Goal: Information Seeking & Learning: Learn about a topic

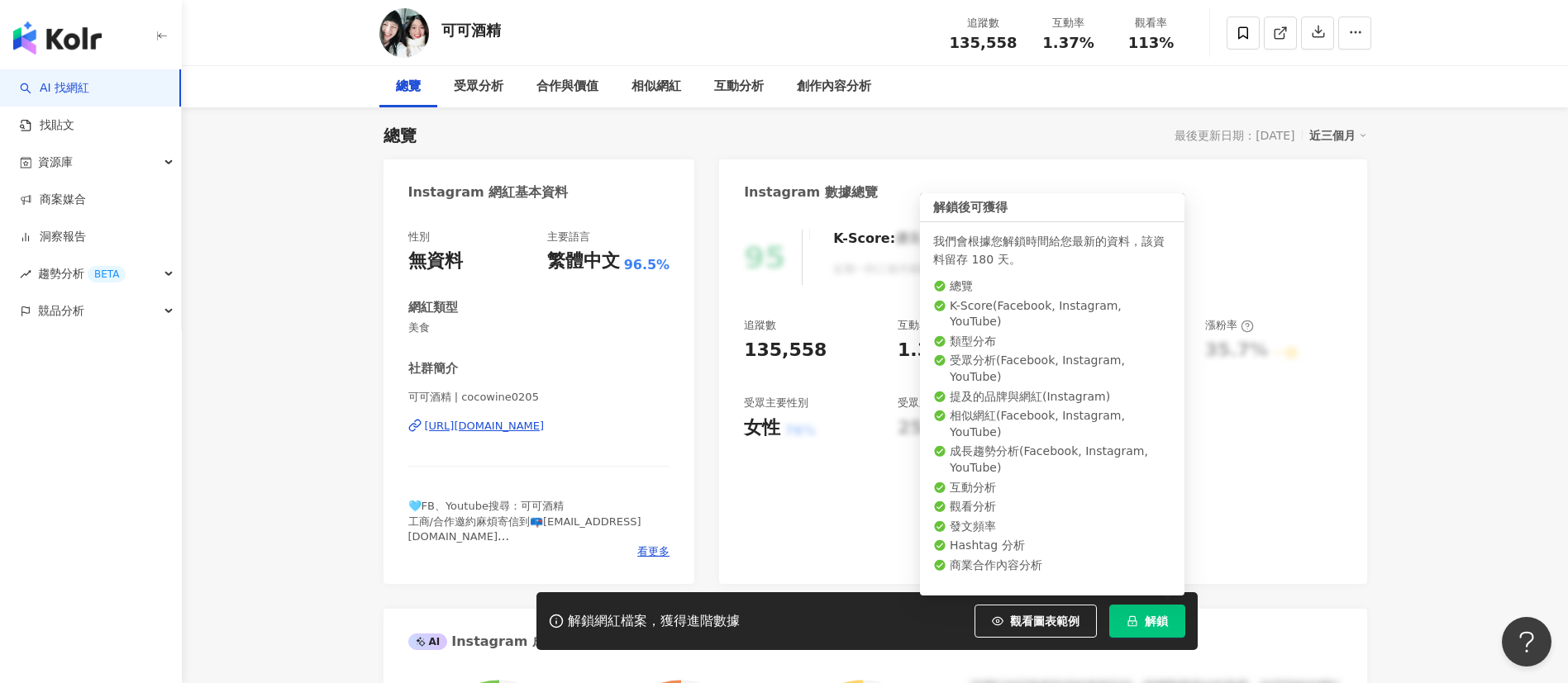
drag, startPoint x: 1165, startPoint y: 623, endPoint x: 1290, endPoint y: 587, distance: 130.1
click at [1165, 622] on span "解鎖" at bounding box center [1156, 621] width 23 height 13
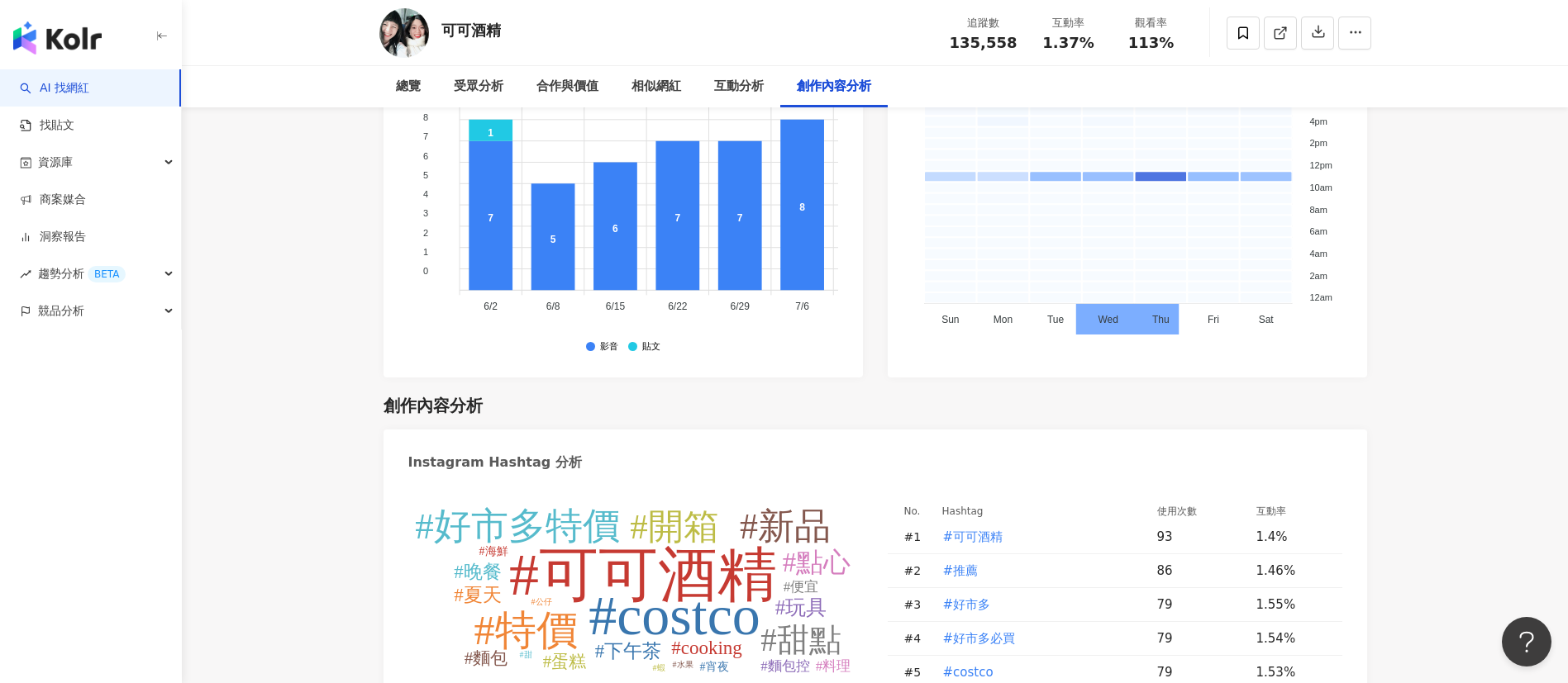
scroll to position [5058, 0]
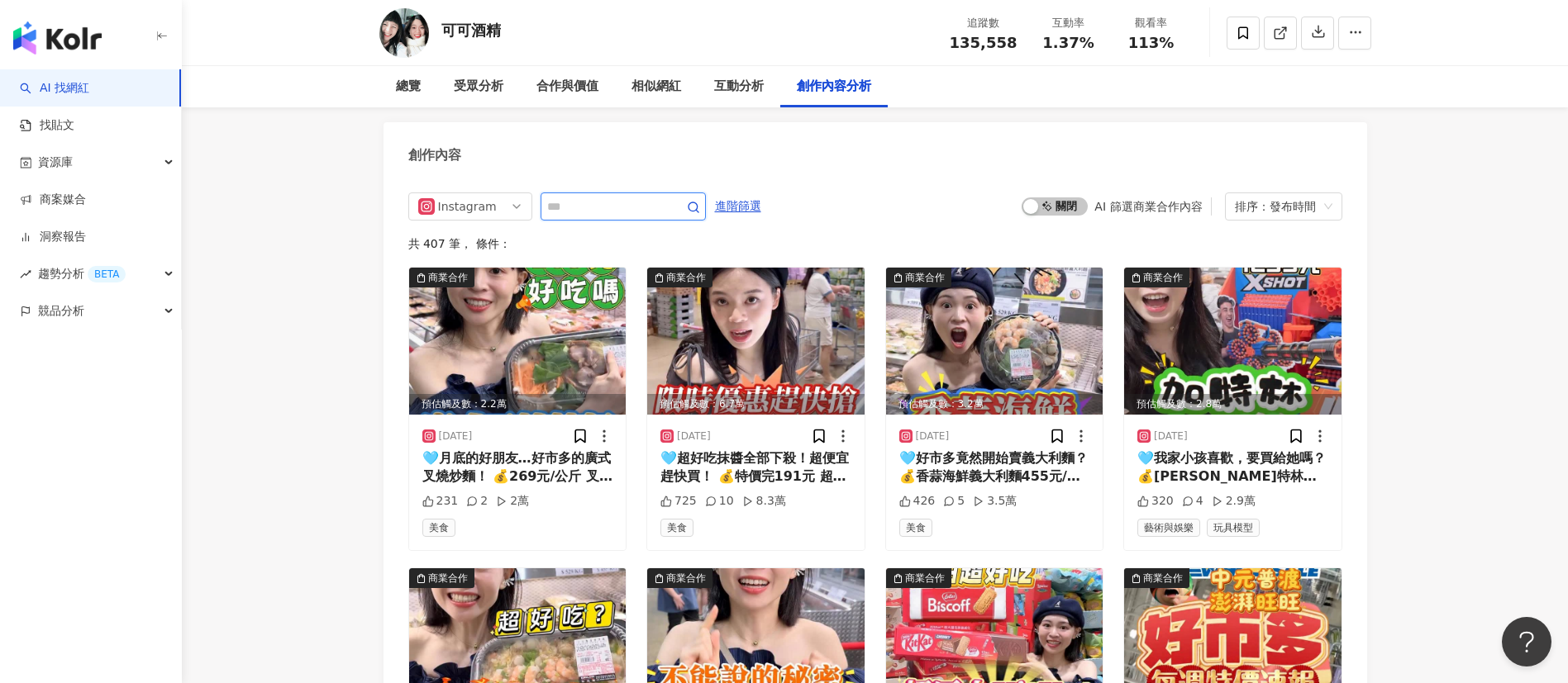
click at [581, 207] on input "text" at bounding box center [605, 207] width 116 height 20
type input "****"
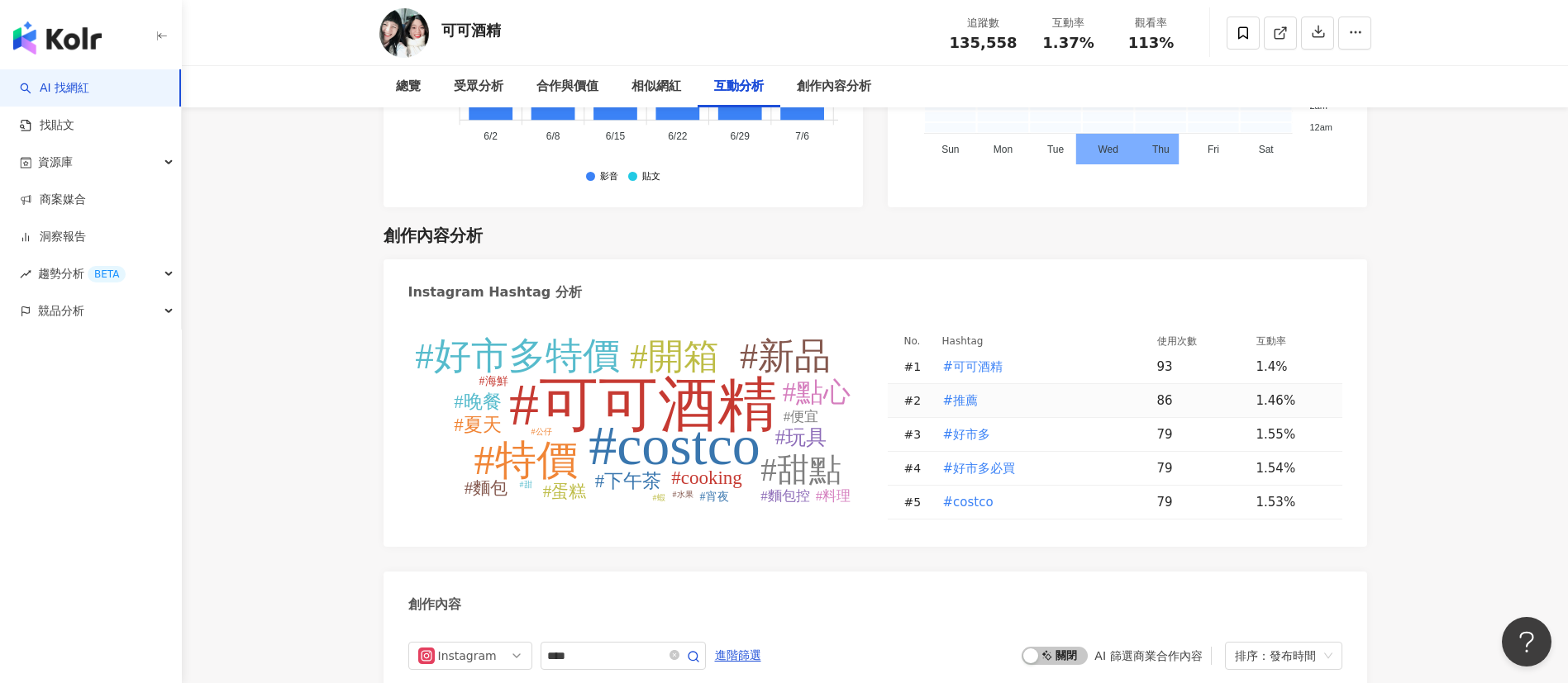
scroll to position [4980, 0]
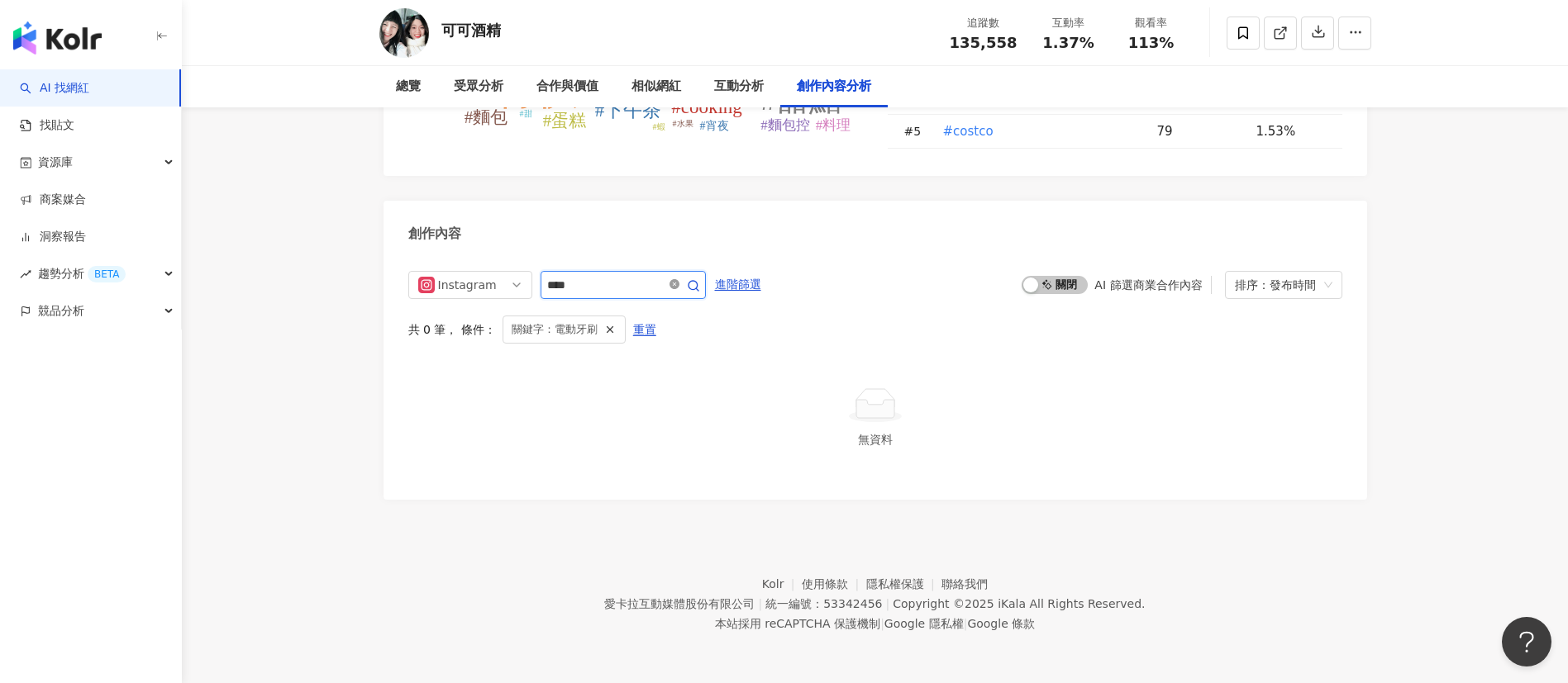
click at [680, 282] on icon "close-circle" at bounding box center [674, 284] width 10 height 10
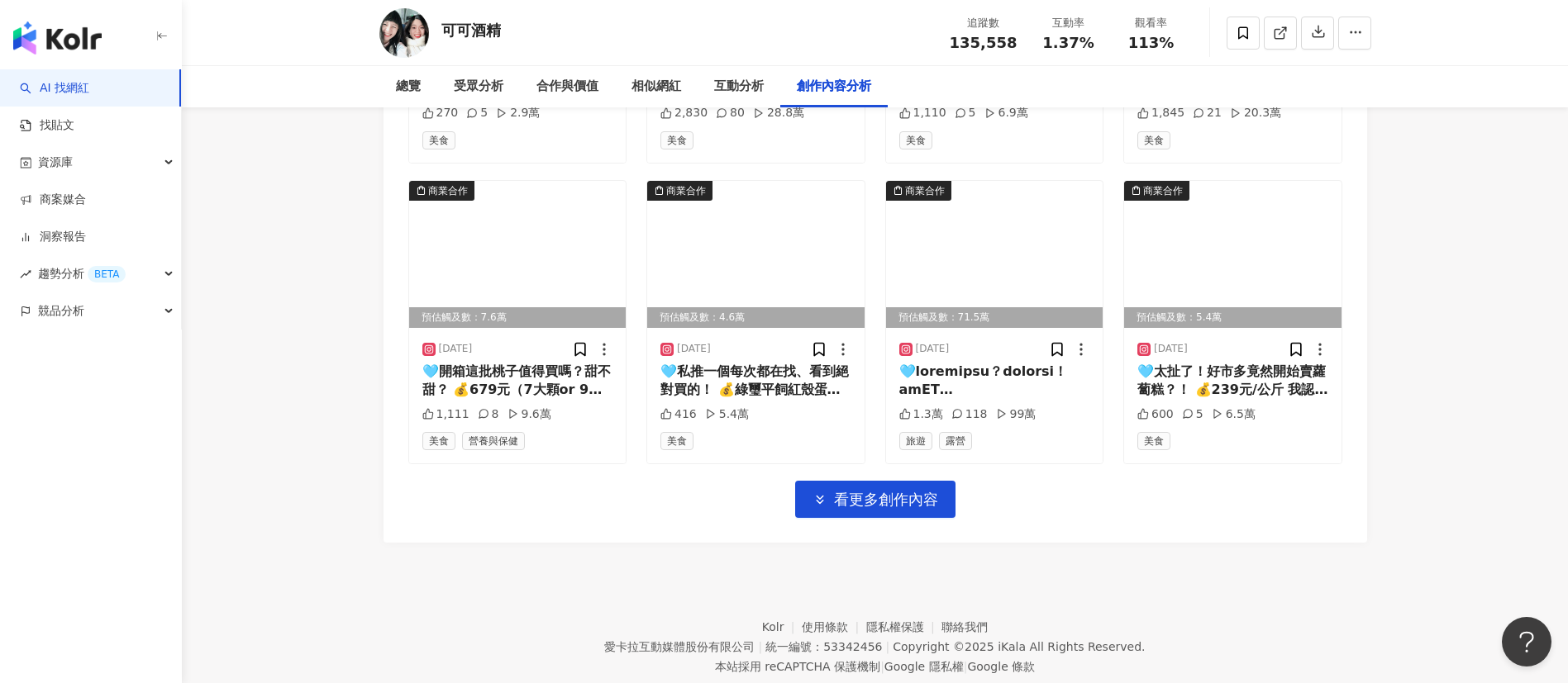
scroll to position [5791, 0]
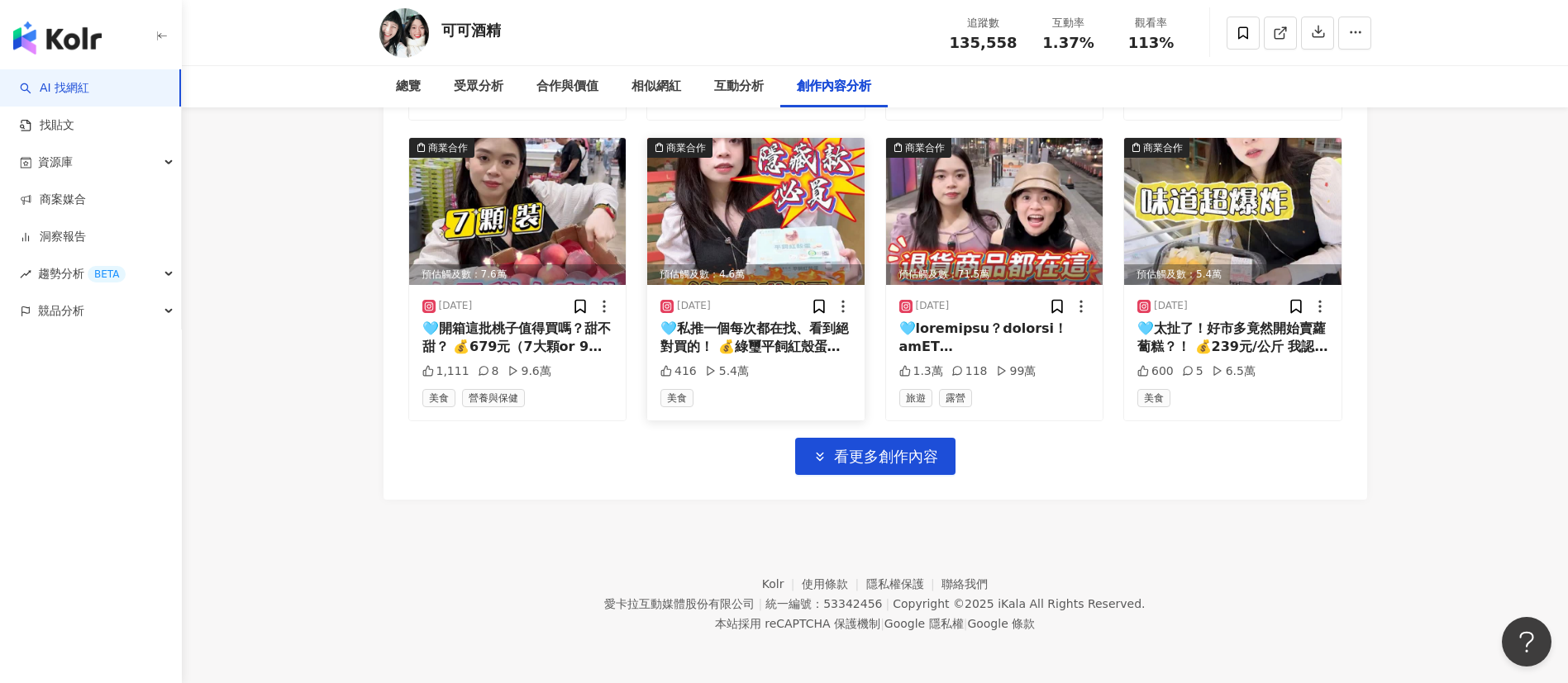
click at [805, 193] on img at bounding box center [756, 211] width 218 height 147
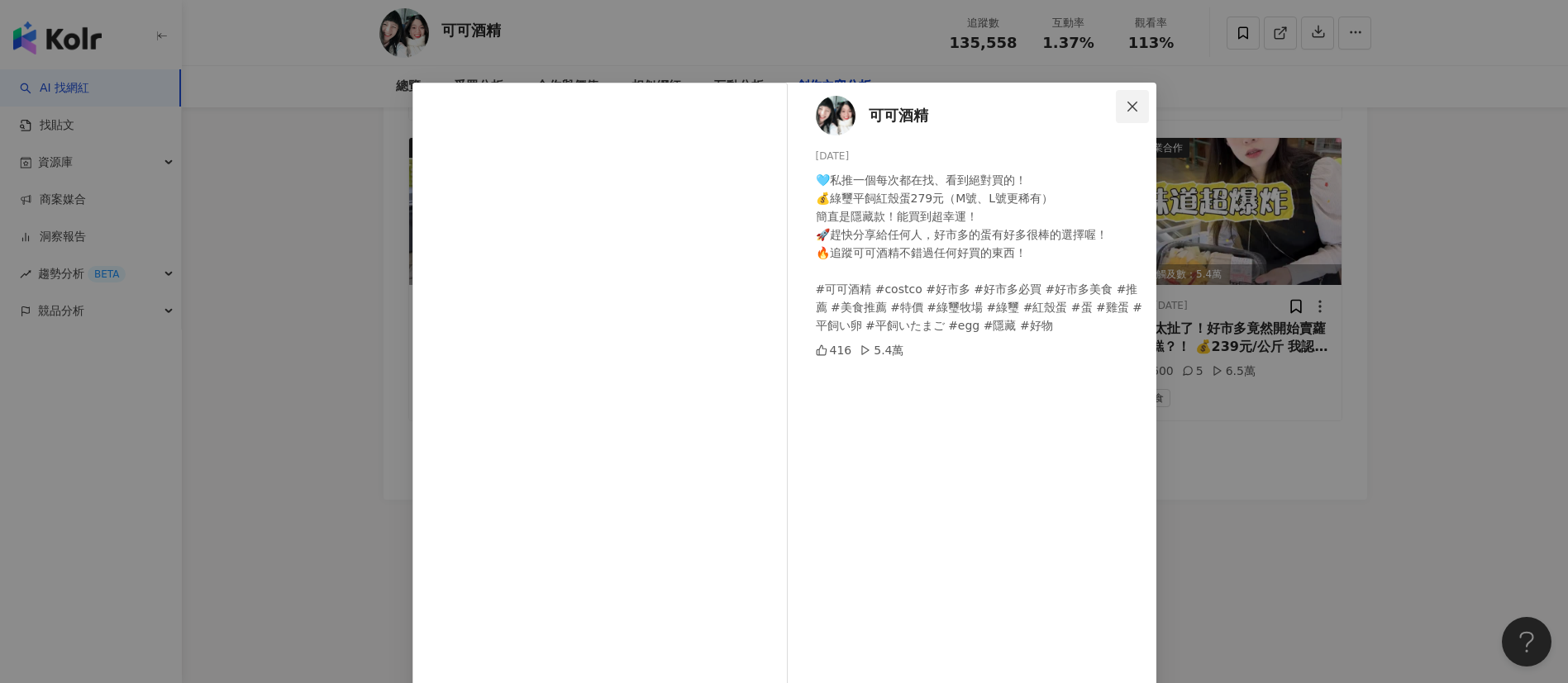
click at [1127, 105] on icon "close" at bounding box center [1132, 106] width 10 height 10
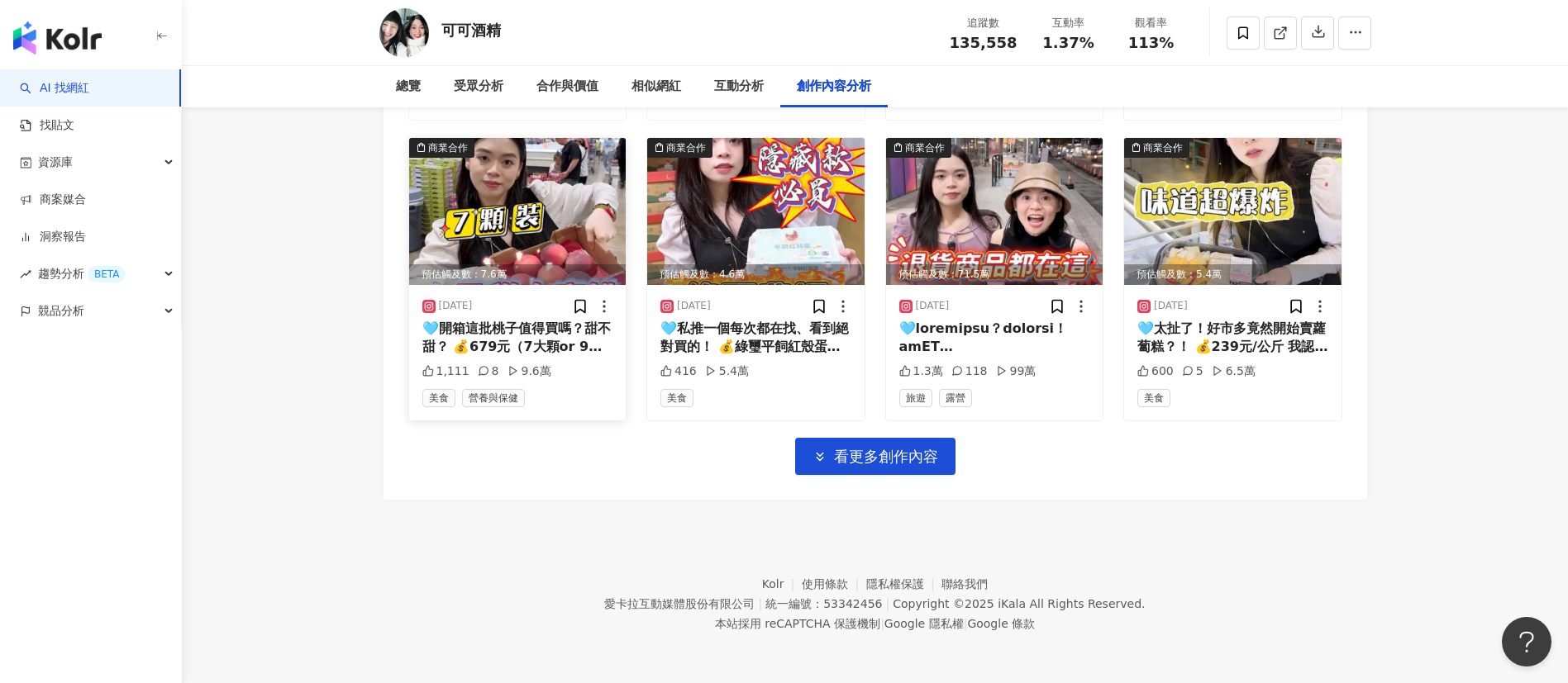
click at [537, 235] on img at bounding box center [517, 211] width 218 height 147
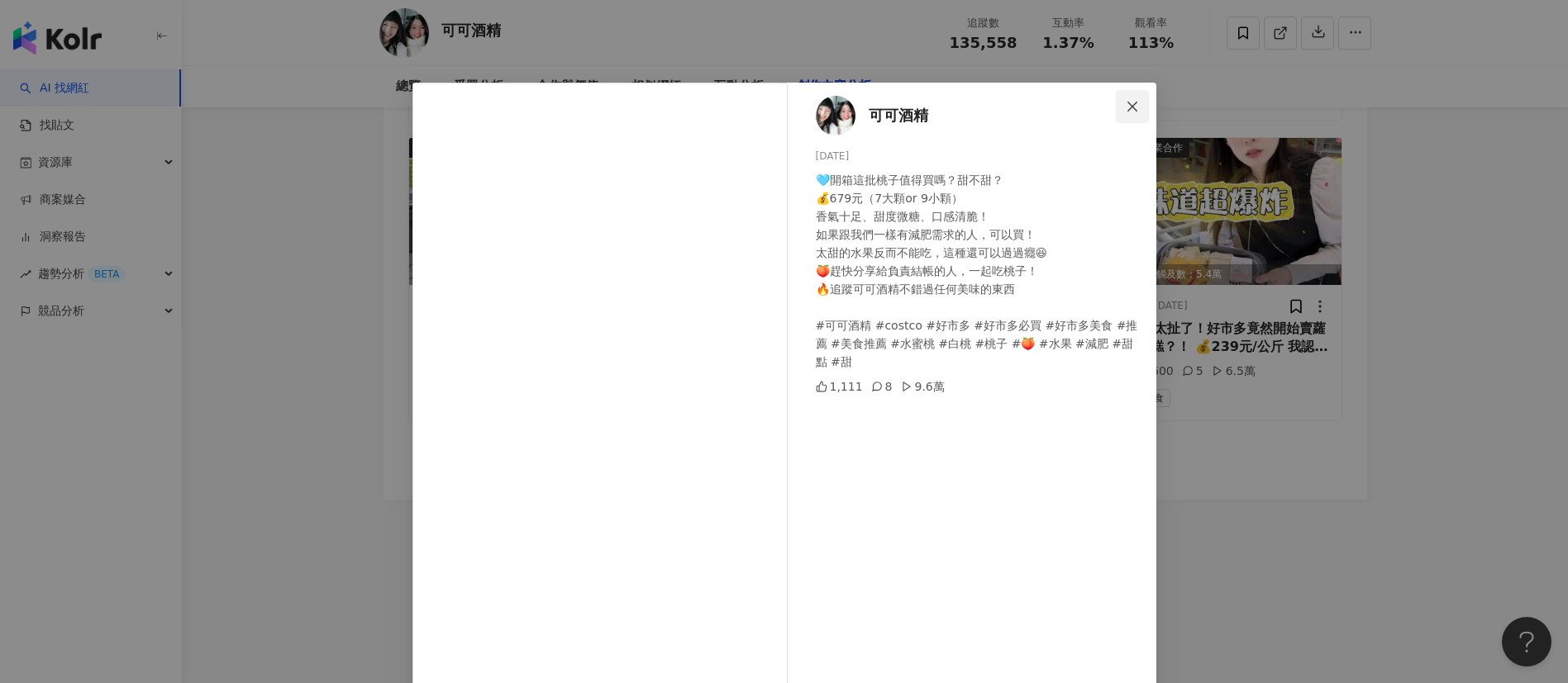
click at [1127, 102] on icon "close" at bounding box center [1132, 106] width 10 height 10
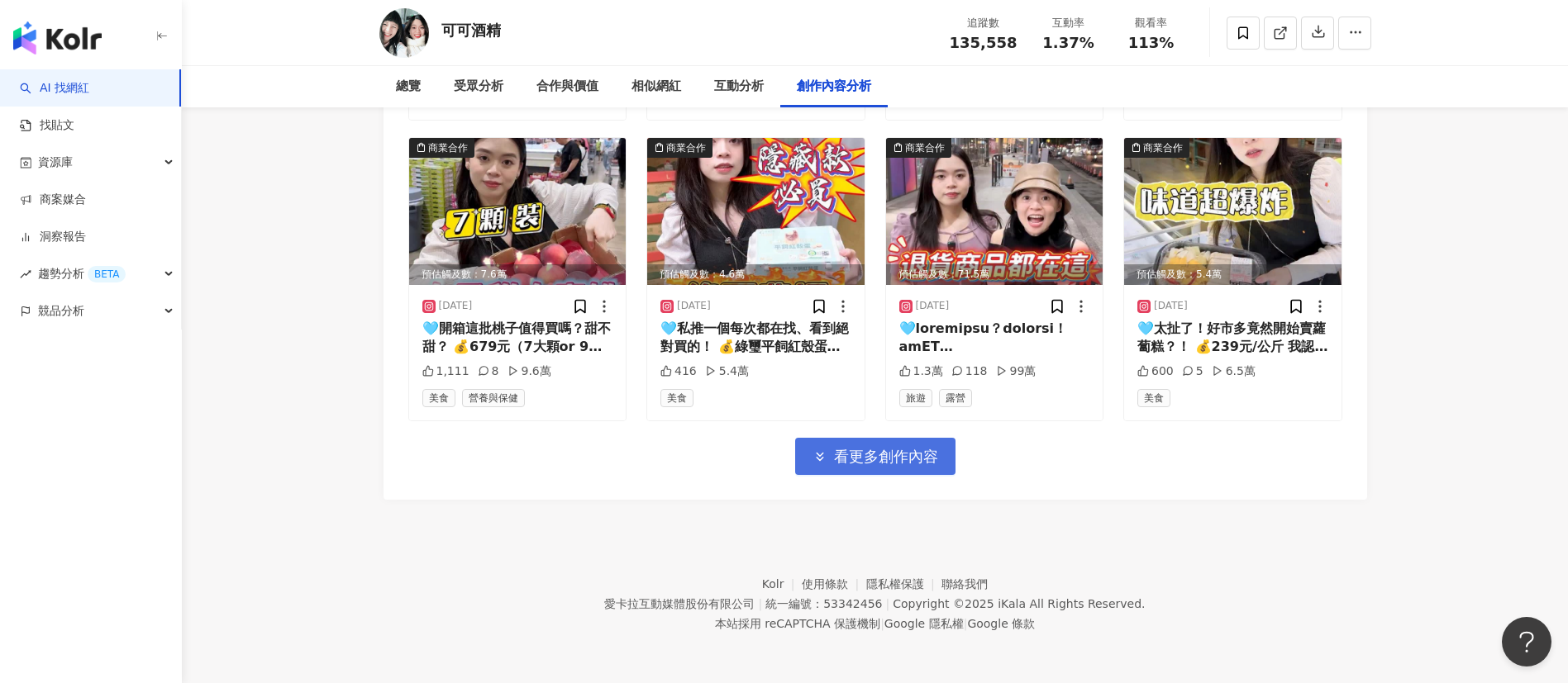
click at [950, 458] on button "看更多創作內容" at bounding box center [875, 456] width 161 height 37
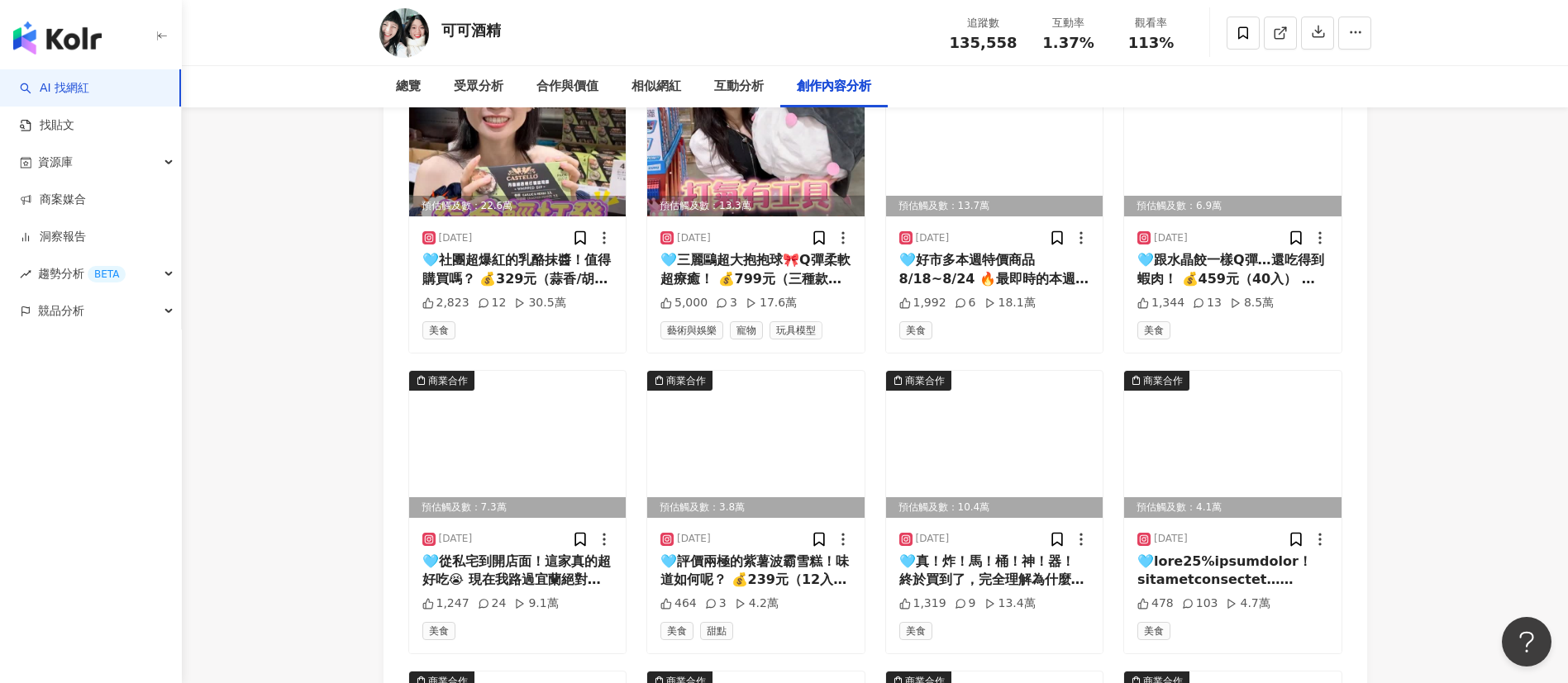
scroll to position [6163, 0]
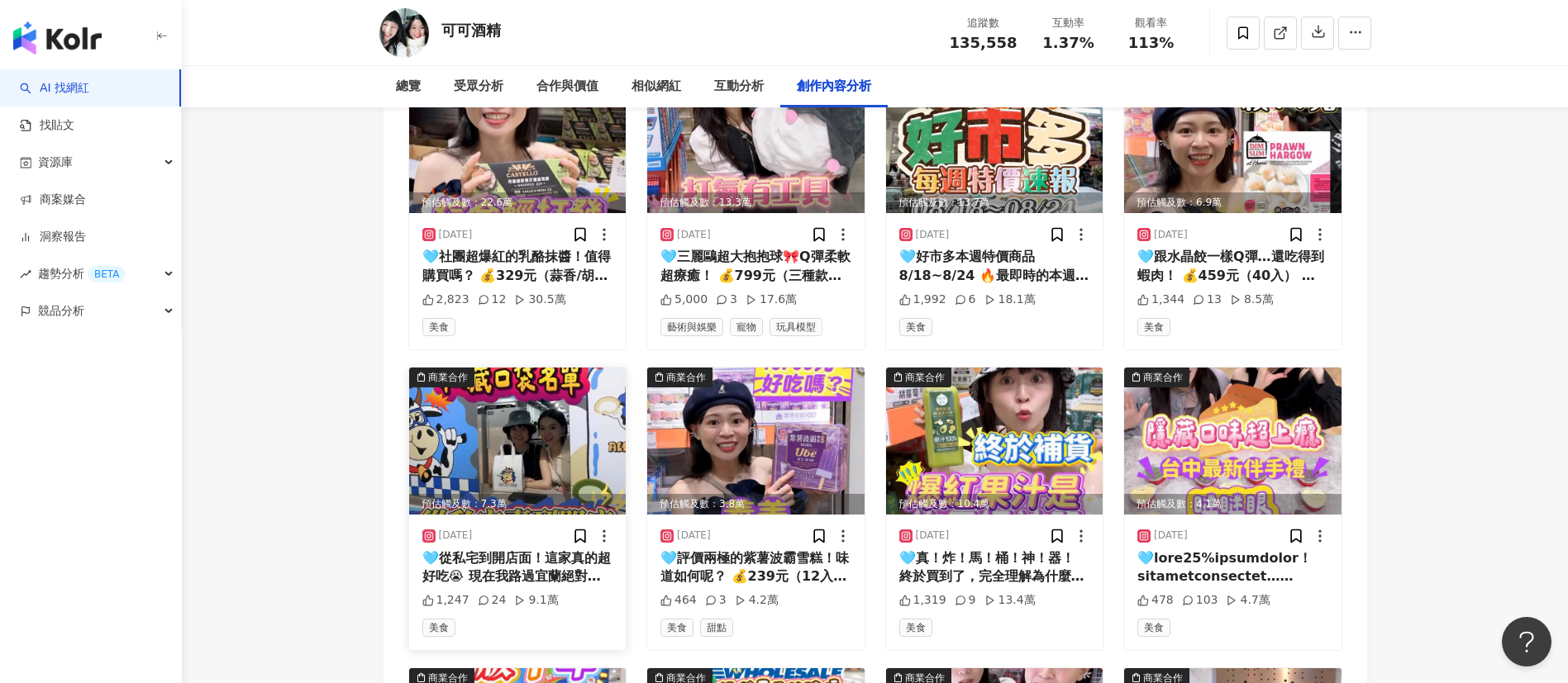
click at [518, 446] on img at bounding box center [517, 441] width 218 height 147
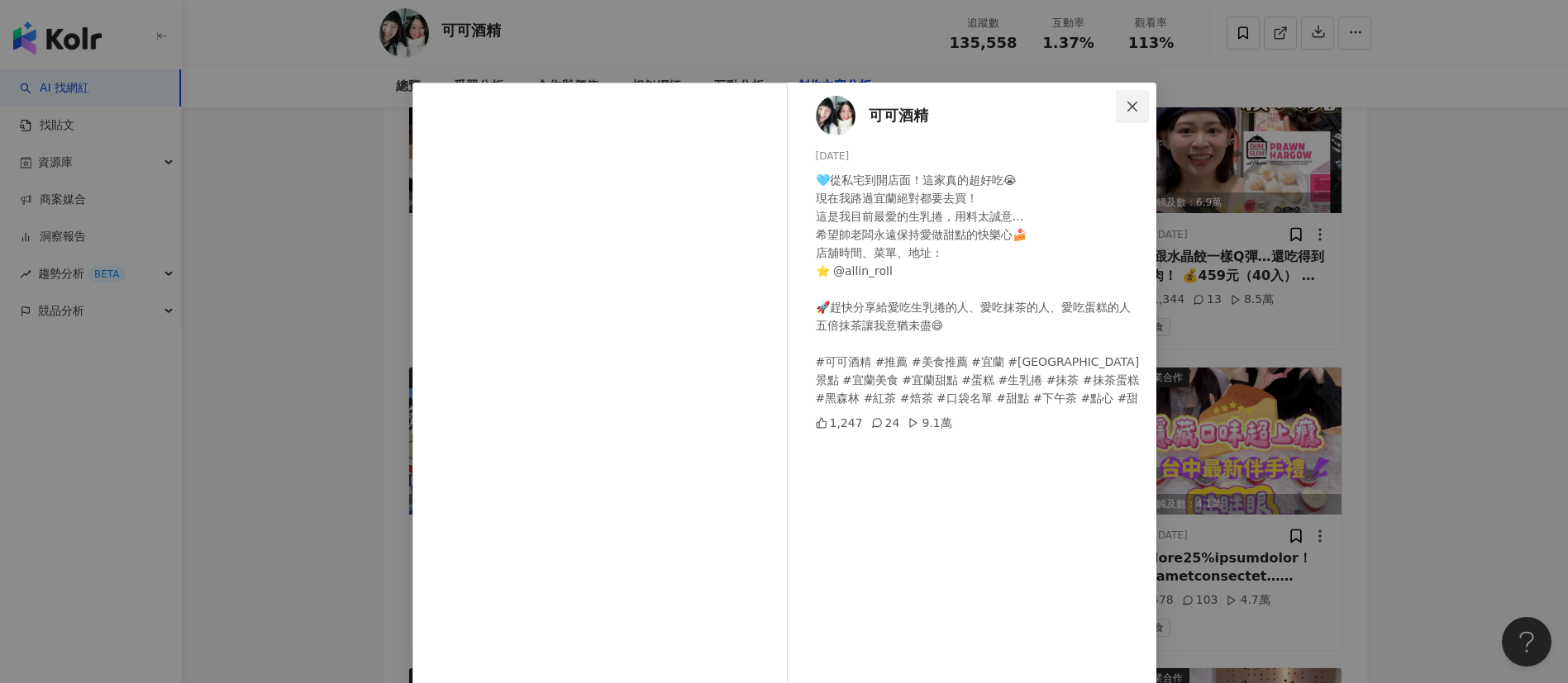
click at [1126, 104] on icon "close" at bounding box center [1133, 106] width 13 height 13
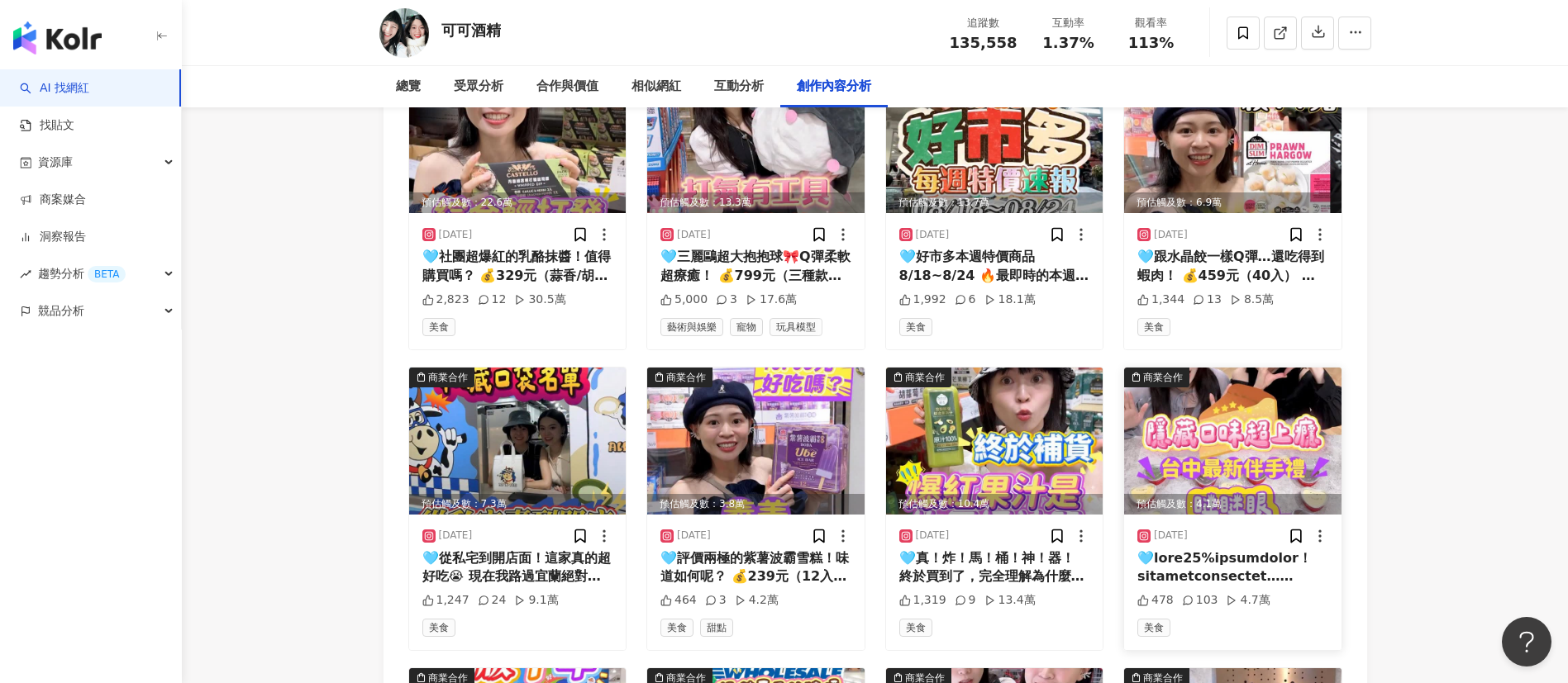
click at [1278, 445] on img at bounding box center [1233, 441] width 218 height 147
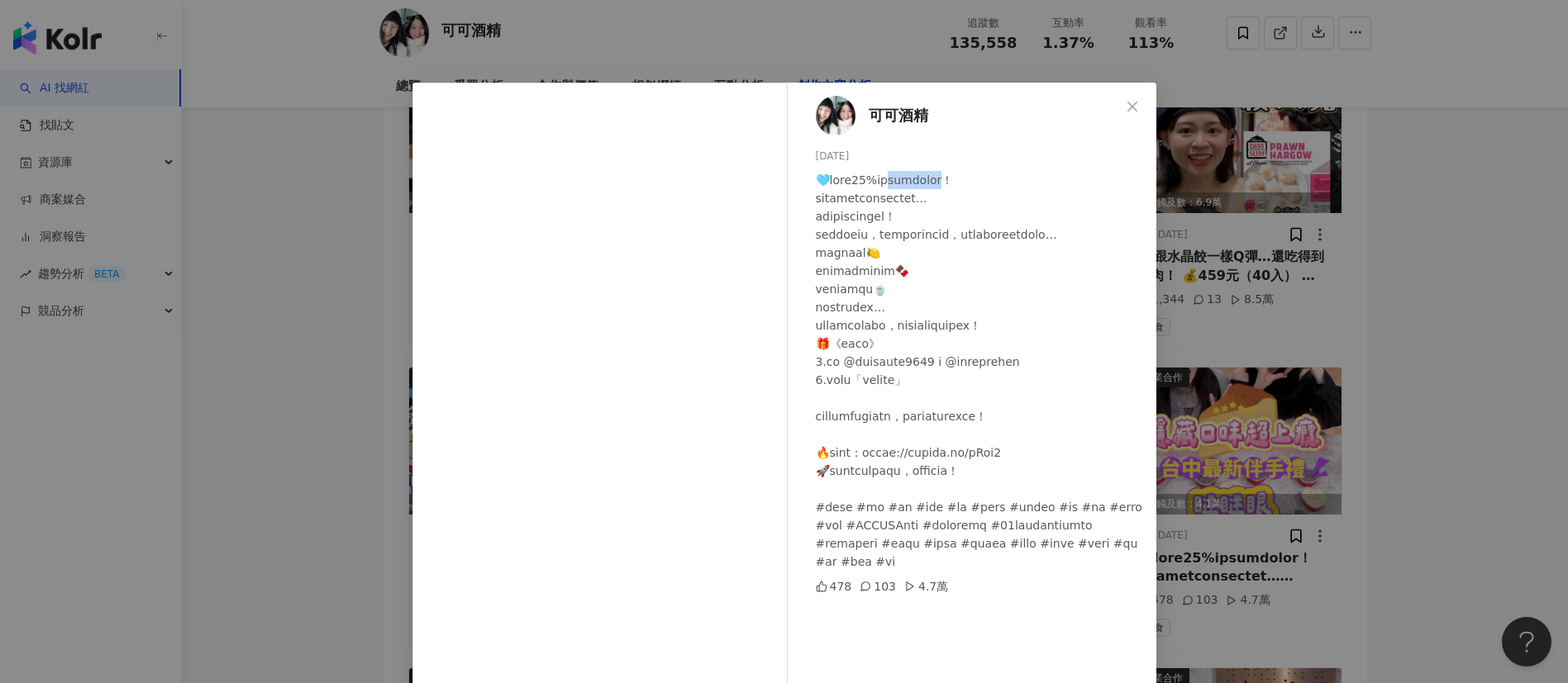
drag, startPoint x: 913, startPoint y: 183, endPoint x: 1004, endPoint y: 181, distance: 91.0
click at [1004, 181] on div at bounding box center [979, 371] width 327 height 400
copy div "乳酪蛋糕伴手禮！"
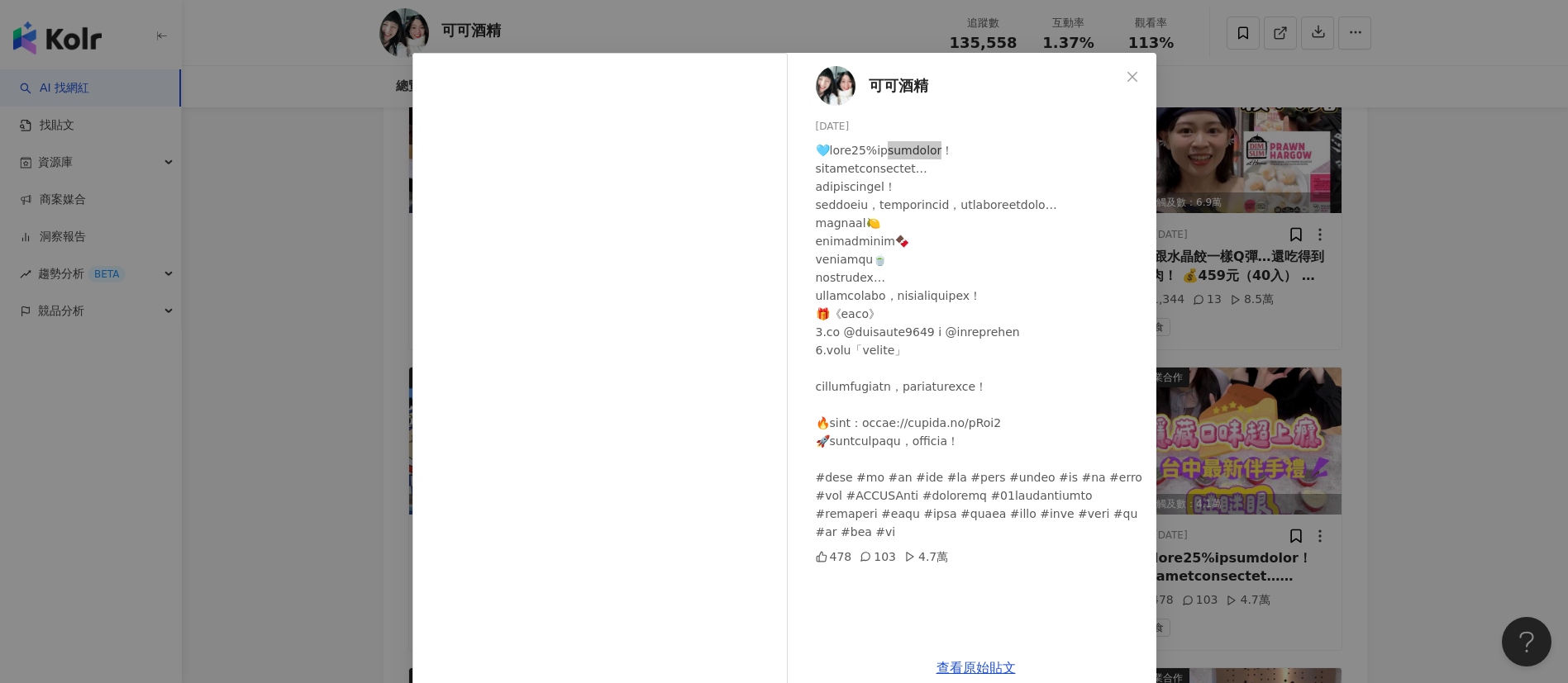
scroll to position [58, 0]
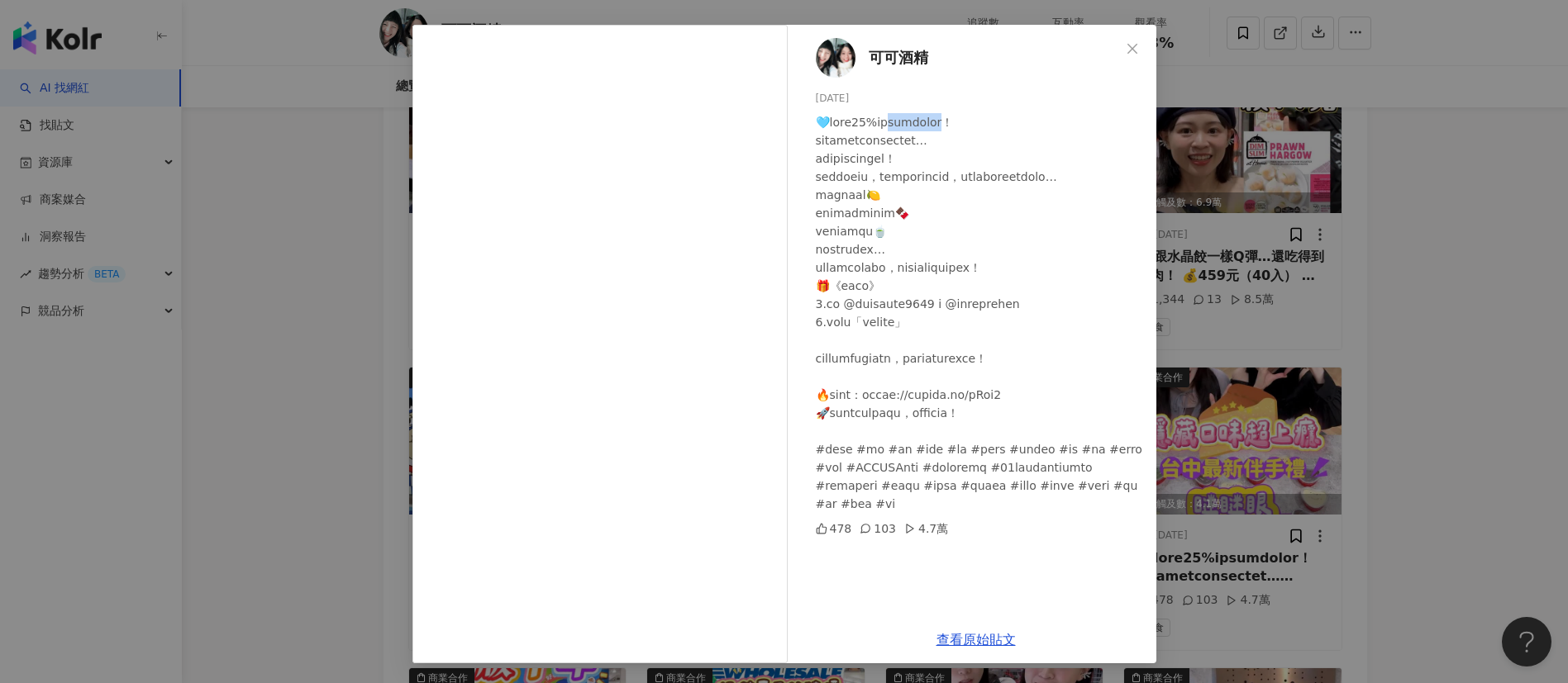
drag, startPoint x: 1130, startPoint y: 46, endPoint x: 788, endPoint y: 246, distance: 396.2
click at [1130, 46] on span "Close" at bounding box center [1133, 49] width 33 height 13
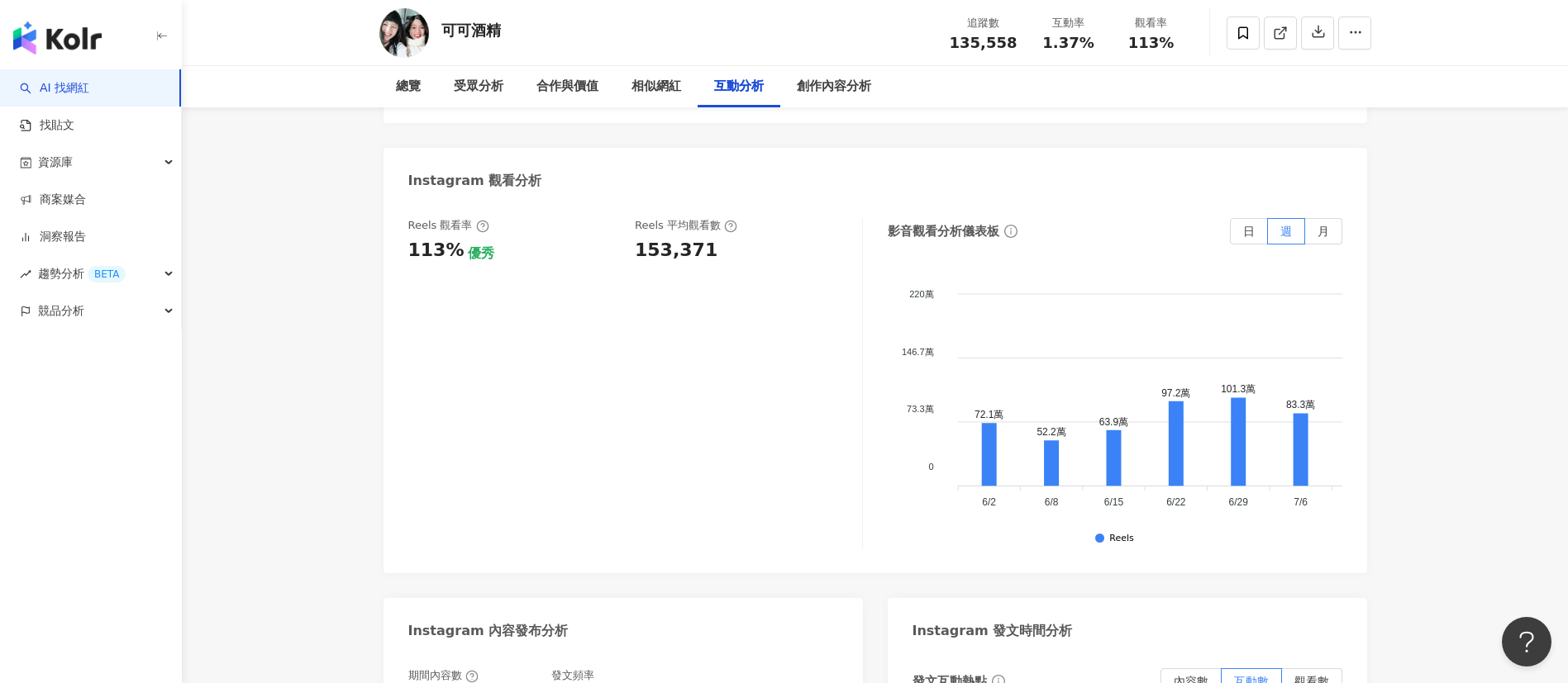
scroll to position [3684, 0]
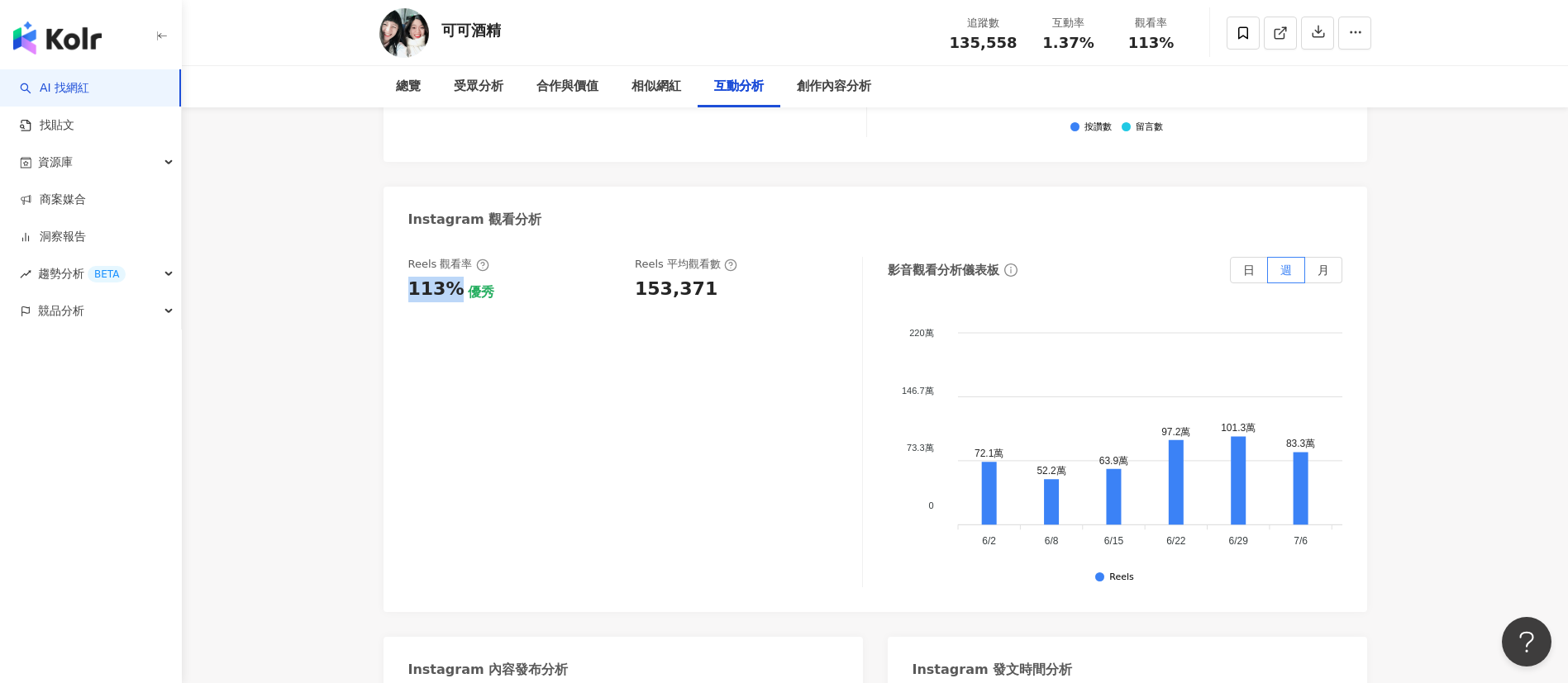
drag, startPoint x: 402, startPoint y: 266, endPoint x: 452, endPoint y: 269, distance: 50.1
click at [452, 269] on div "Reels 觀看率 113% 優秀 Reels 平均觀看數 153,371 影音觀看分析儀表板 日 週 月 220萬 220萬 146.7萬 146.7萬 7…" at bounding box center [875, 426] width 984 height 372
copy div "113%"
drag, startPoint x: 630, startPoint y: 268, endPoint x: 713, endPoint y: 272, distance: 83.1
click at [713, 272] on div "Reels 觀看率 113% 優秀 [PERSON_NAME] 平均觀看數 153,371" at bounding box center [627, 279] width 437 height 45
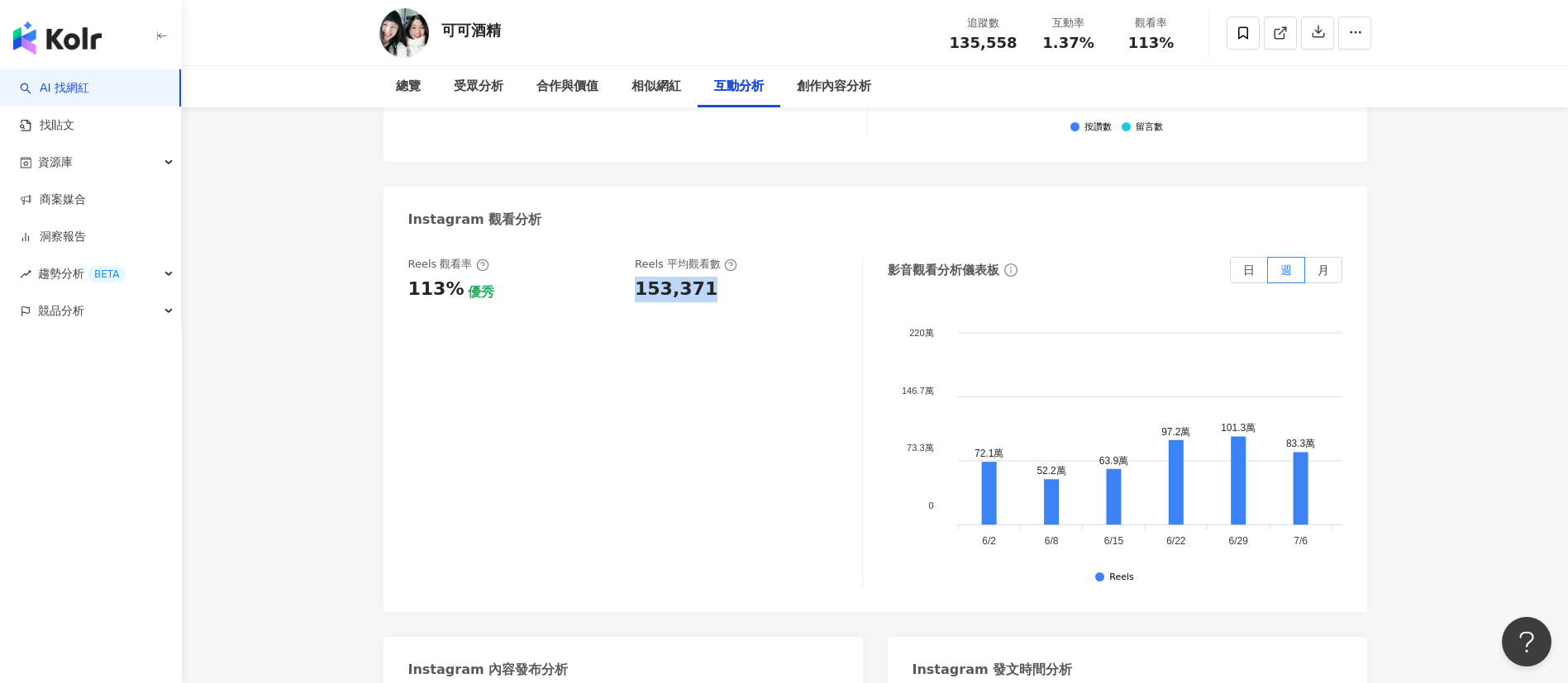
copy div "153,371"
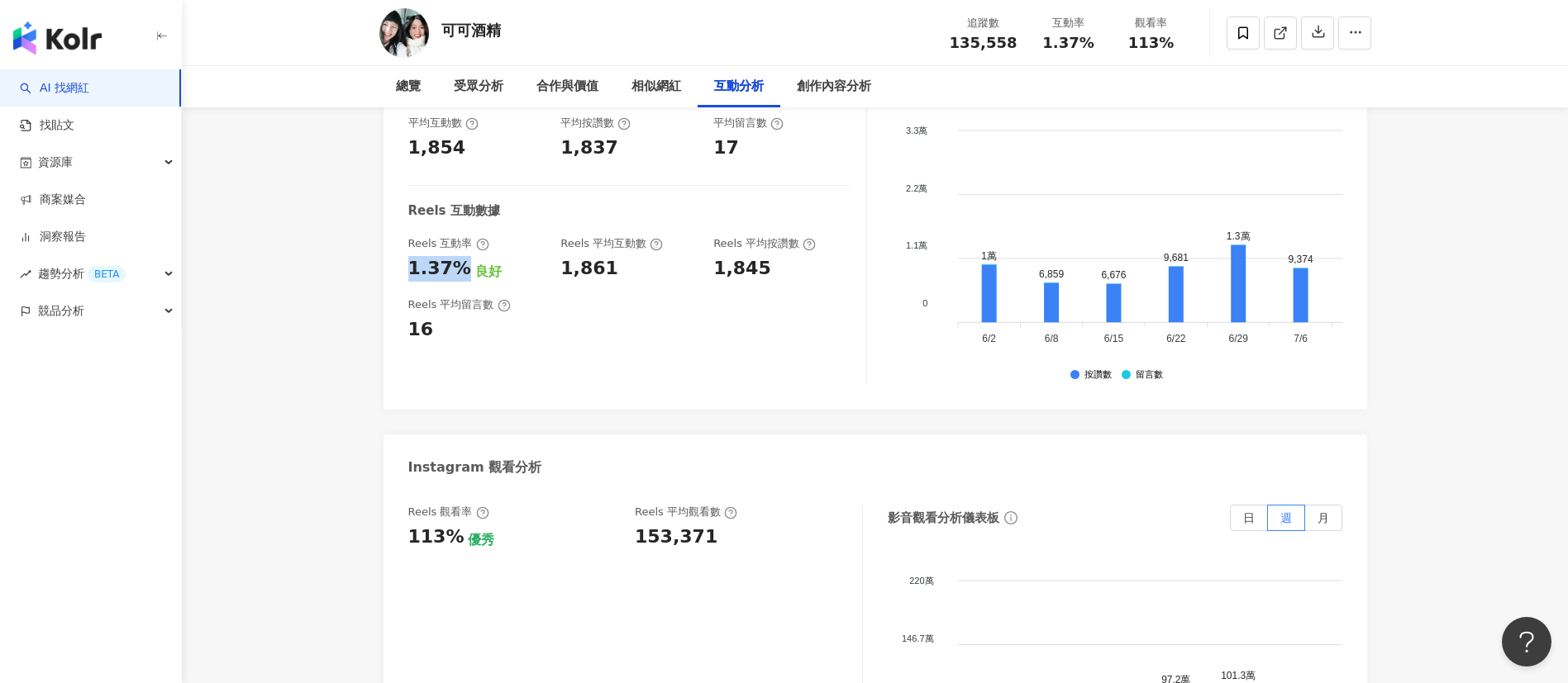
drag, startPoint x: 404, startPoint y: 252, endPoint x: 465, endPoint y: 252, distance: 61.0
click at [465, 252] on div "互動率 1.37% 良好 按讚評論比 0.9:100 不佳 平均互動數 1,854 平均按讚數 1,837 平均留言數 17 Reels 互動數據 Reels…" at bounding box center [875, 223] width 984 height 372
copy div "1.37%"
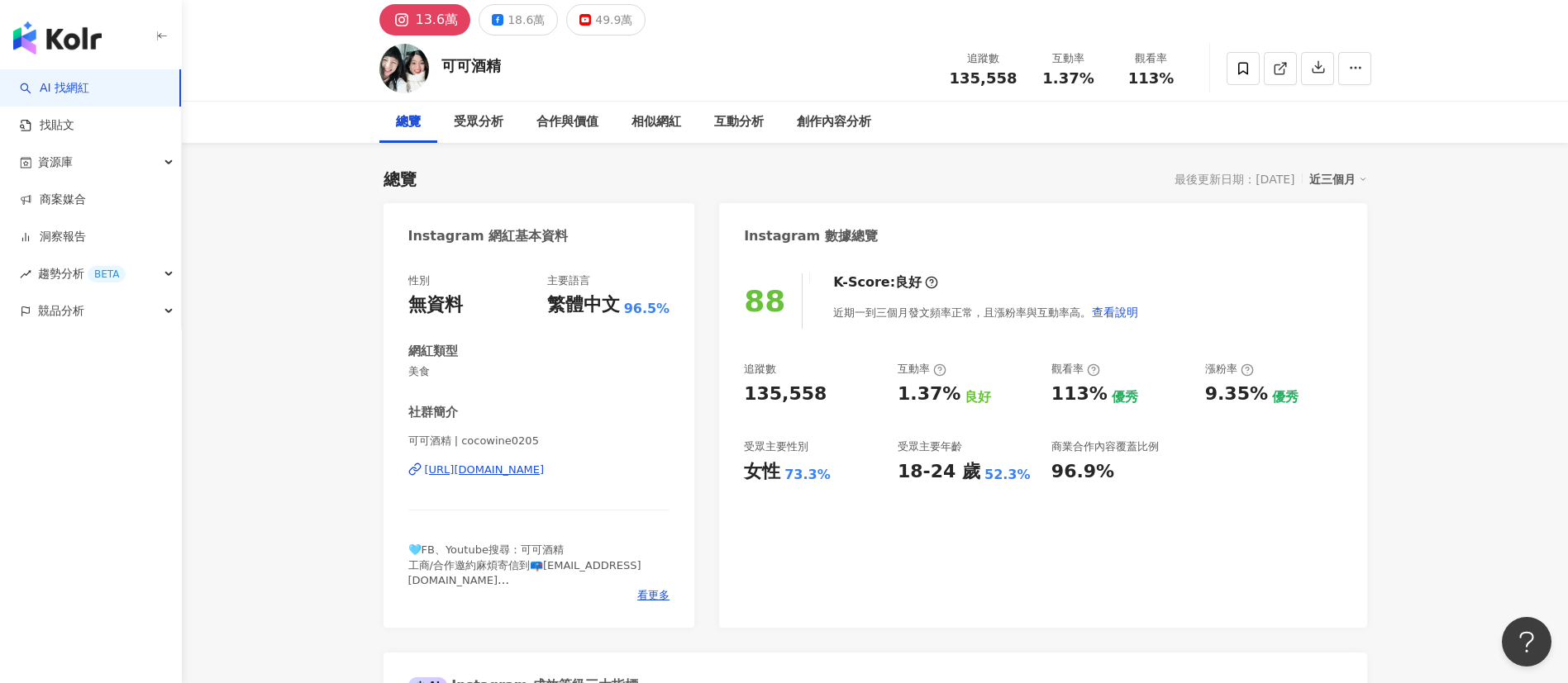
scroll to position [0, 0]
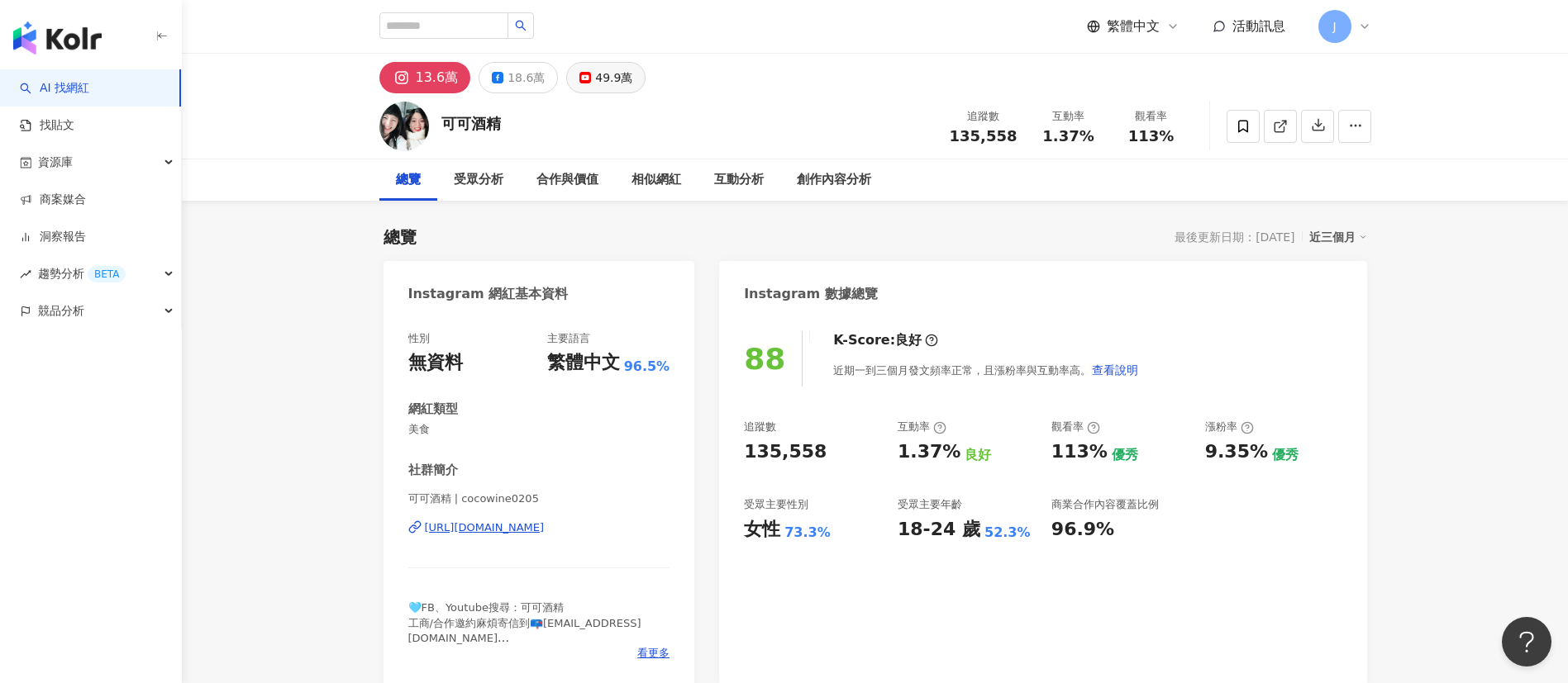
click at [615, 73] on div "49.9萬" at bounding box center [614, 77] width 37 height 23
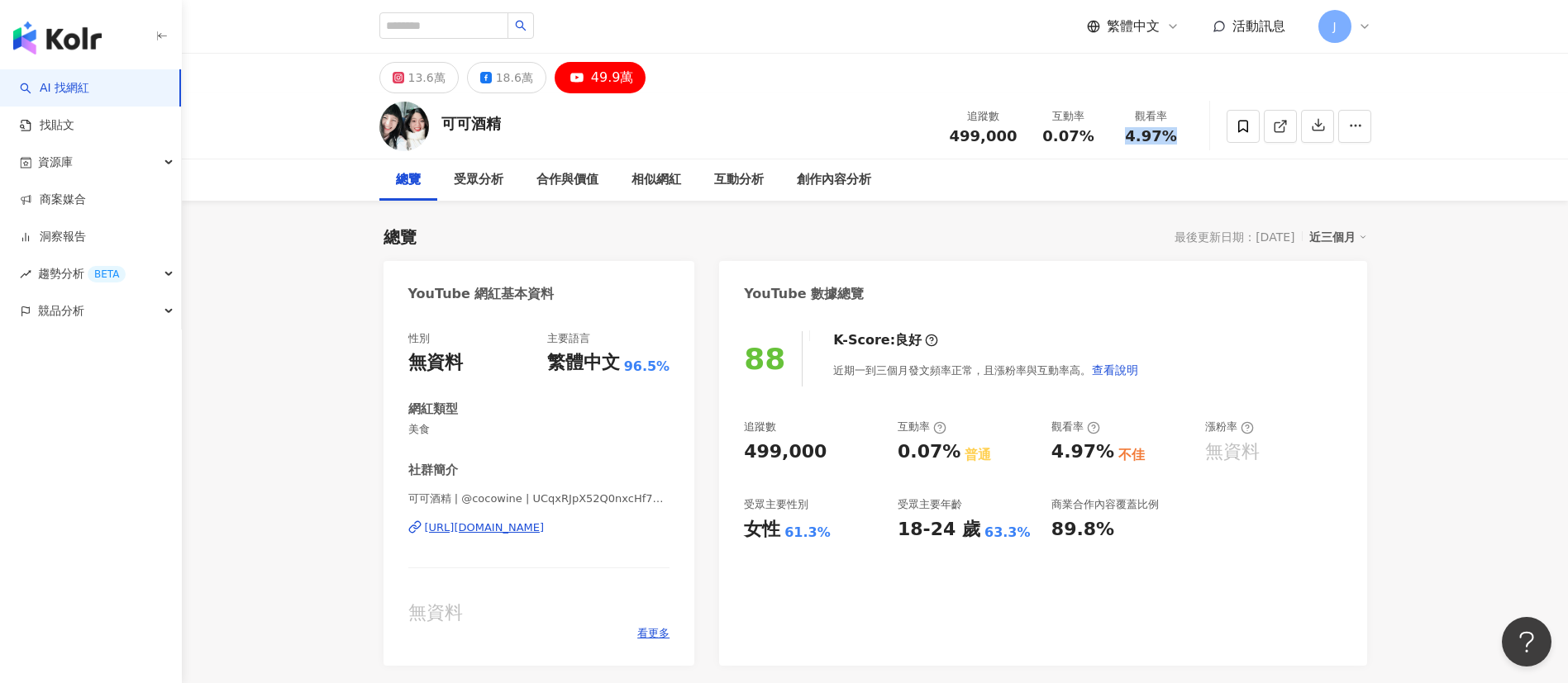
drag, startPoint x: 1127, startPoint y: 132, endPoint x: 1175, endPoint y: 136, distance: 48.2
click at [1175, 136] on div "4.97%" at bounding box center [1151, 136] width 62 height 17
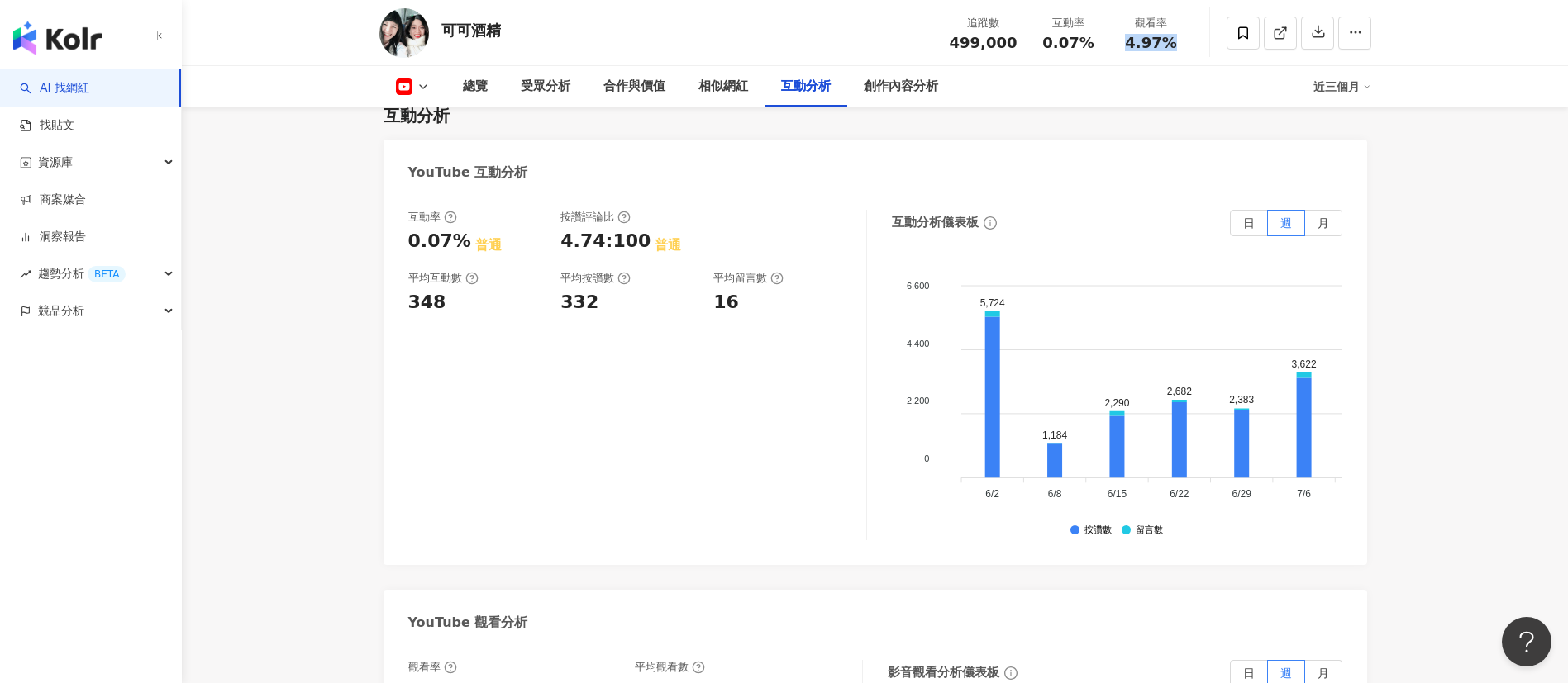
scroll to position [2973, 0]
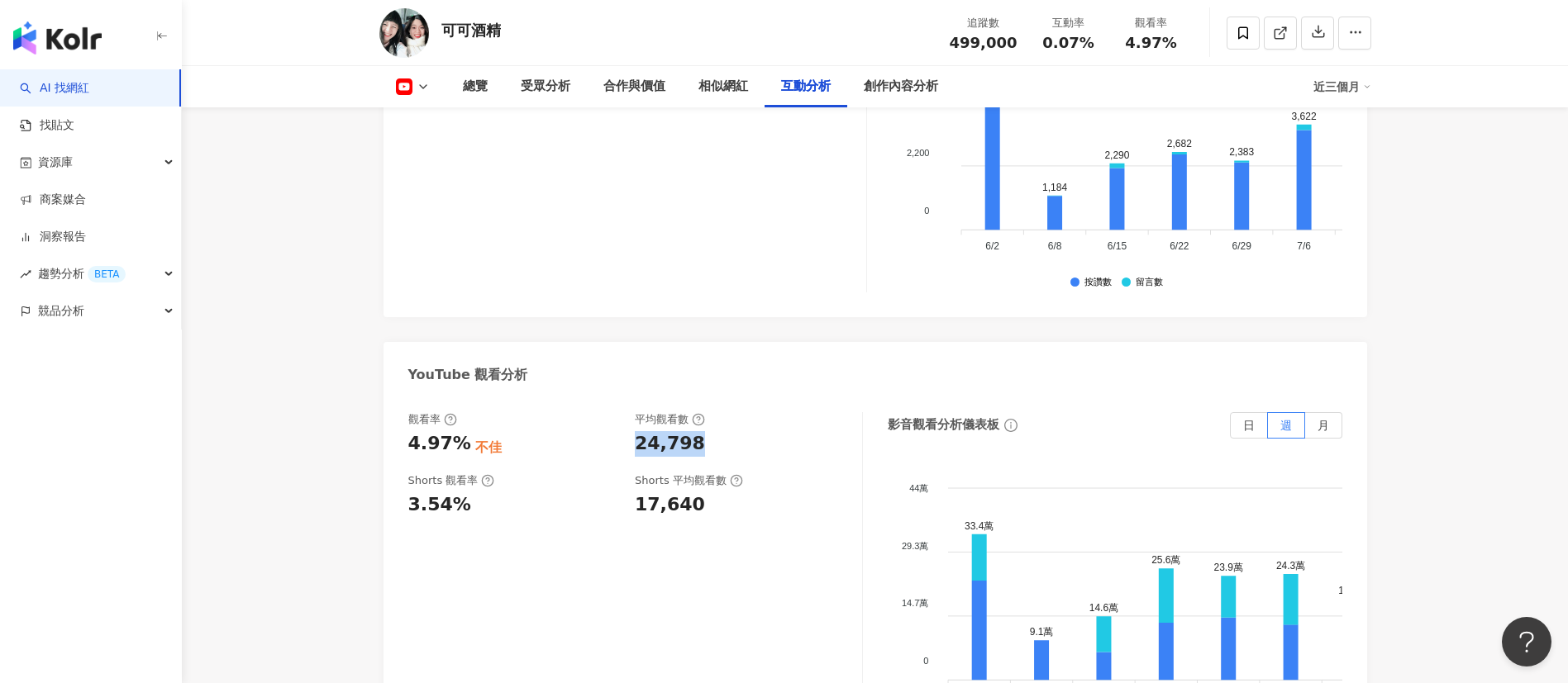
drag, startPoint x: 636, startPoint y: 411, endPoint x: 715, endPoint y: 409, distance: 79.0
click at [715, 431] on div "24,798" at bounding box center [739, 444] width 210 height 26
copy div "24,798"
click at [655, 503] on div "觀看率 4.97% 不佳 平均觀看數 24,798 Shorts 觀看率 3.54% Shorts 平均觀看數 17,640" at bounding box center [636, 577] width 455 height 330
drag, startPoint x: 631, startPoint y: 409, endPoint x: 728, endPoint y: 404, distance: 97.1
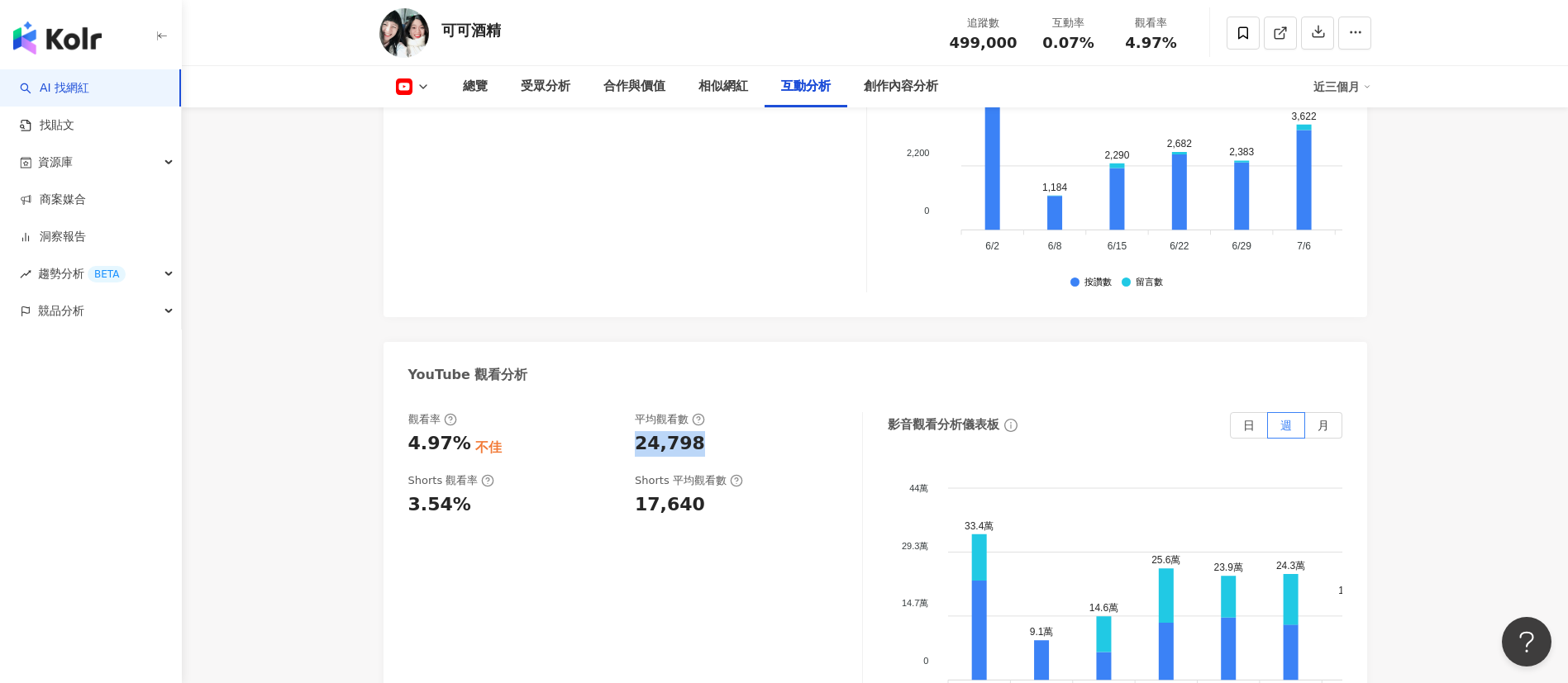
click at [728, 412] on div "觀看率 4.97% 不佳 平均觀看數 24,798" at bounding box center [627, 434] width 437 height 45
copy div "24,798"
drag, startPoint x: 417, startPoint y: 408, endPoint x: 461, endPoint y: 408, distance: 44.0
click at [461, 431] on div "4.97%" at bounding box center [440, 444] width 62 height 26
copy div "4.97%"
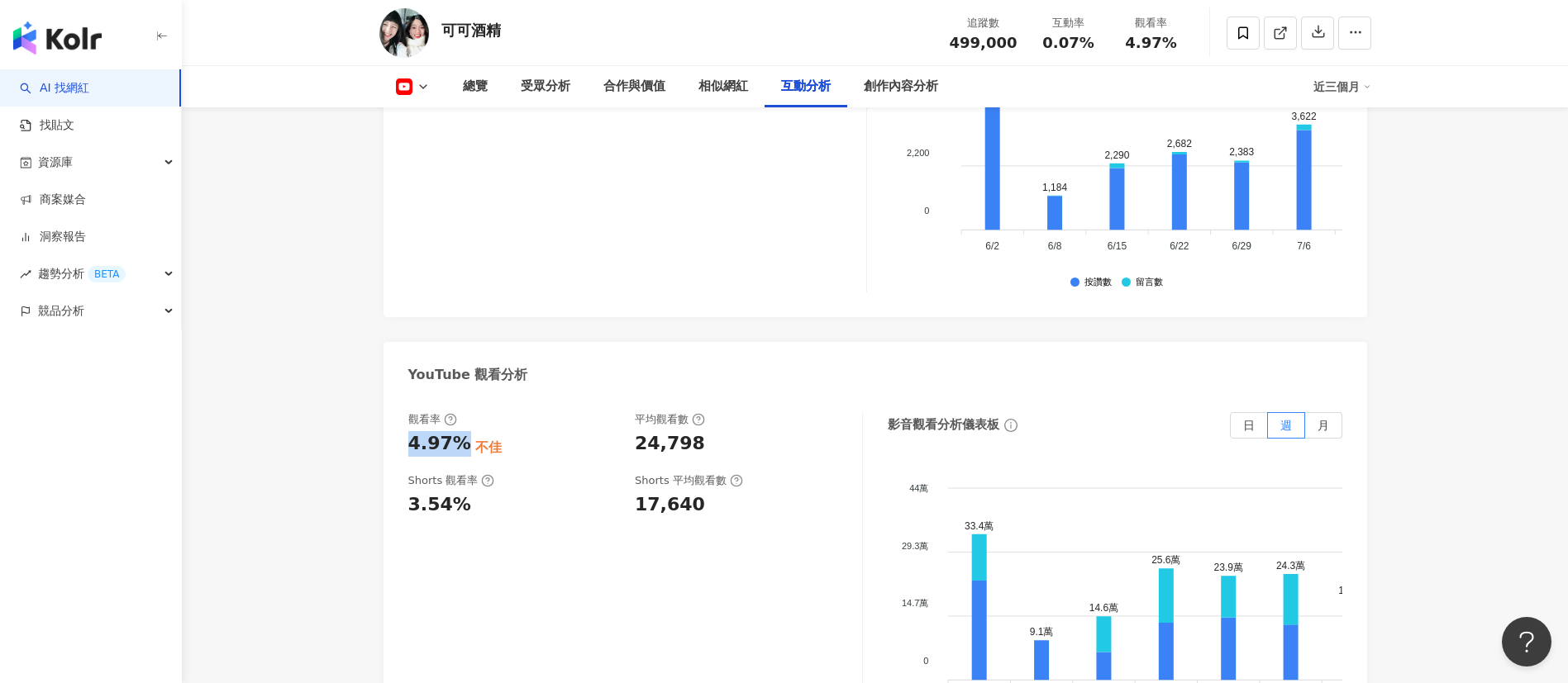
click at [421, 85] on icon at bounding box center [423, 86] width 13 height 13
click at [438, 161] on button "Facebook" at bounding box center [439, 155] width 99 height 23
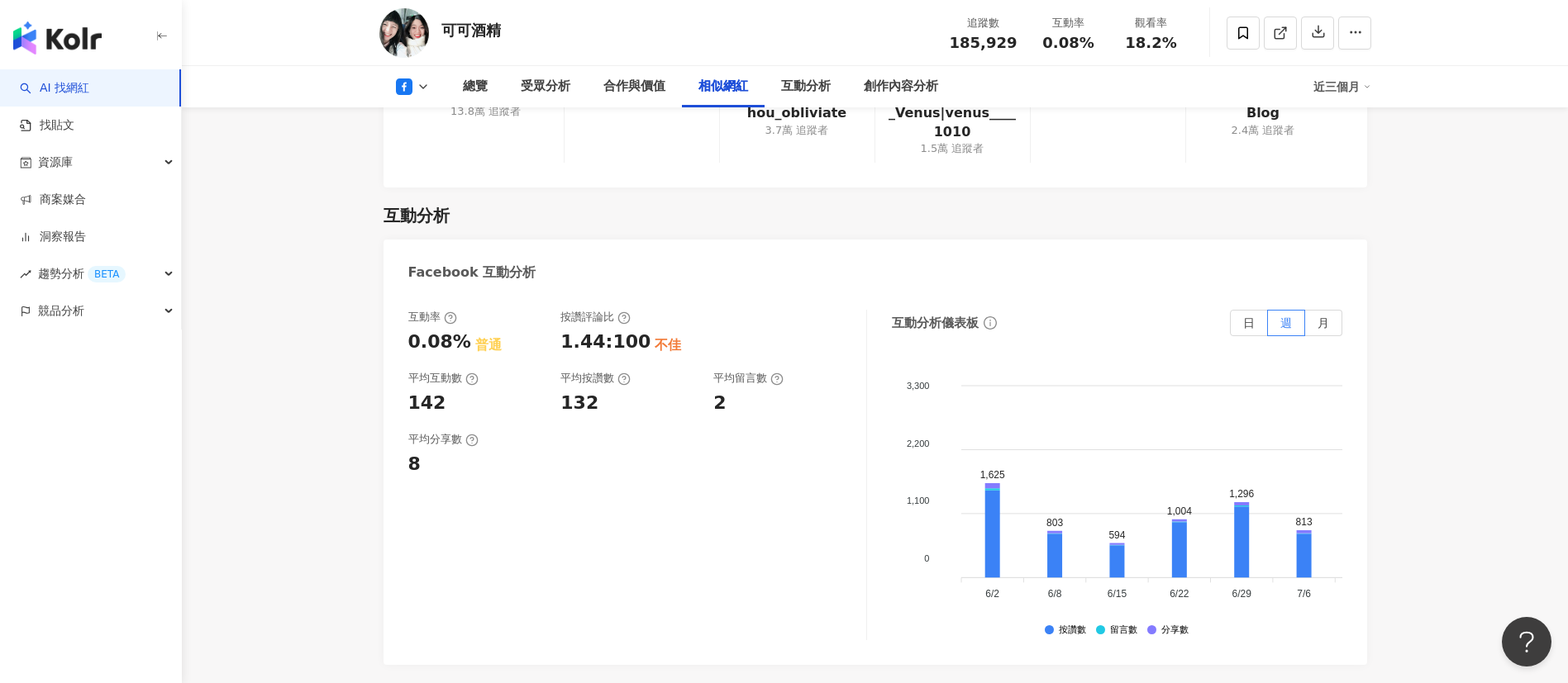
scroll to position [2571, 0]
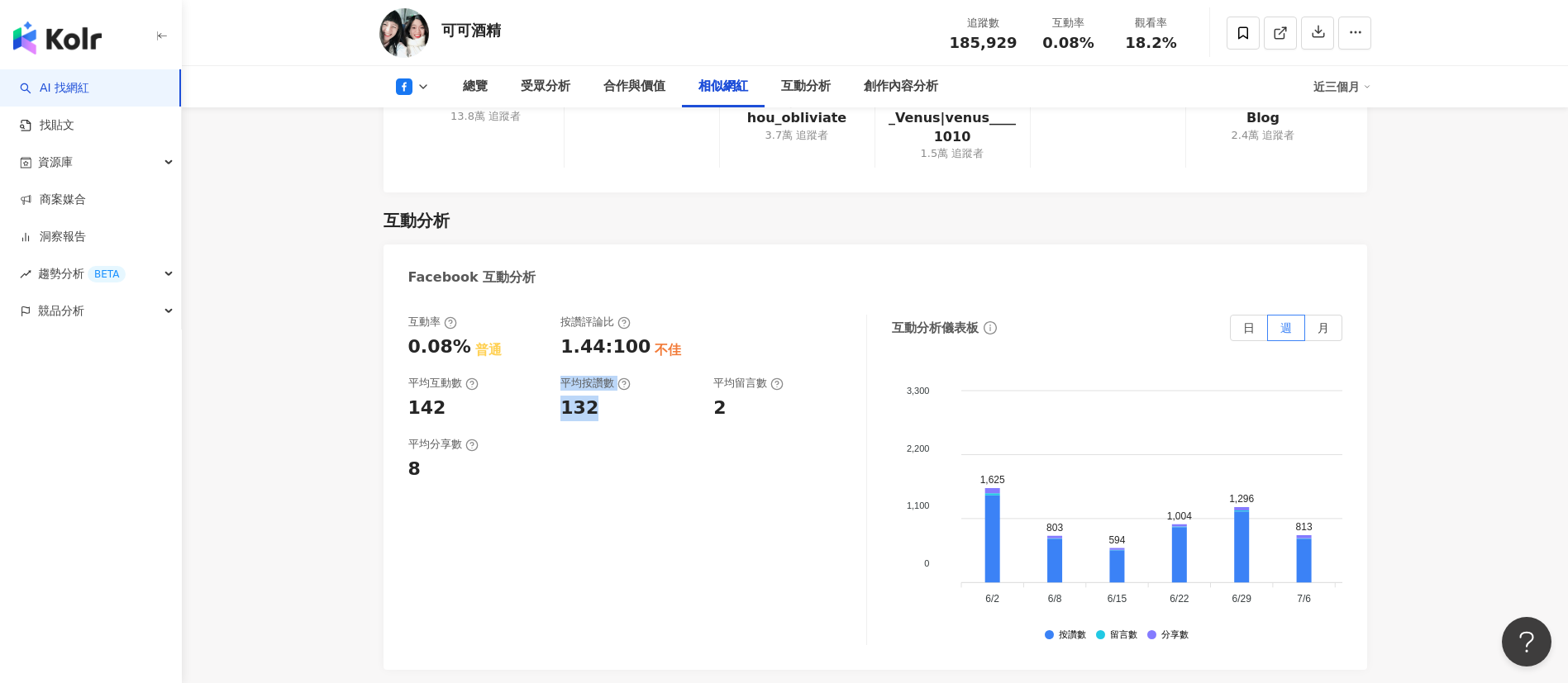
drag, startPoint x: 549, startPoint y: 386, endPoint x: 609, endPoint y: 386, distance: 60.0
click at [609, 386] on div "互動率 0.08% 普通 按讚評論比 1.44:100 不佳 平均互動數 142 平均按讚數 132 平均留言數 2" at bounding box center [629, 367] width 441 height 106
click at [618, 402] on div "132" at bounding box center [628, 409] width 136 height 26
drag, startPoint x: 564, startPoint y: 392, endPoint x: 615, endPoint y: 392, distance: 51.0
click at [615, 396] on div "132" at bounding box center [628, 409] width 136 height 26
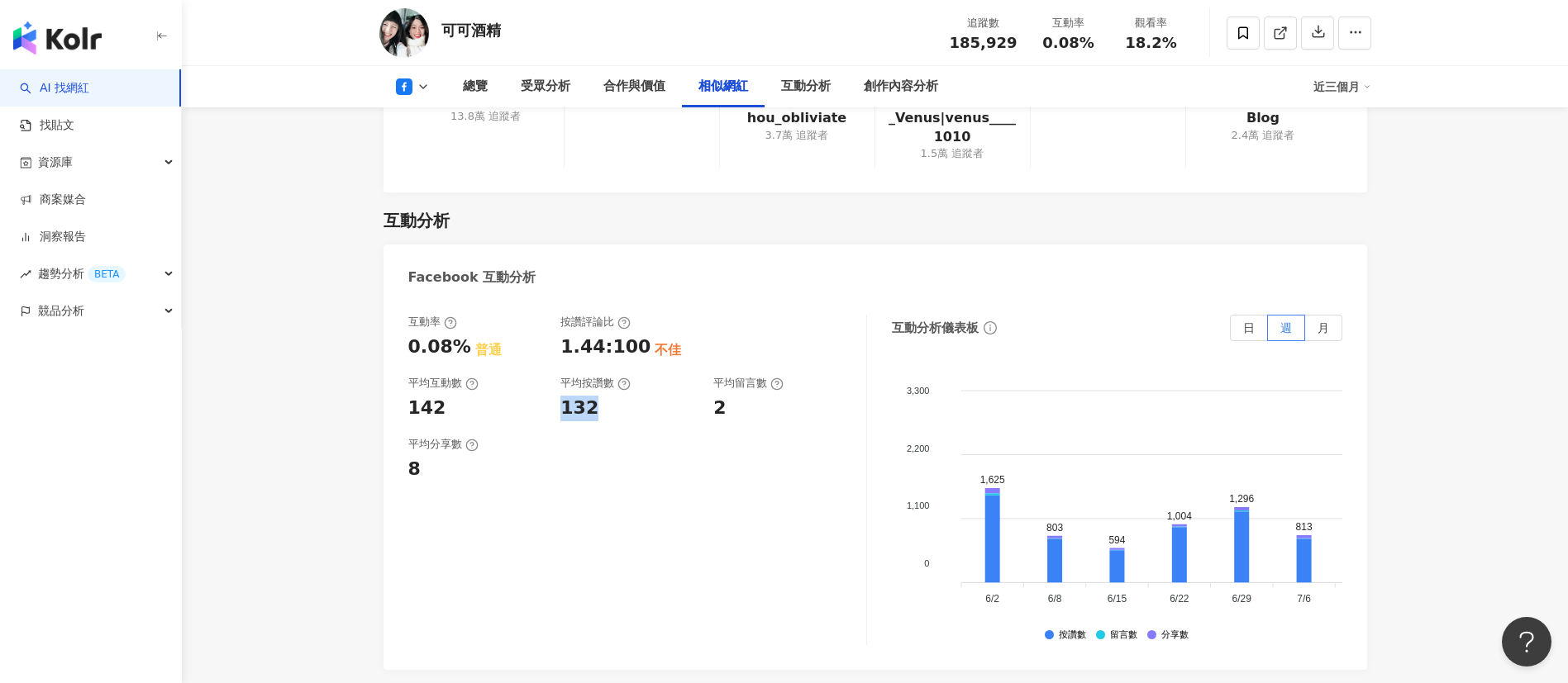
copy div "132"
drag, startPoint x: 1047, startPoint y: 41, endPoint x: 1095, endPoint y: 45, distance: 48.2
click at [1095, 45] on div "0.08%" at bounding box center [1068, 43] width 62 height 17
copy span "0.08%"
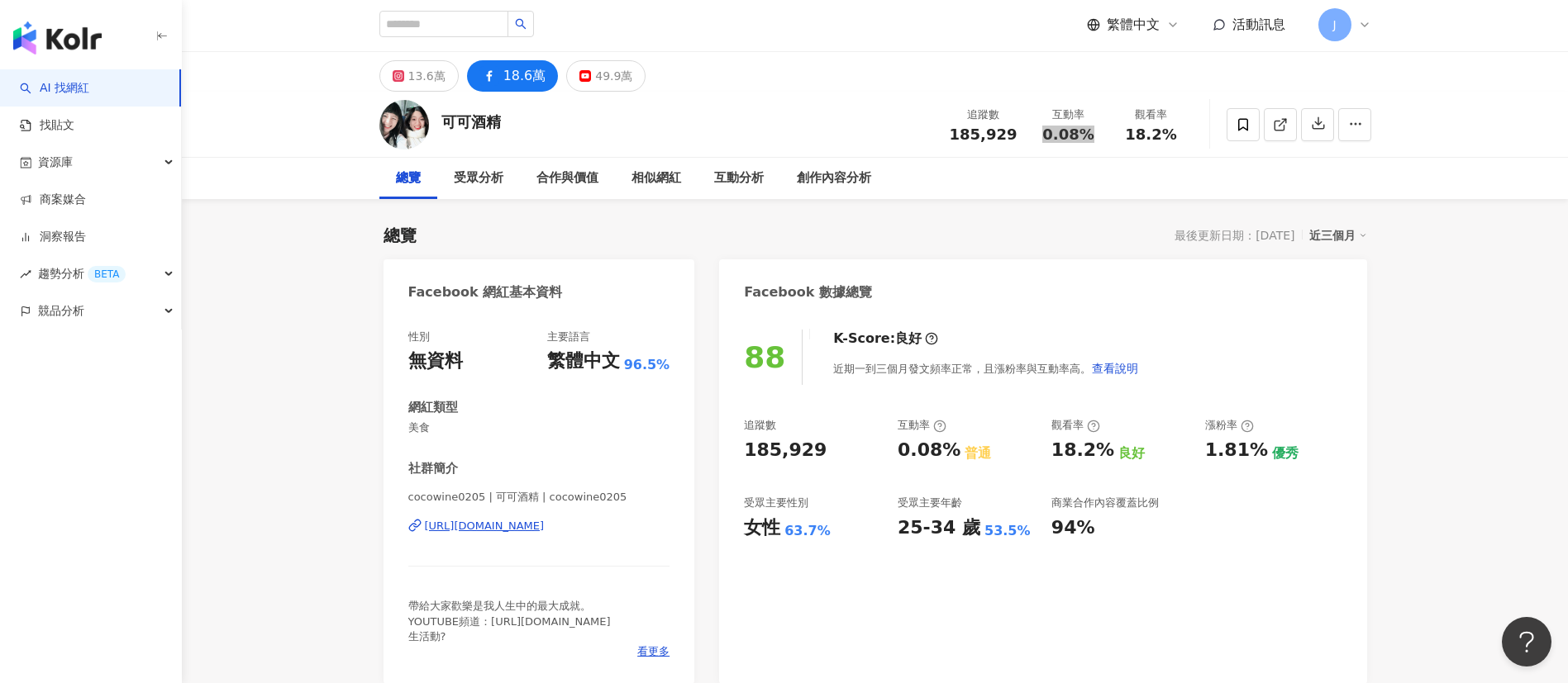
scroll to position [0, 0]
click at [417, 85] on div "13.6萬" at bounding box center [427, 77] width 37 height 23
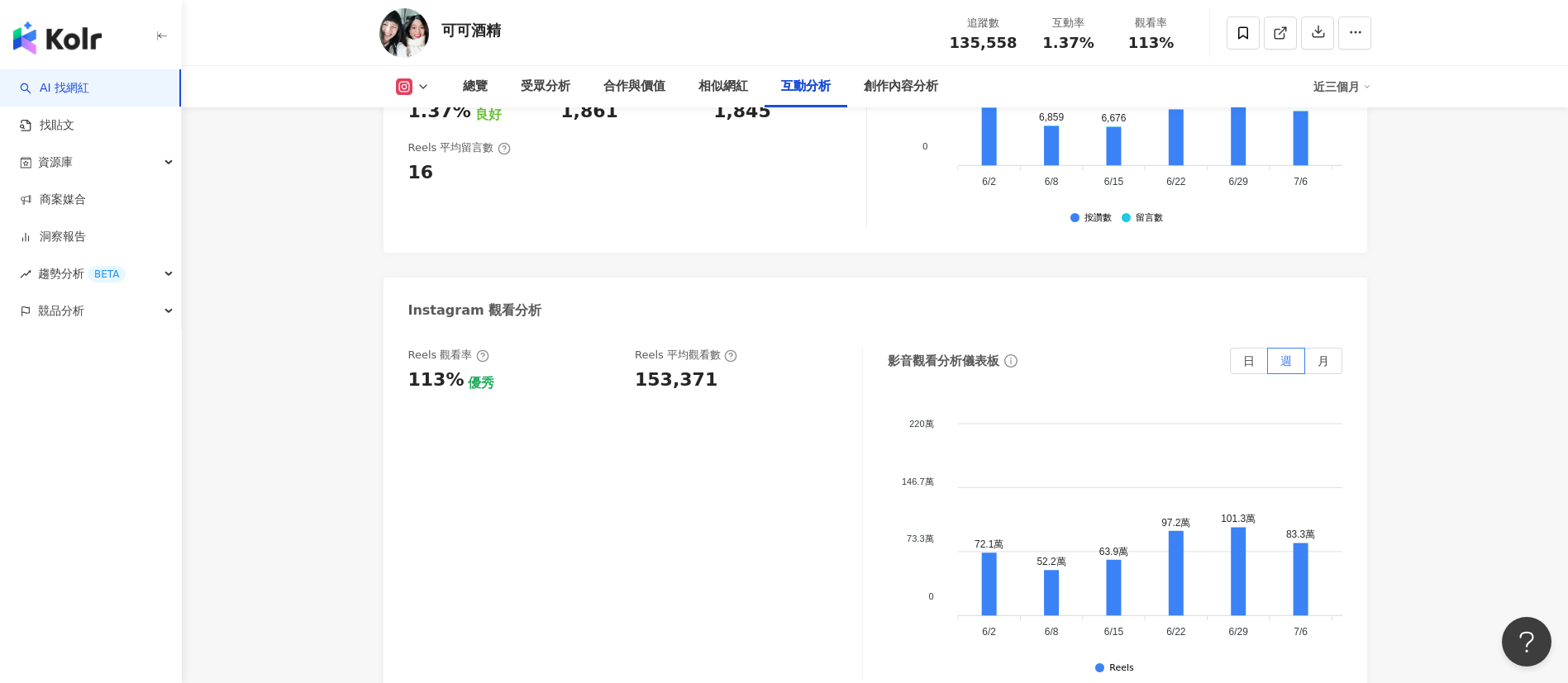
scroll to position [3221, 0]
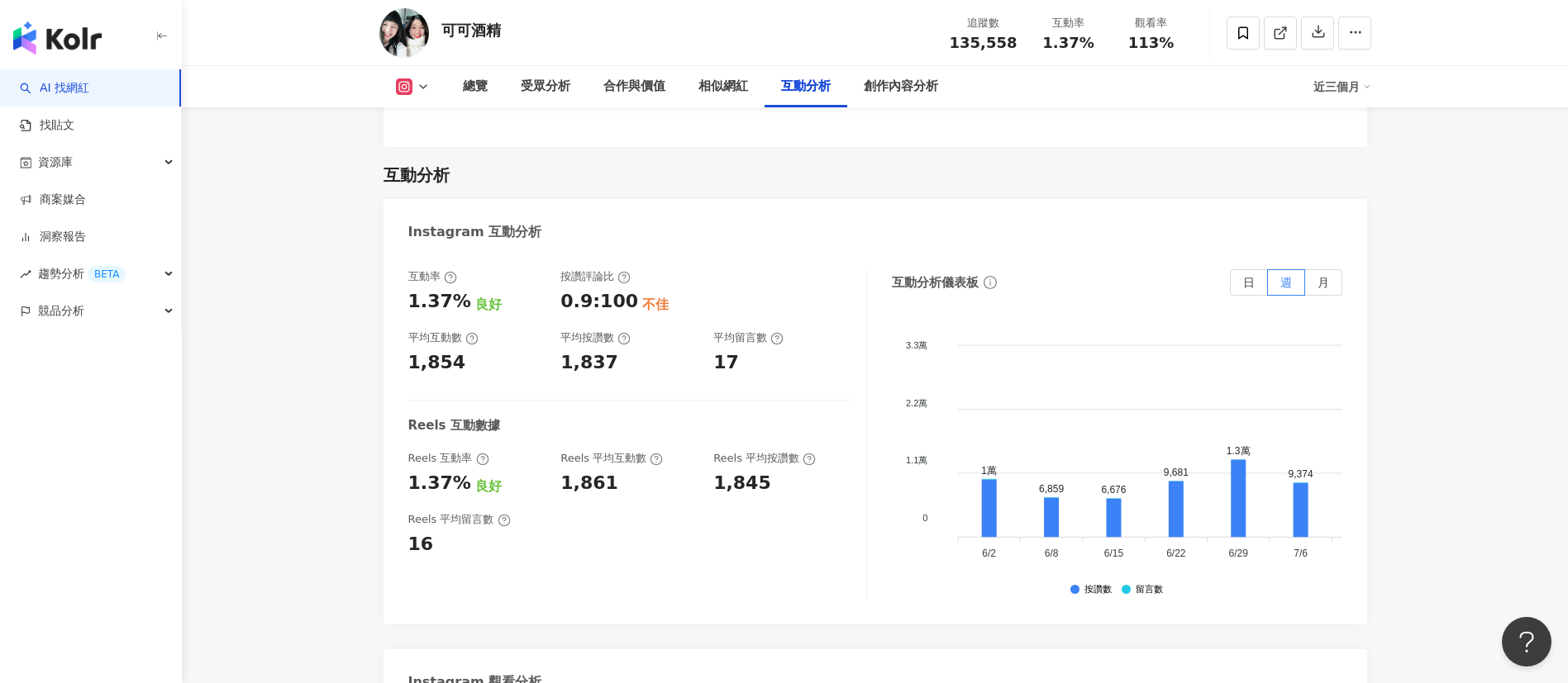
click at [560, 471] on div "1,861" at bounding box center [589, 484] width 58 height 26
drag, startPoint x: 559, startPoint y: 343, endPoint x: 627, endPoint y: 342, distance: 68.0
click at [627, 342] on div "互動率 1.37% 良好 按讚評論比 0.9:100 不佳 平均互動數 1,854 平均按讚數 1,837 平均留言數 17" at bounding box center [629, 321] width 441 height 106
copy div "1,837"
click at [429, 88] on icon at bounding box center [423, 86] width 13 height 13
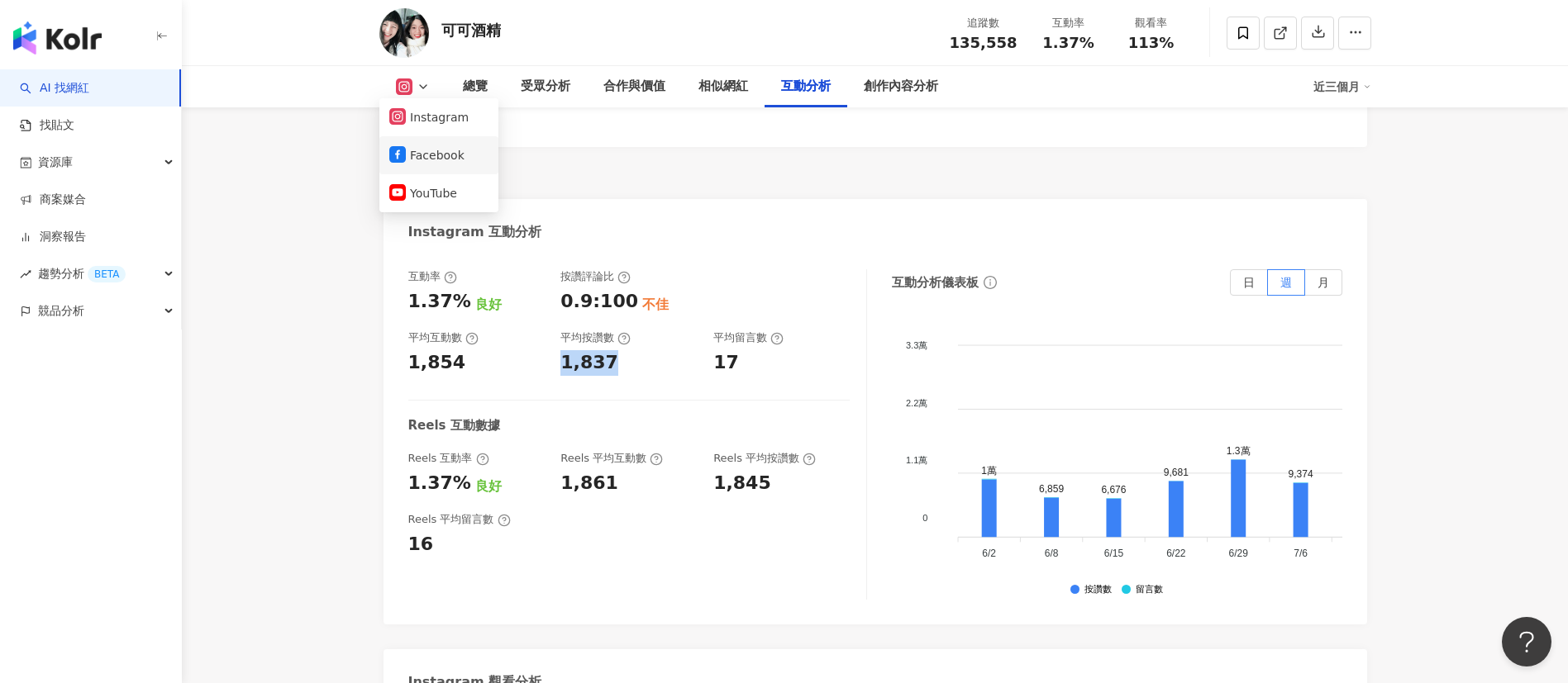
click at [433, 162] on button "Facebook" at bounding box center [439, 155] width 99 height 23
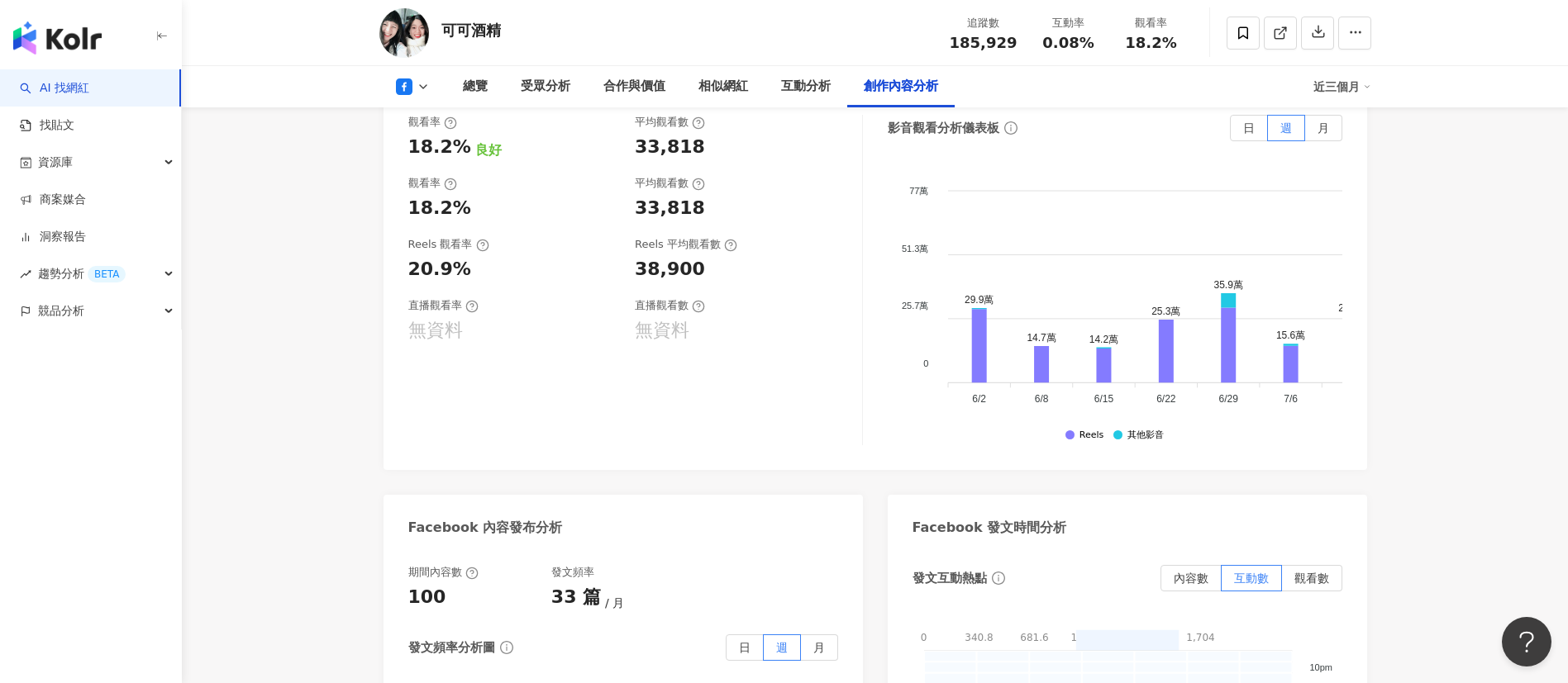
scroll to position [4491, 0]
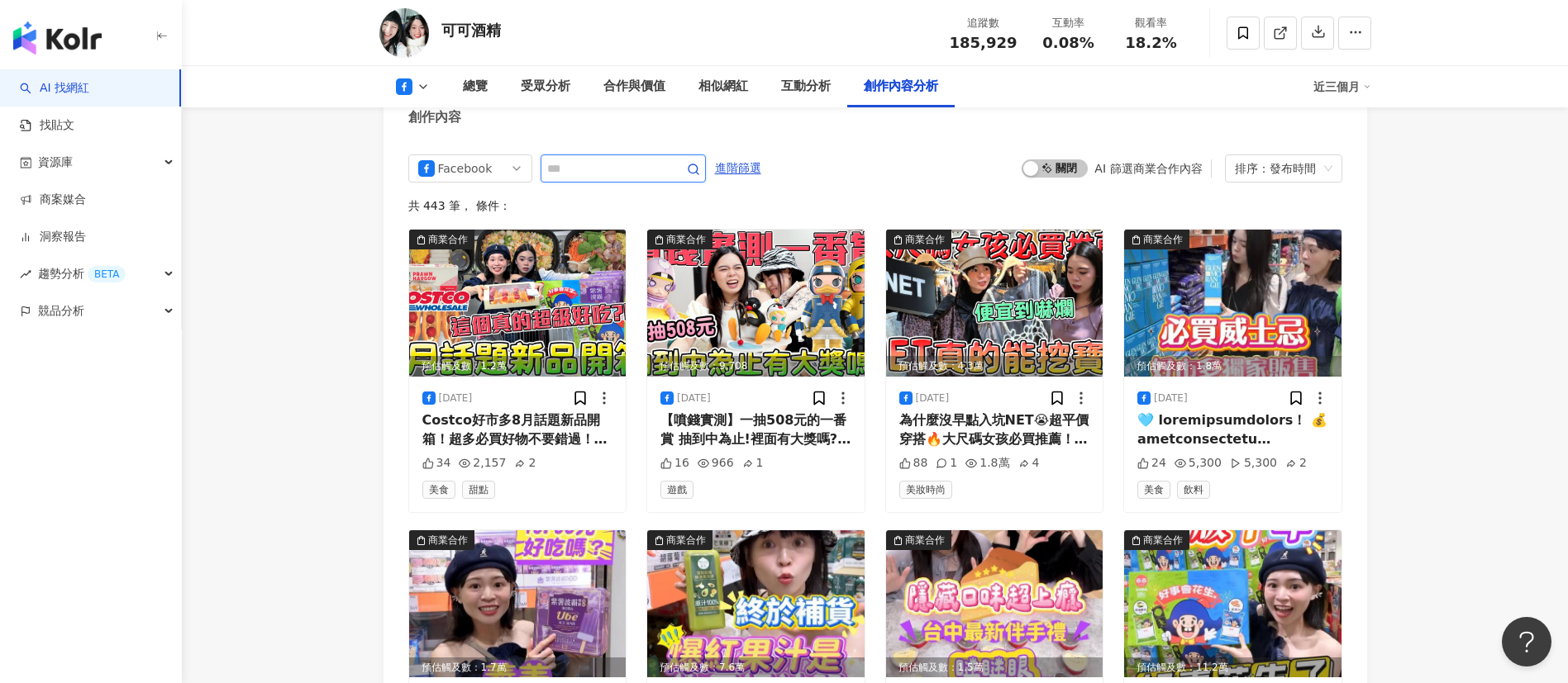
click at [601, 166] on input "text" at bounding box center [605, 169] width 116 height 20
type input "****"
click at [761, 170] on span "進階篩選" at bounding box center [738, 168] width 46 height 27
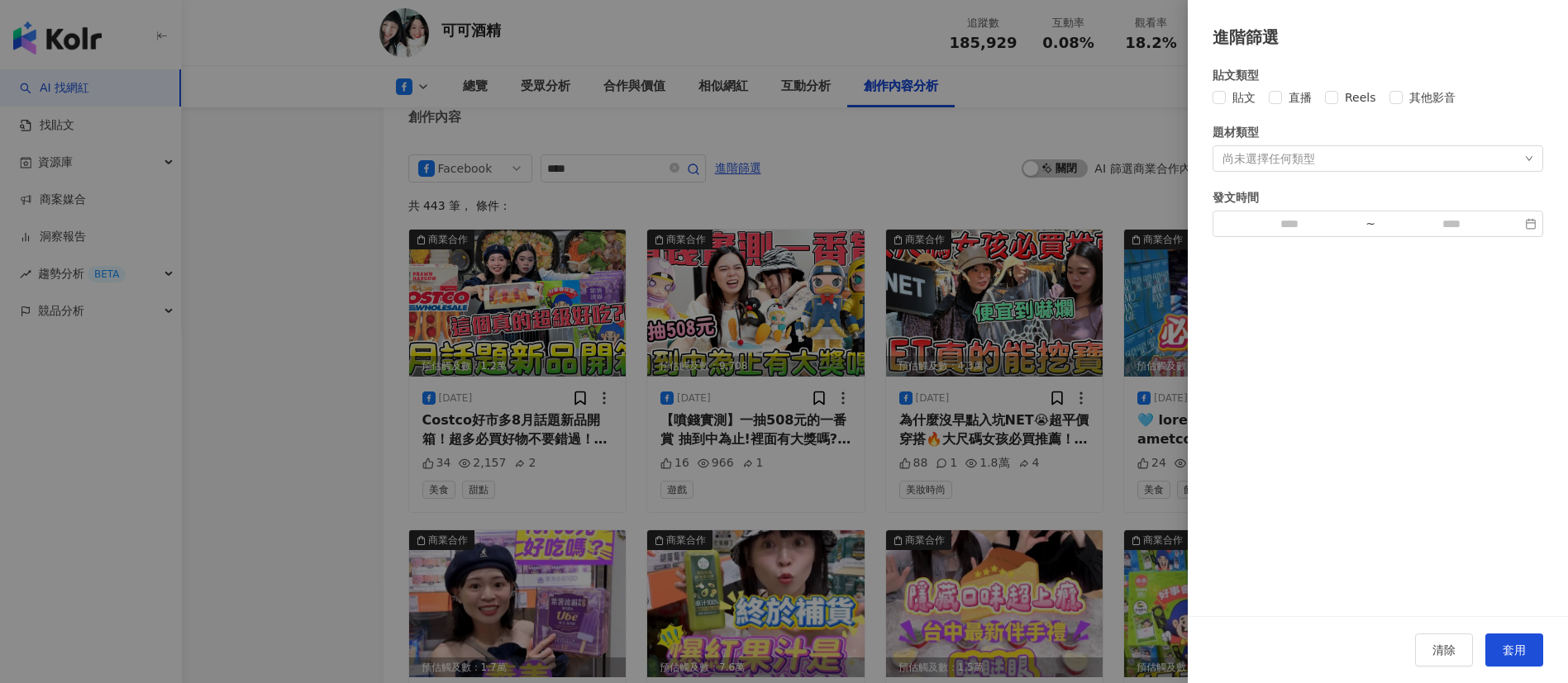
click at [781, 205] on div at bounding box center [784, 342] width 1568 height 683
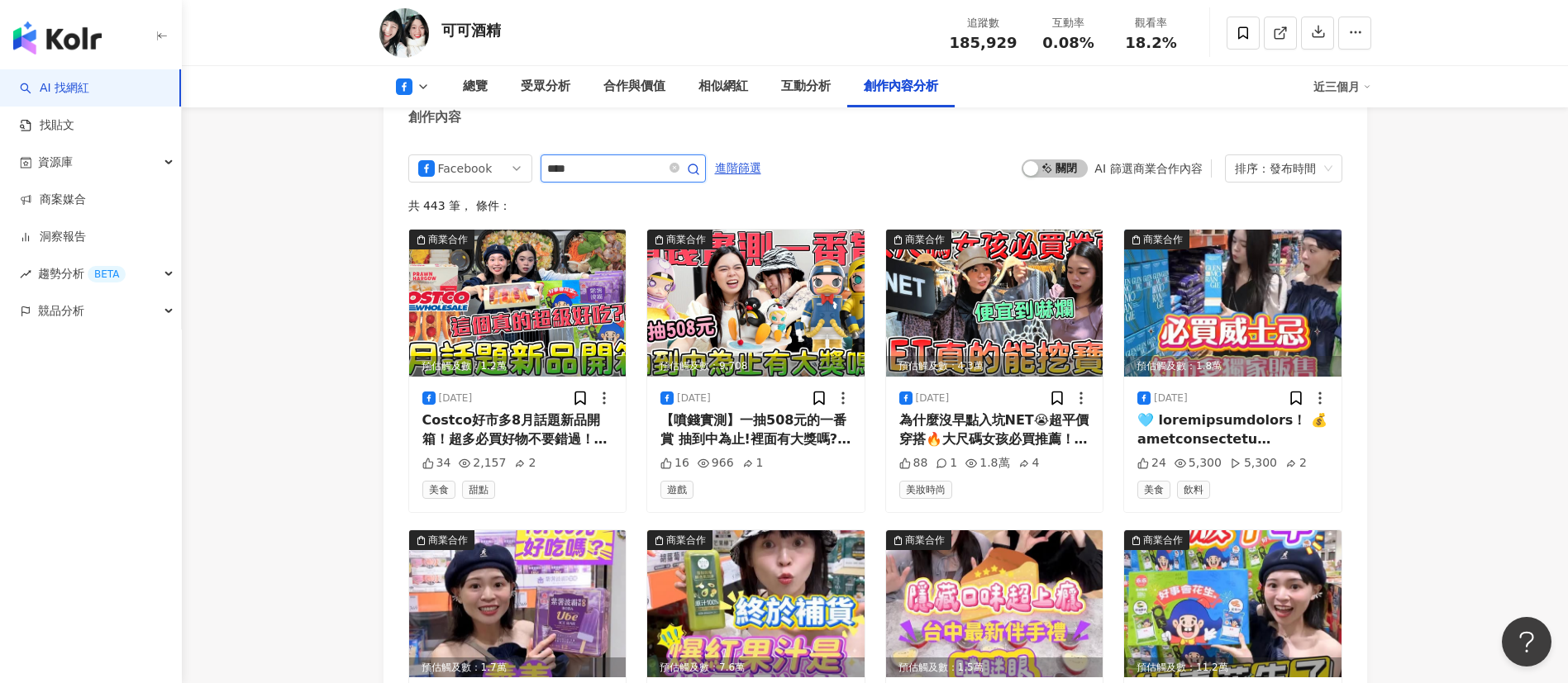
click at [700, 170] on icon "button" at bounding box center [694, 169] width 13 height 13
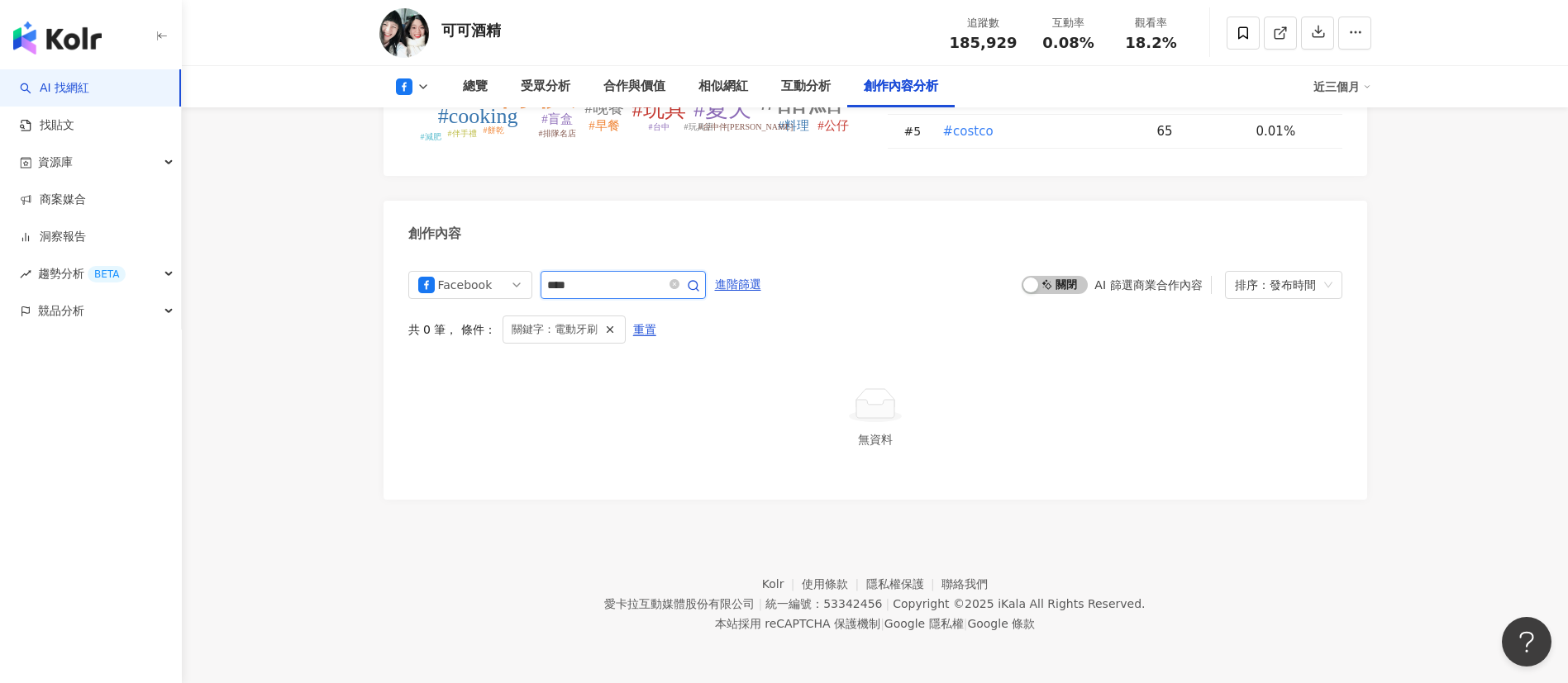
scroll to position [4375, 0]
click at [423, 83] on icon at bounding box center [423, 86] width 13 height 13
click at [419, 197] on button "YouTube" at bounding box center [439, 194] width 99 height 23
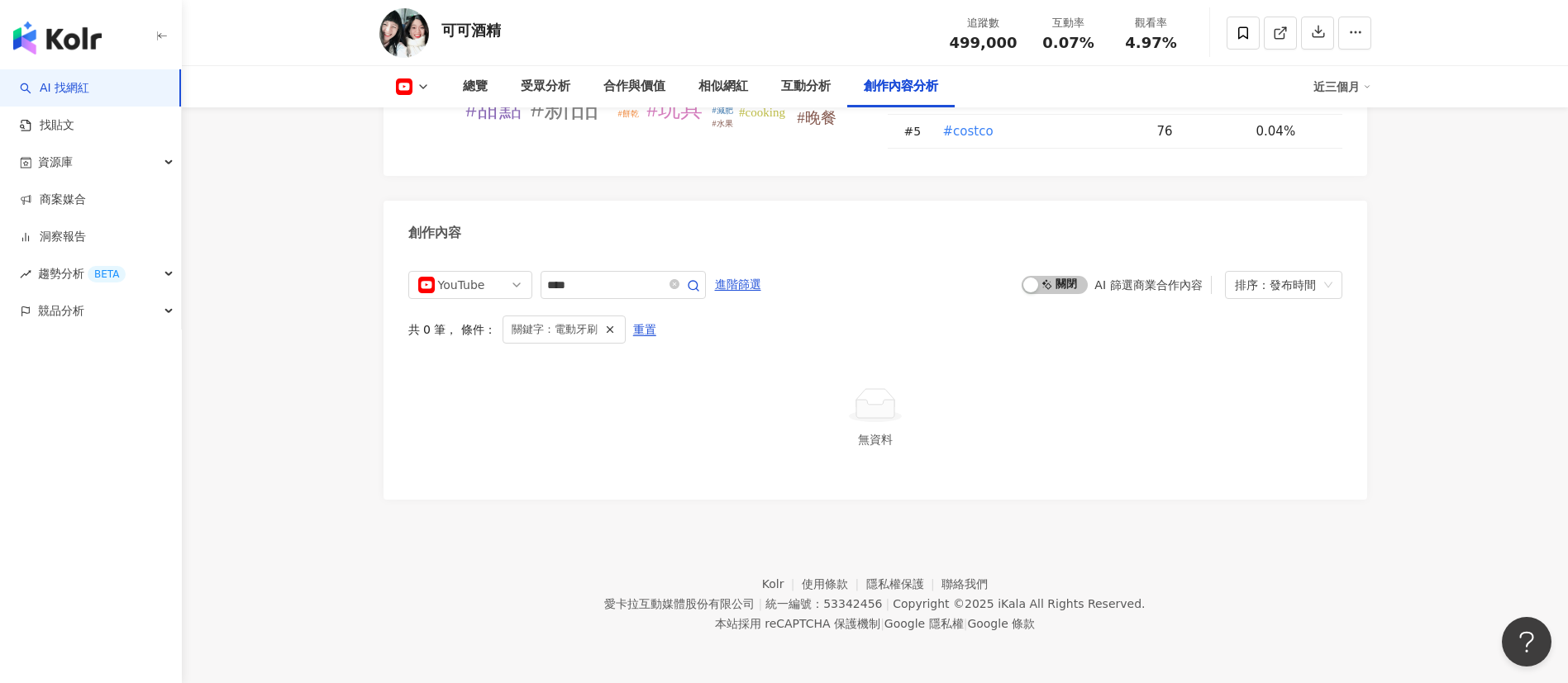
scroll to position [4406, 0]
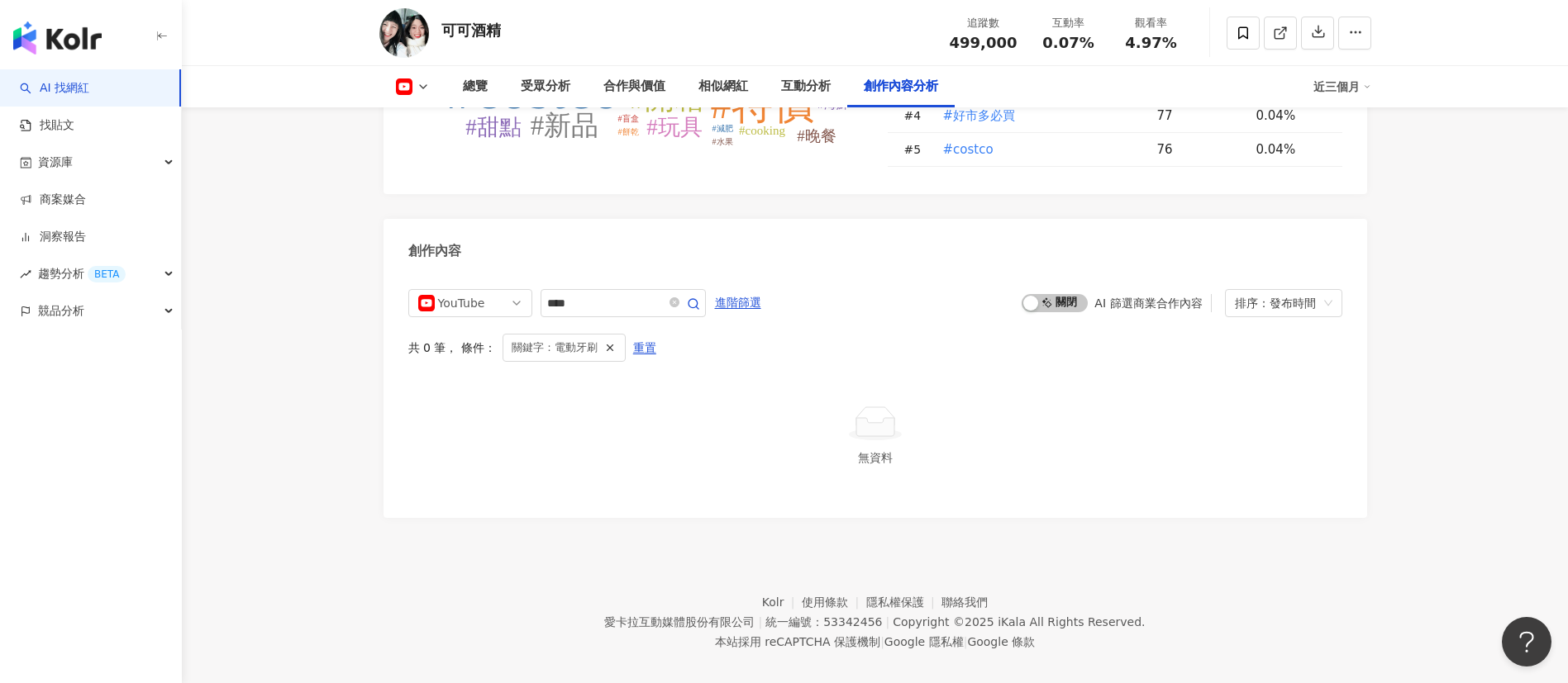
scroll to position [4406, 0]
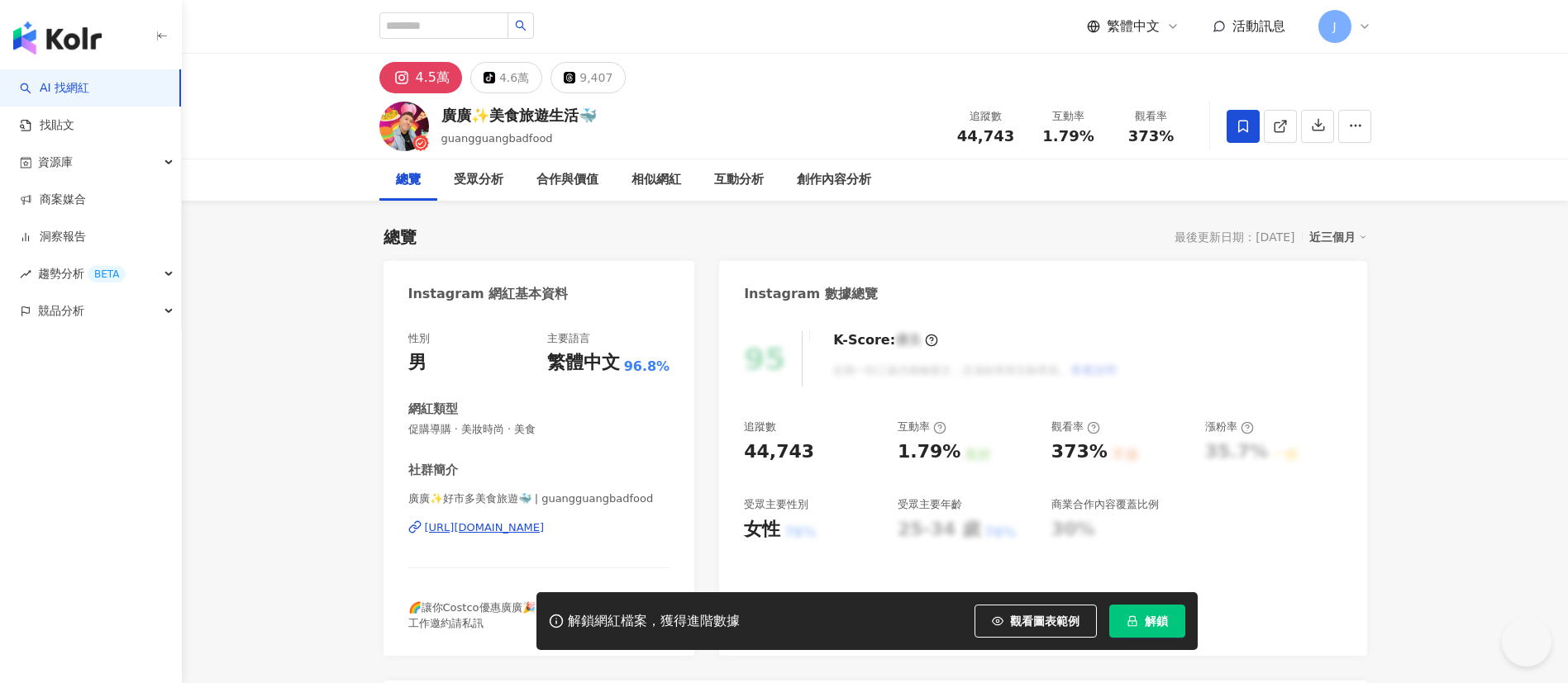
click at [1162, 621] on span "解鎖" at bounding box center [1156, 621] width 23 height 13
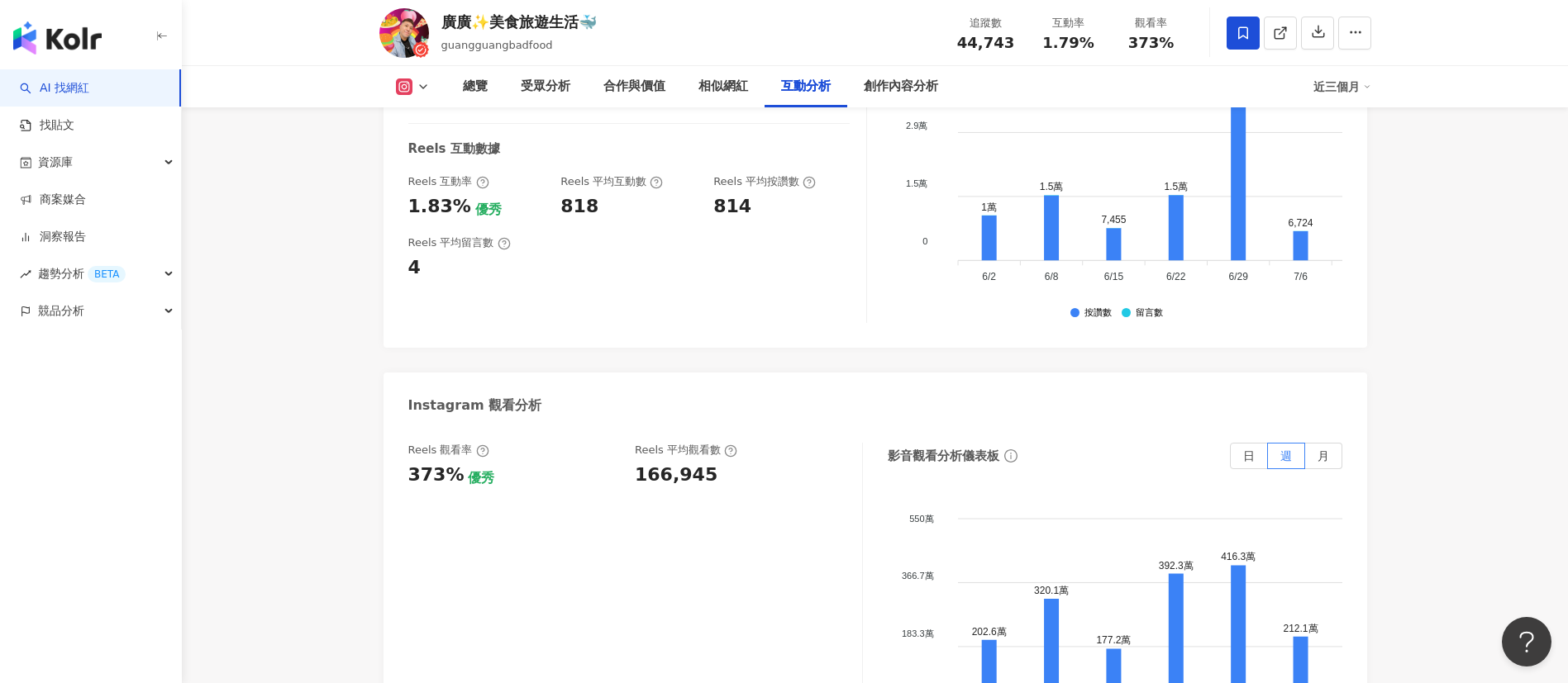
scroll to position [3571, 0]
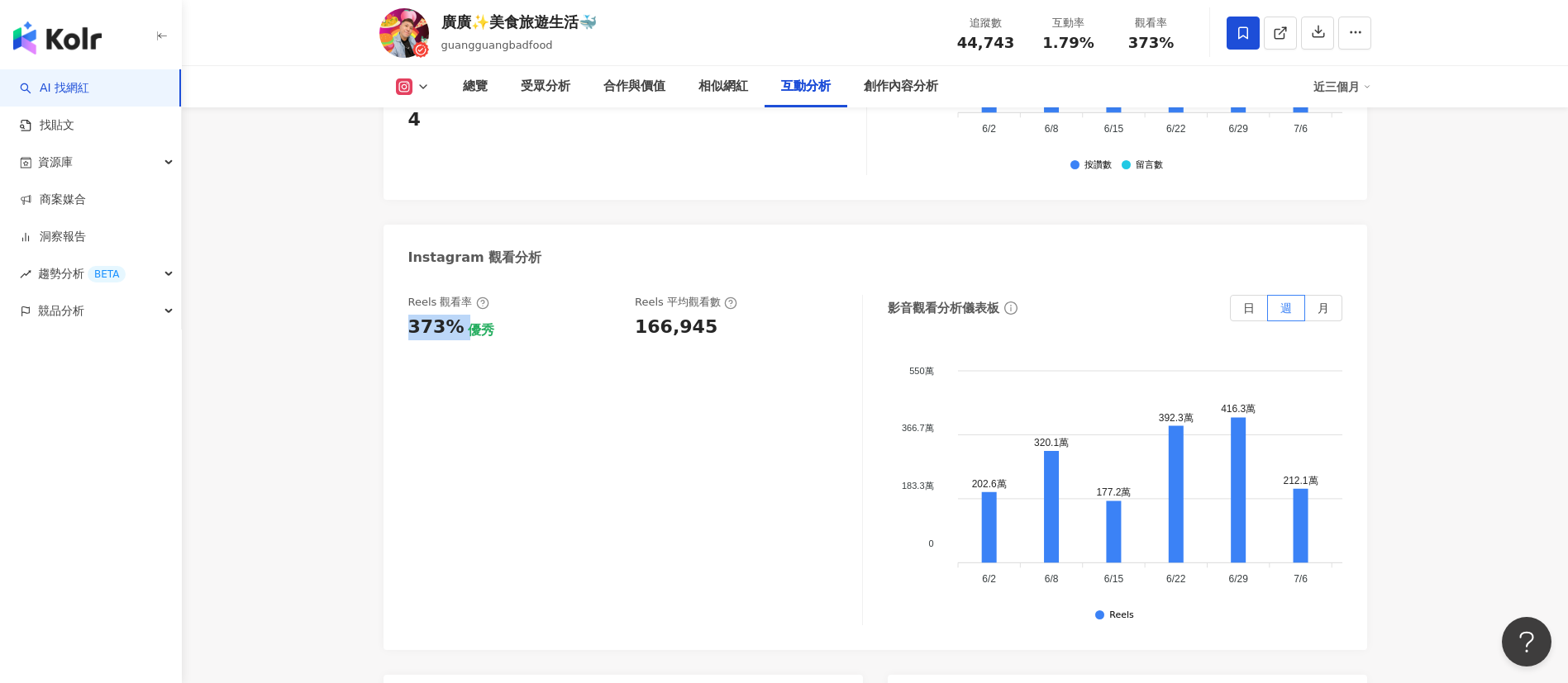
drag, startPoint x: 408, startPoint y: 327, endPoint x: 461, endPoint y: 334, distance: 53.5
click at [461, 334] on div "Reels 觀看率 373% 優秀 Reels 平均觀看數 166,945 影音觀看分析儀表板 日 週 月 550萬 550萬 366.7萬 366.7萬 1…" at bounding box center [875, 464] width 984 height 372
copy div "373%"
drag, startPoint x: 634, startPoint y: 328, endPoint x: 751, endPoint y: 329, distance: 117.0
click at [751, 329] on div "Reels 觀看率 373% 優秀 Reels 平均觀看數 166,945" at bounding box center [627, 317] width 437 height 45
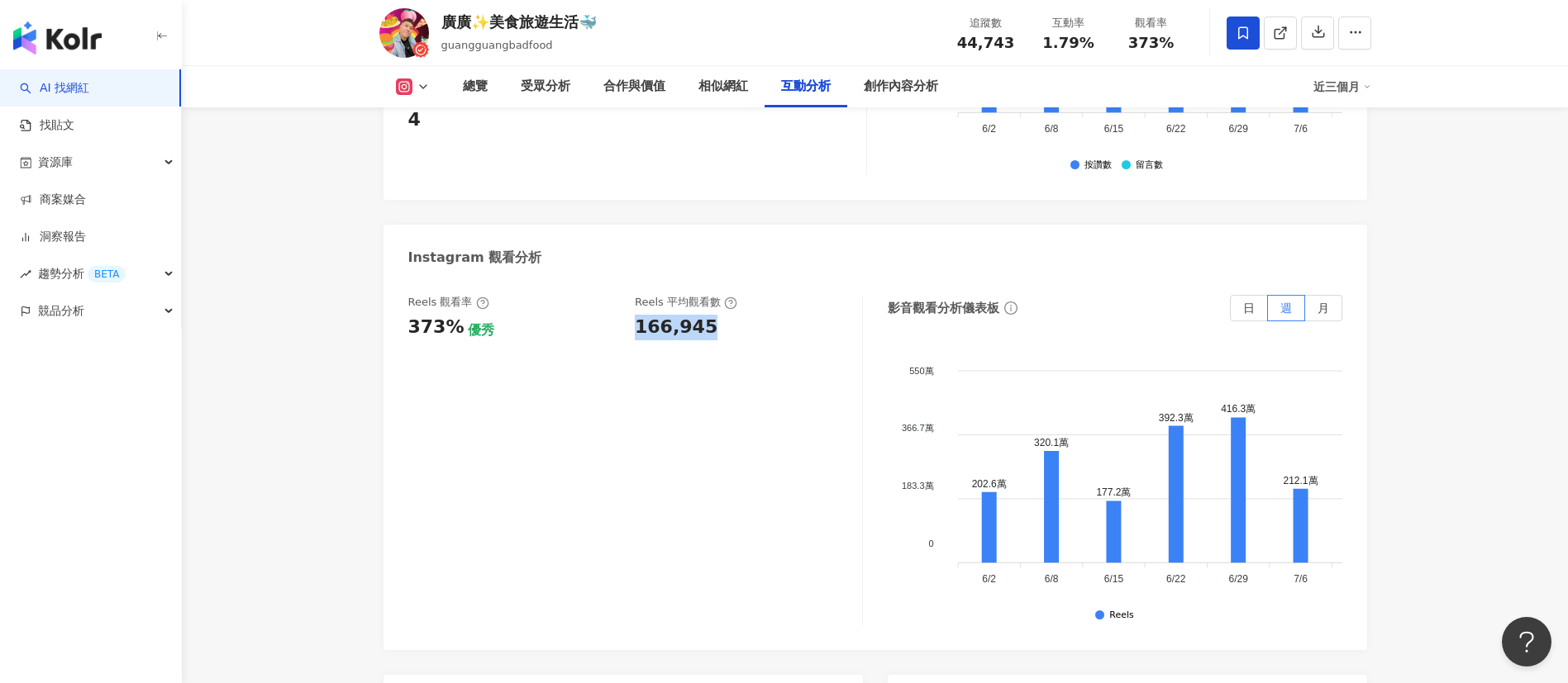
copy div "166,945"
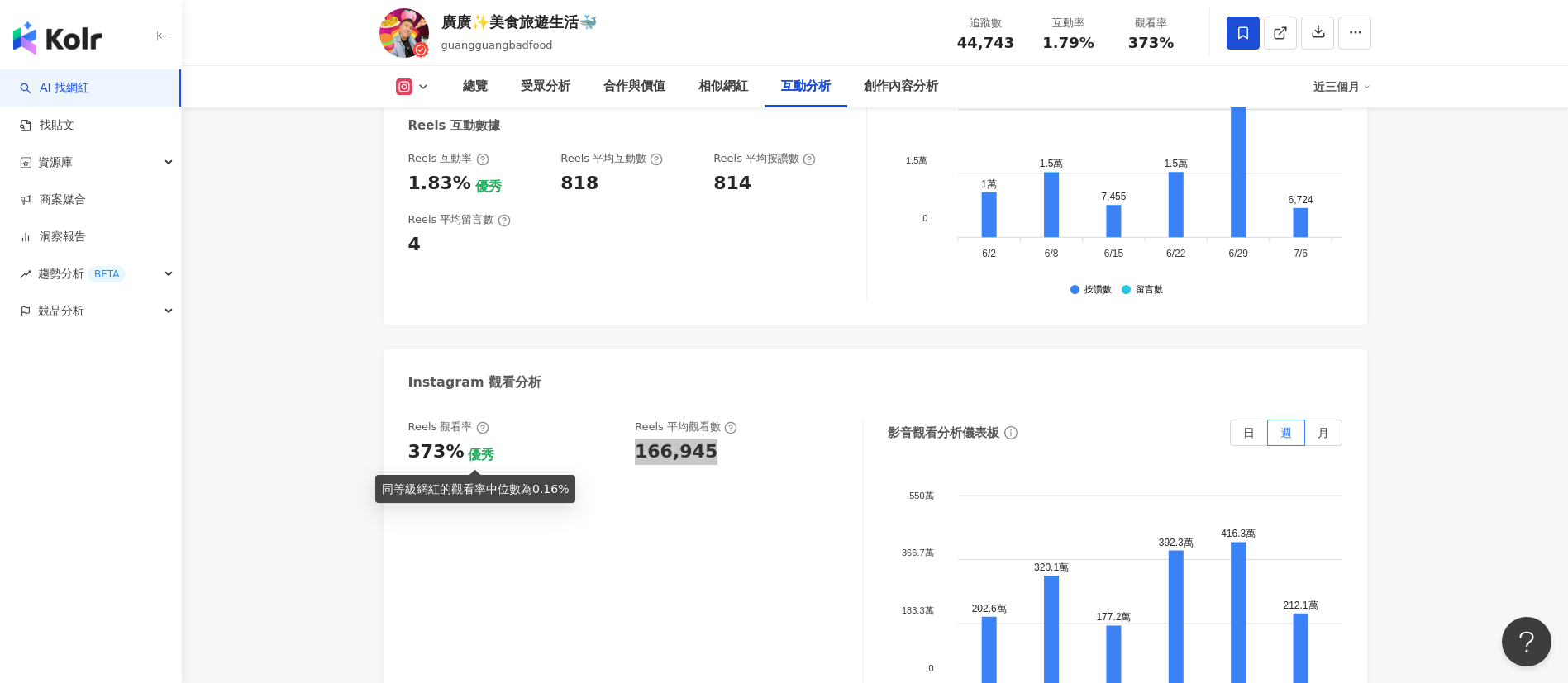
scroll to position [3199, 0]
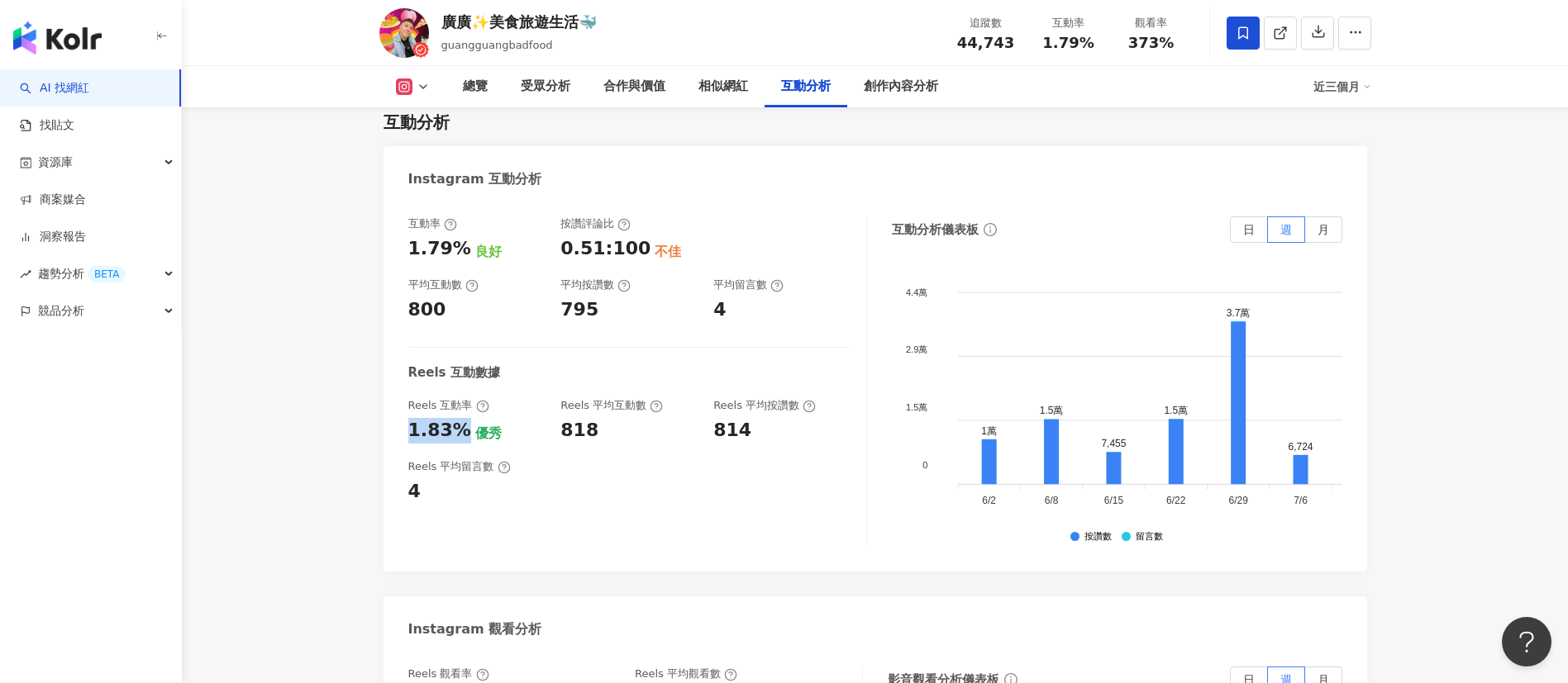
drag, startPoint x: 409, startPoint y: 431, endPoint x: 461, endPoint y: 431, distance: 52.0
click at [461, 431] on div "1.83%" at bounding box center [440, 431] width 62 height 26
copy div "1.83%"
drag, startPoint x: 565, startPoint y: 310, endPoint x: 623, endPoint y: 313, distance: 58.1
click at [623, 313] on div "795" at bounding box center [628, 310] width 136 height 26
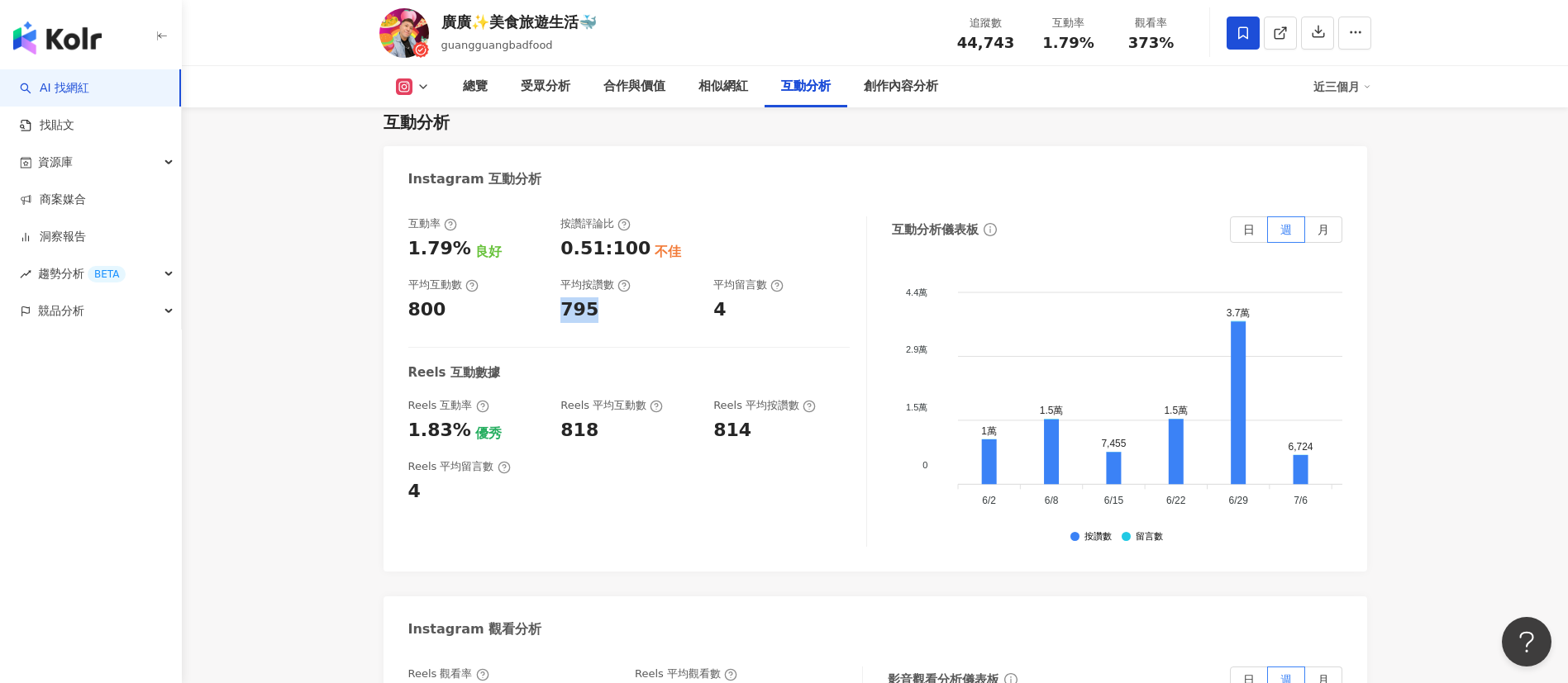
copy div "795"
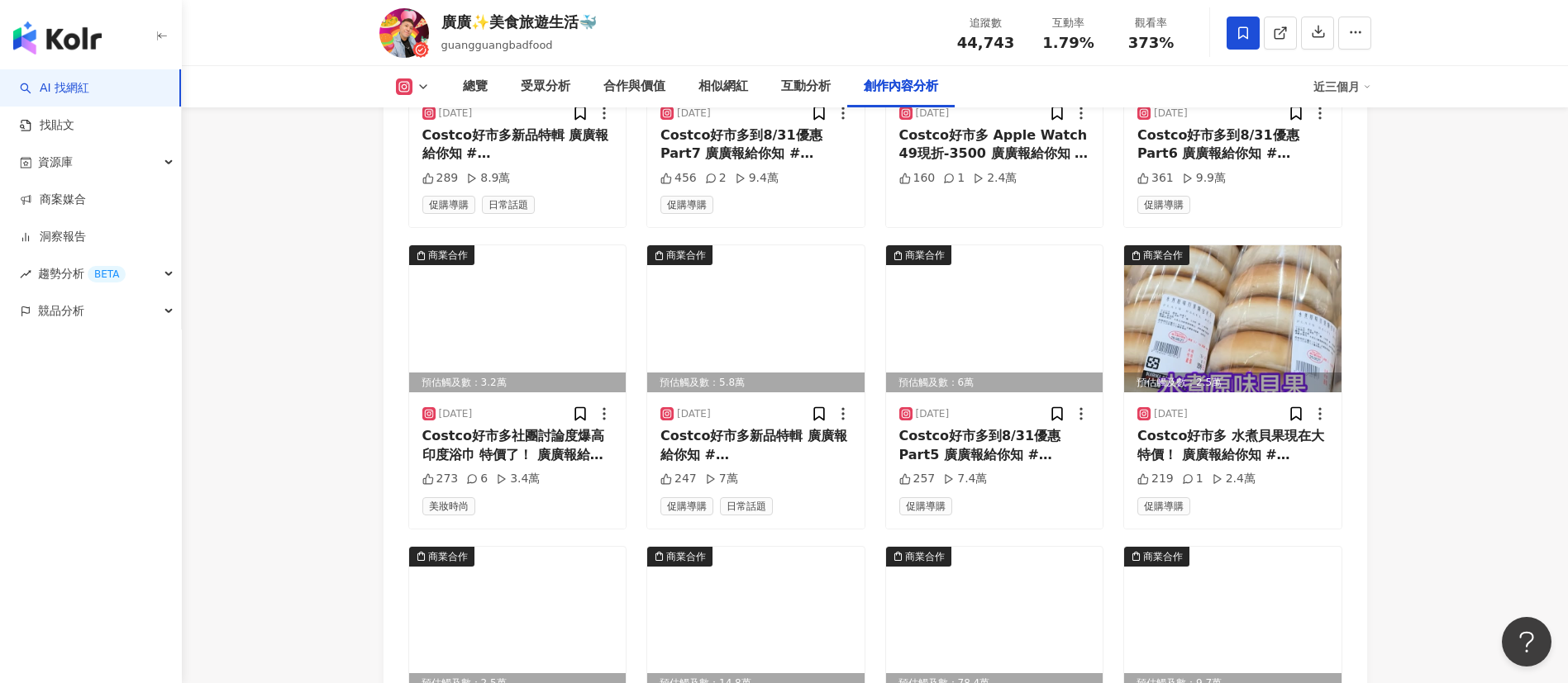
scroll to position [4934, 0]
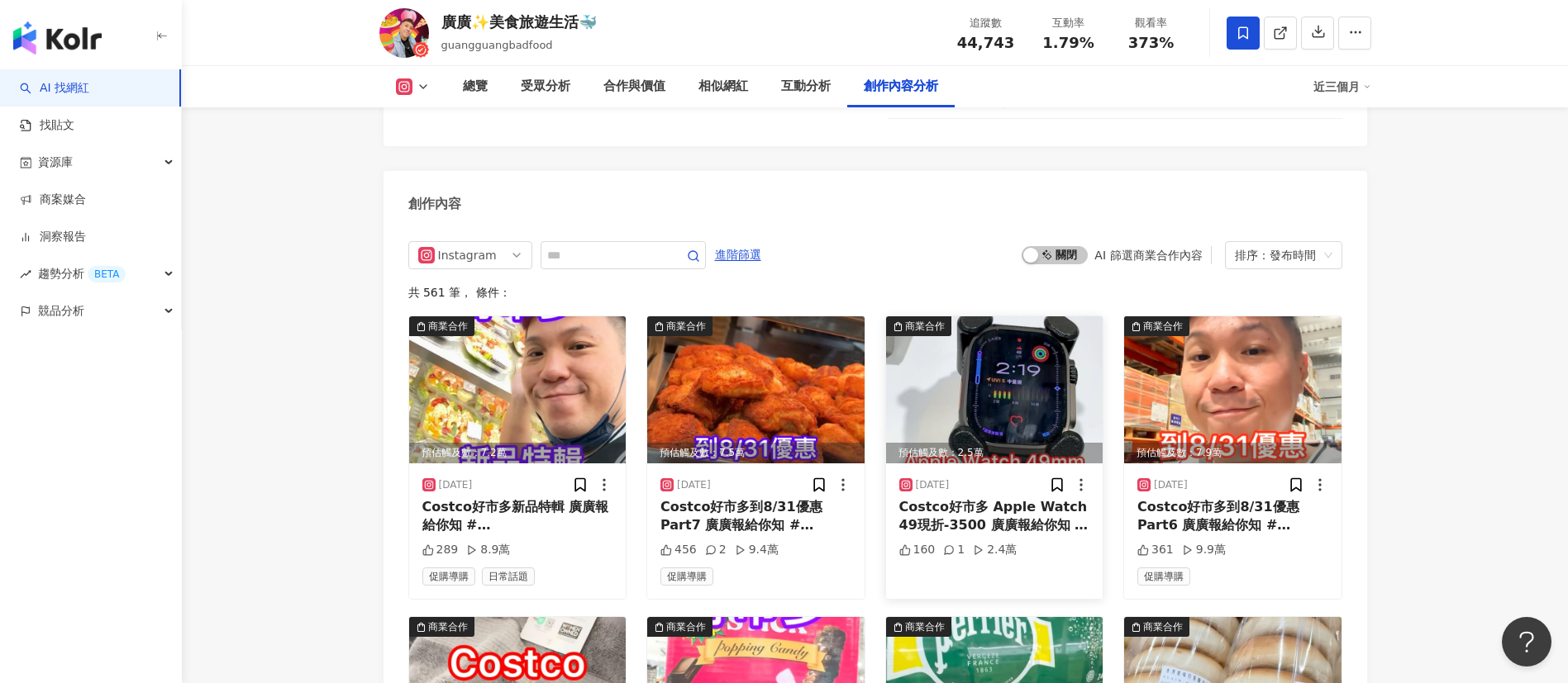
click at [991, 414] on img at bounding box center [995, 390] width 218 height 147
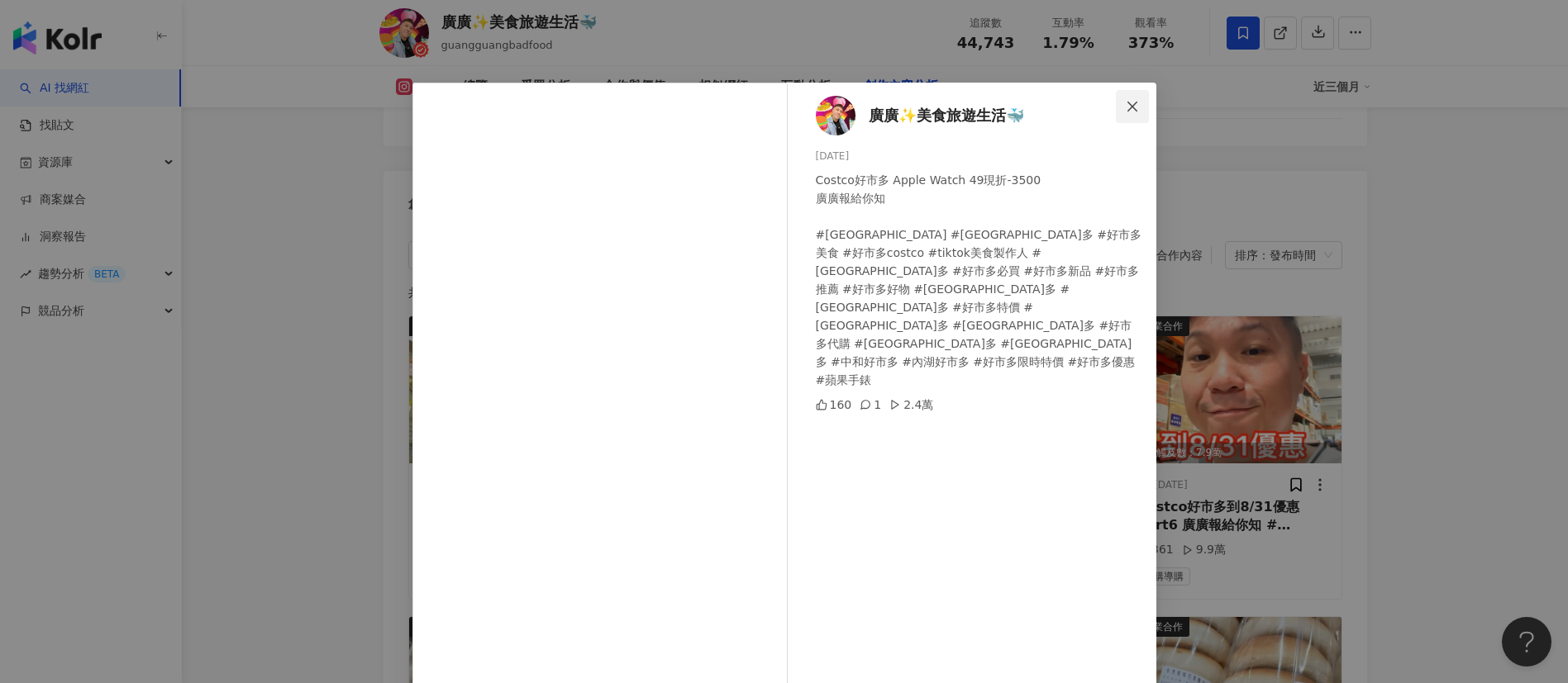
click at [1126, 105] on icon "close" at bounding box center [1133, 106] width 13 height 13
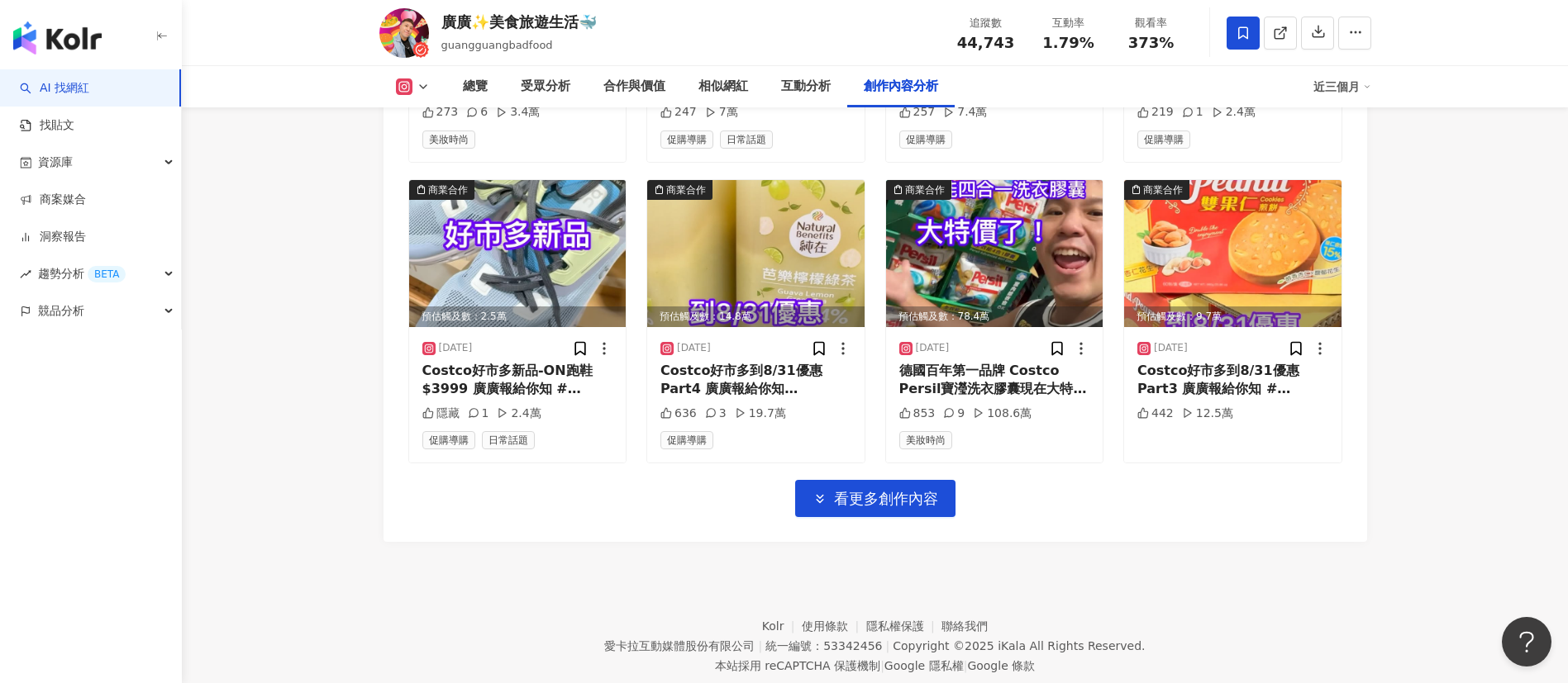
scroll to position [5677, 0]
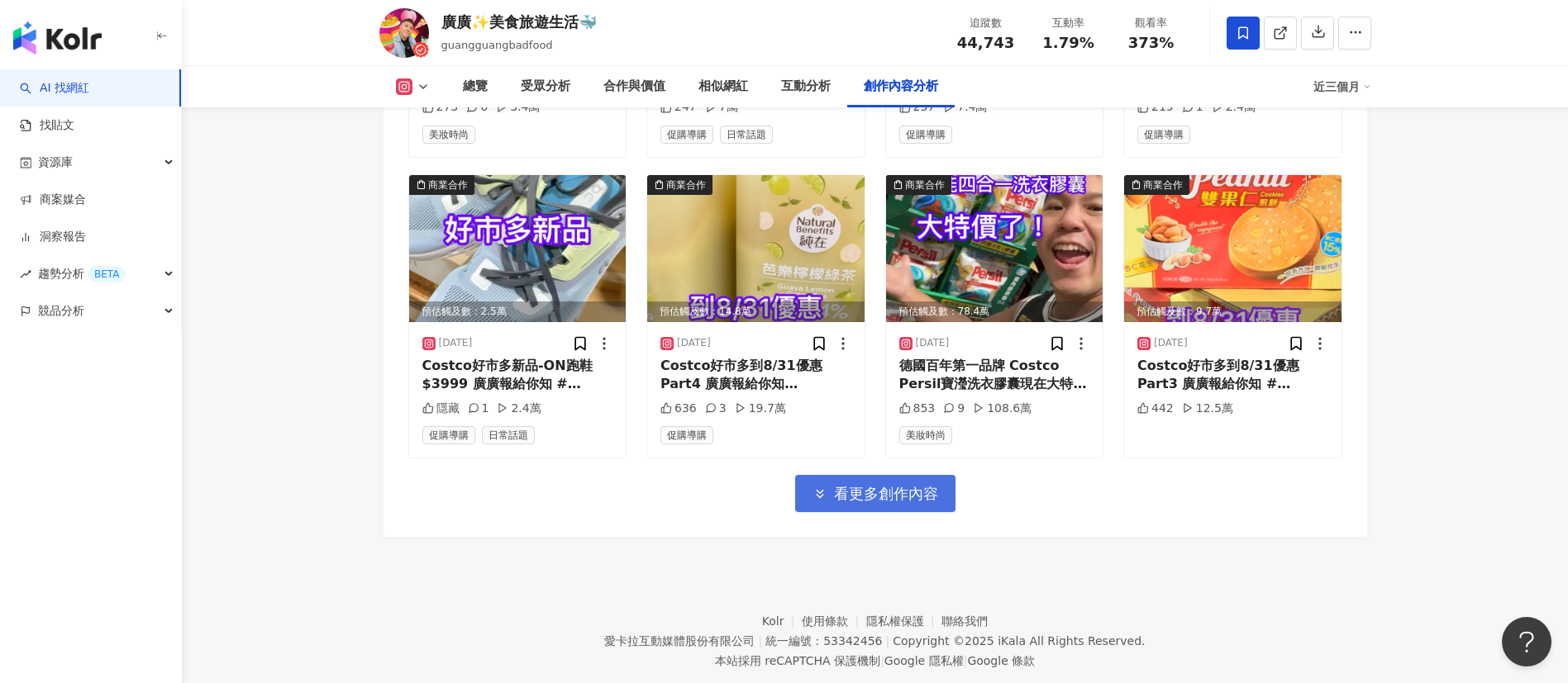
click at [902, 503] on span "看更多創作內容" at bounding box center [886, 494] width 104 height 18
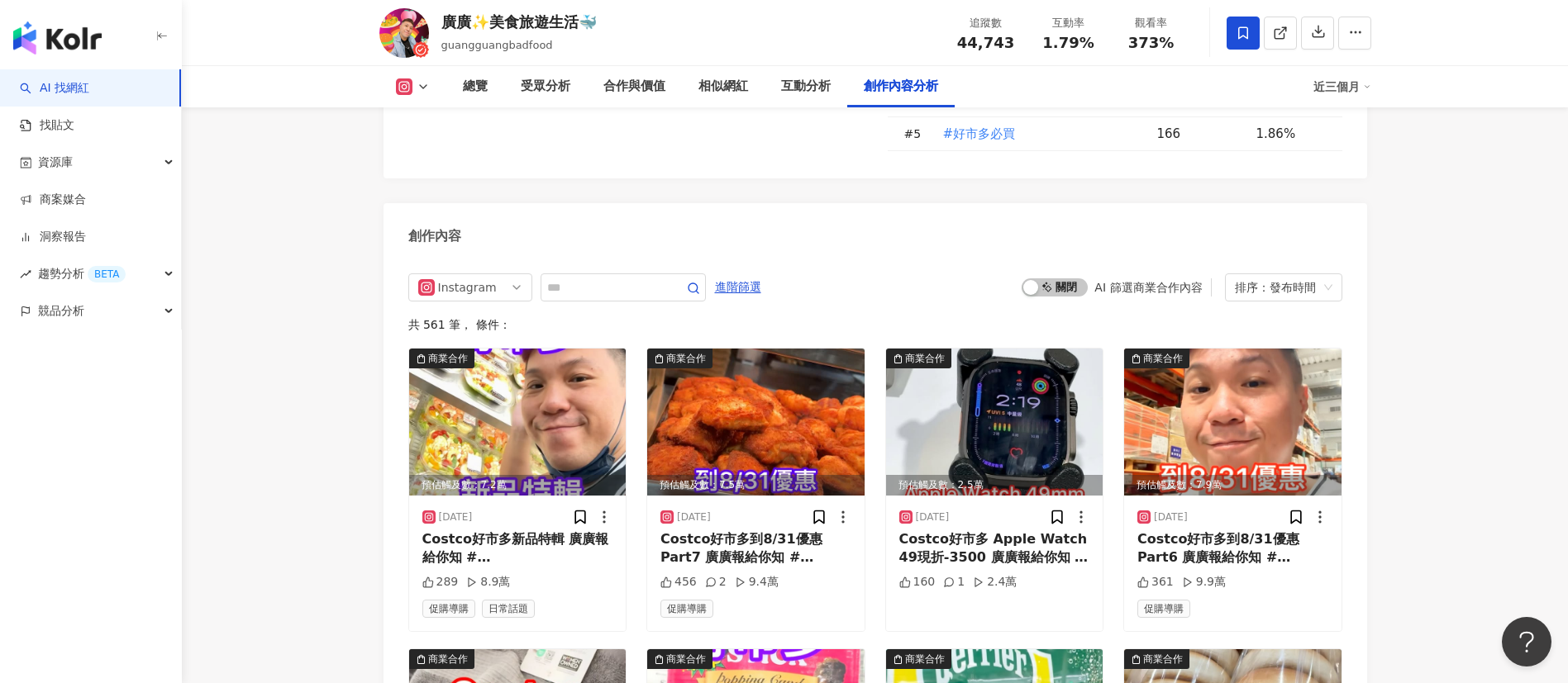
scroll to position [5149, 0]
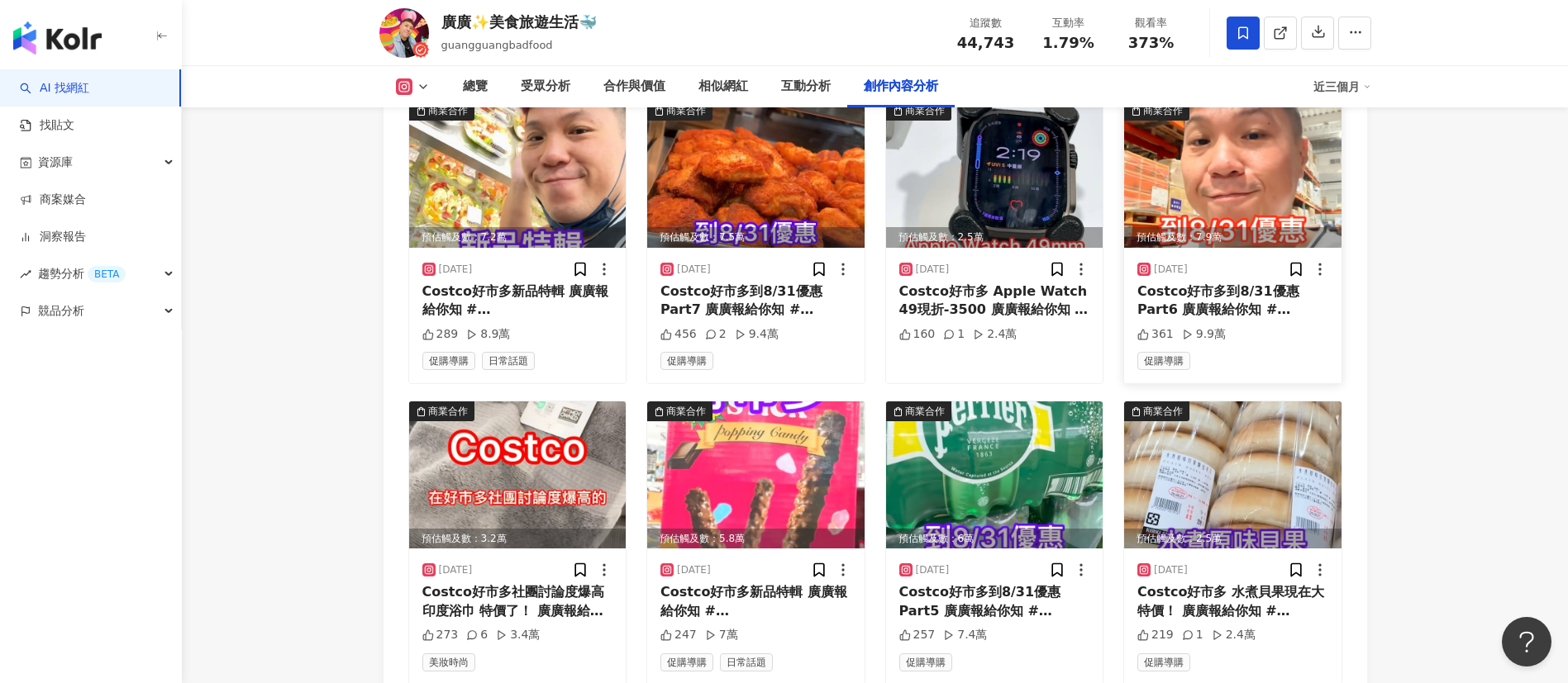
click at [1301, 171] on img at bounding box center [1233, 174] width 218 height 147
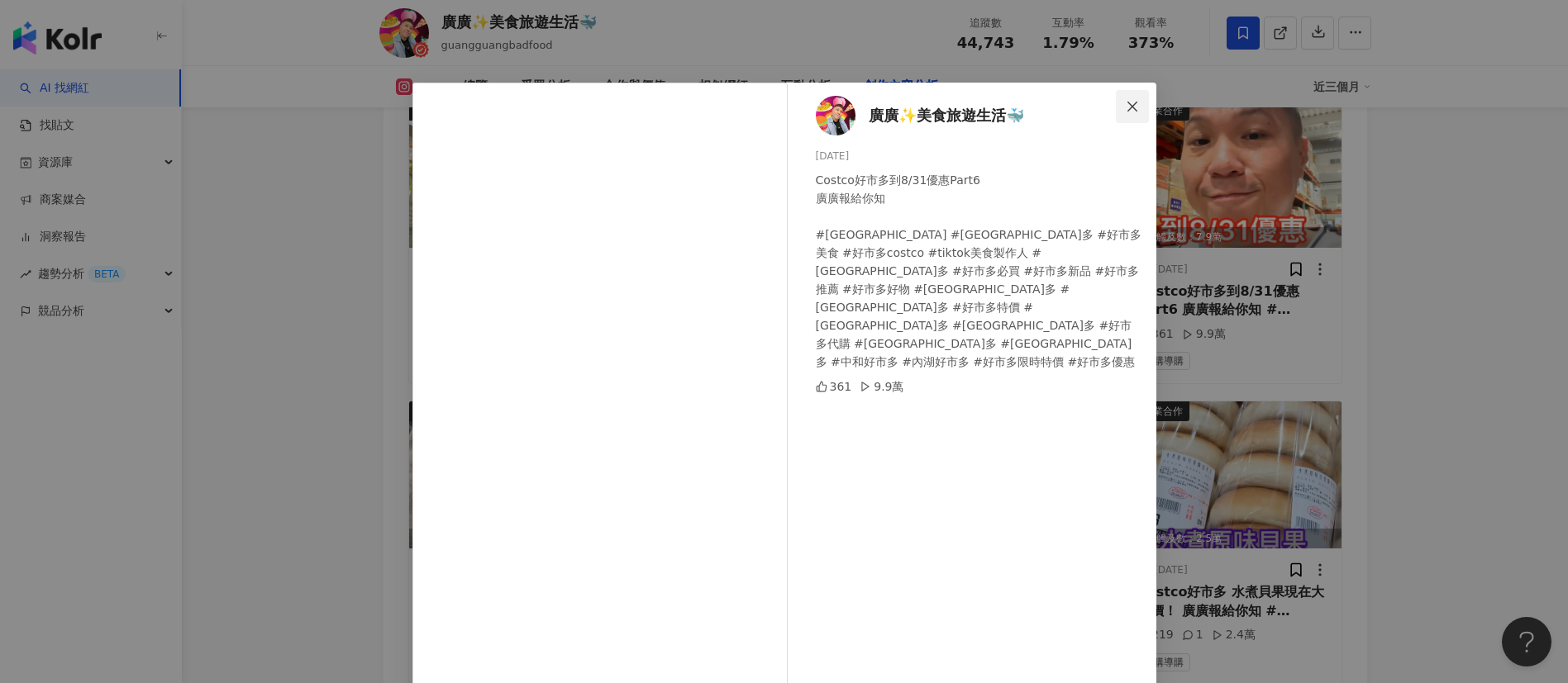
click at [1126, 105] on icon "close" at bounding box center [1133, 106] width 13 height 13
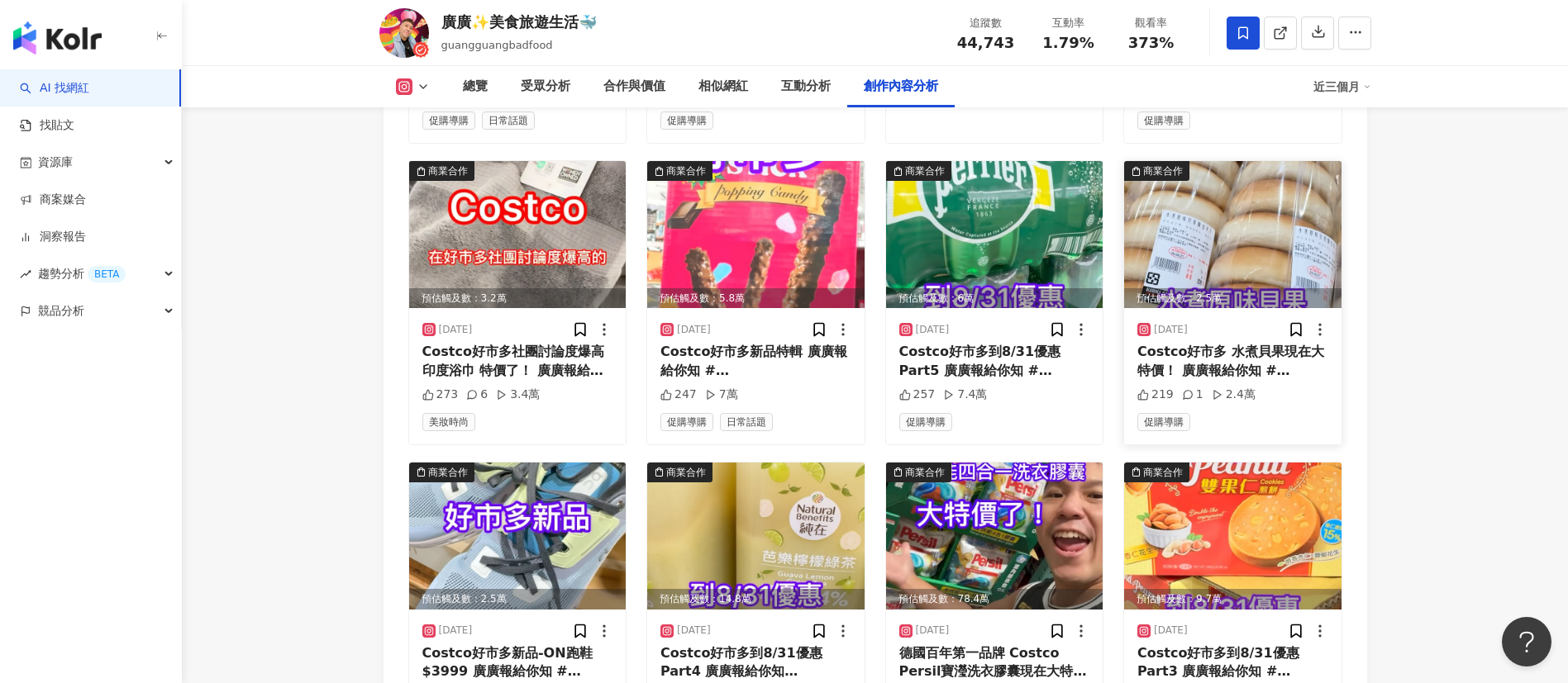
scroll to position [5397, 0]
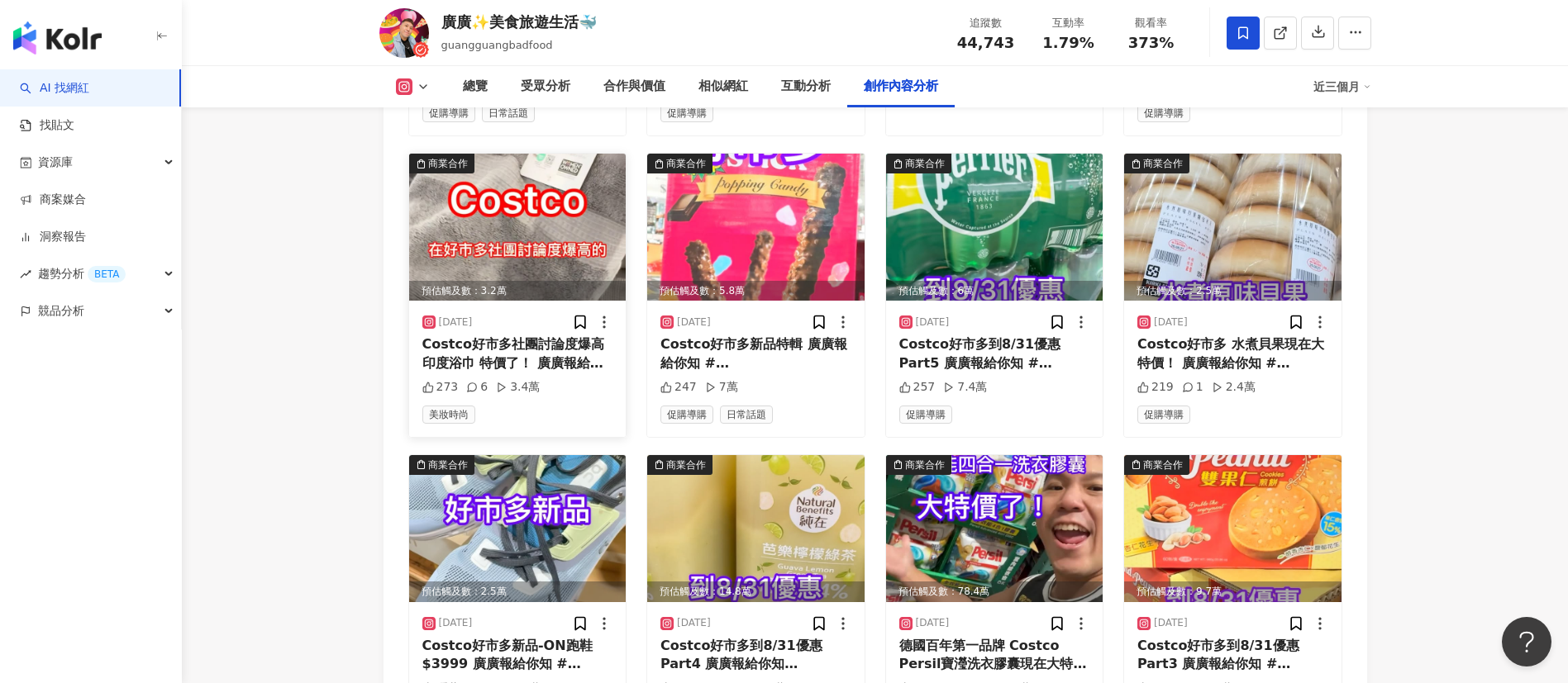
click at [527, 258] on img at bounding box center [517, 227] width 218 height 147
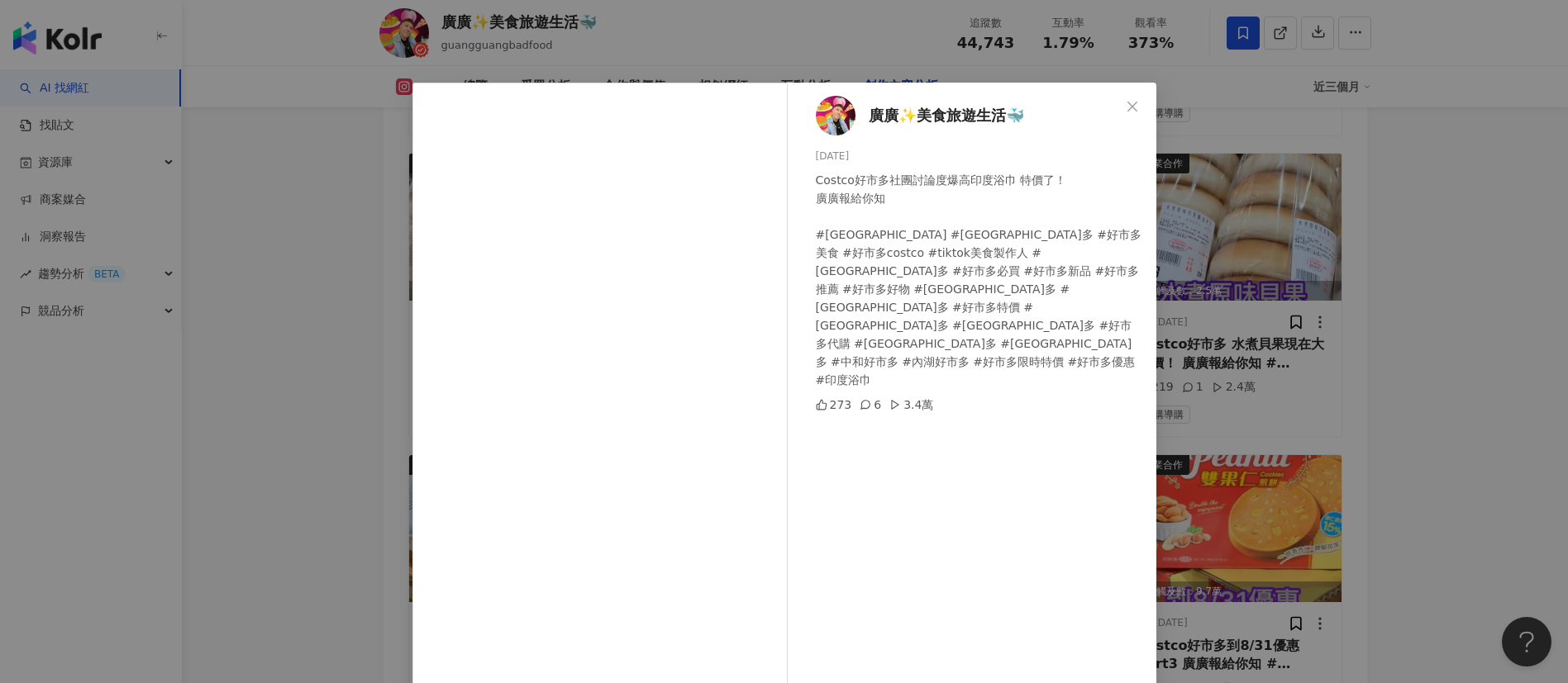
drag, startPoint x: 1131, startPoint y: 95, endPoint x: 1110, endPoint y: 149, distance: 57.9
click at [1131, 95] on button "Close" at bounding box center [1133, 106] width 33 height 33
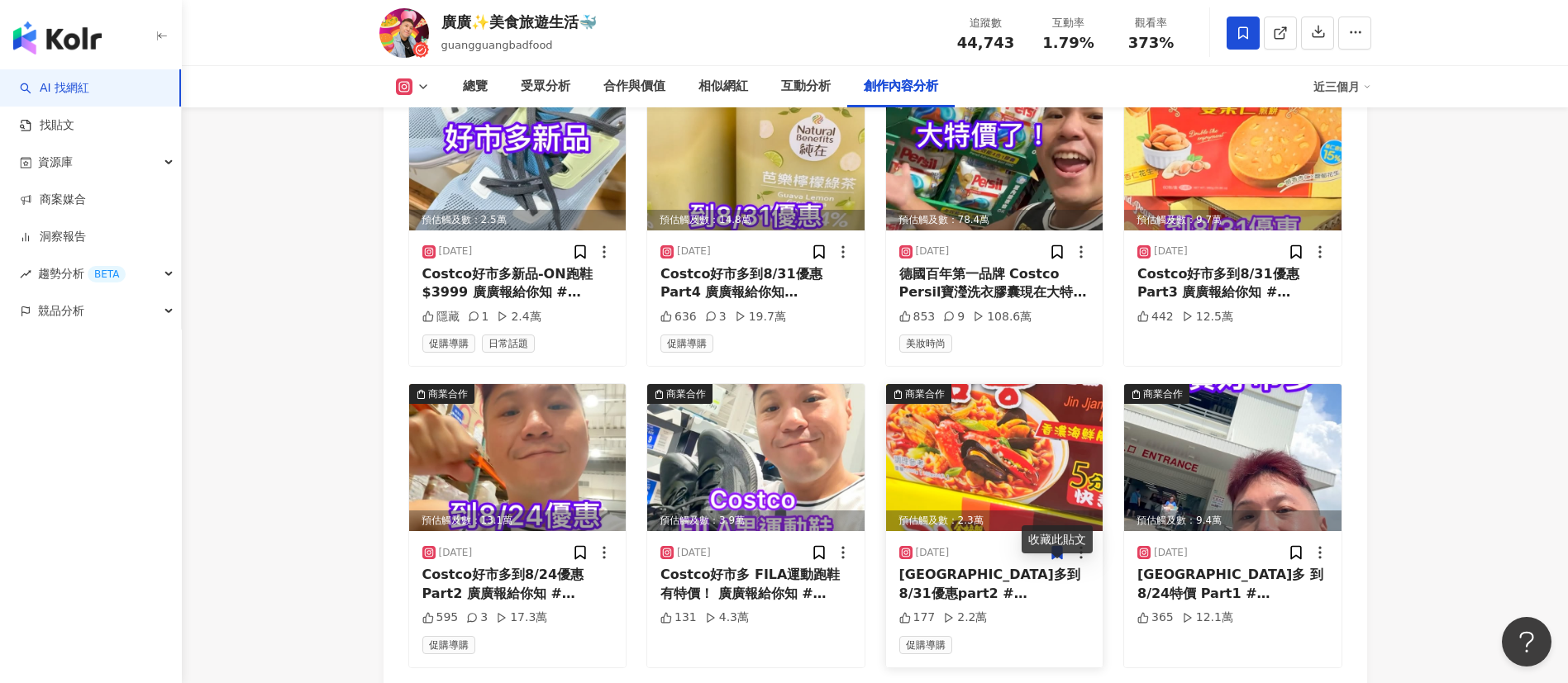
scroll to position [6017, 0]
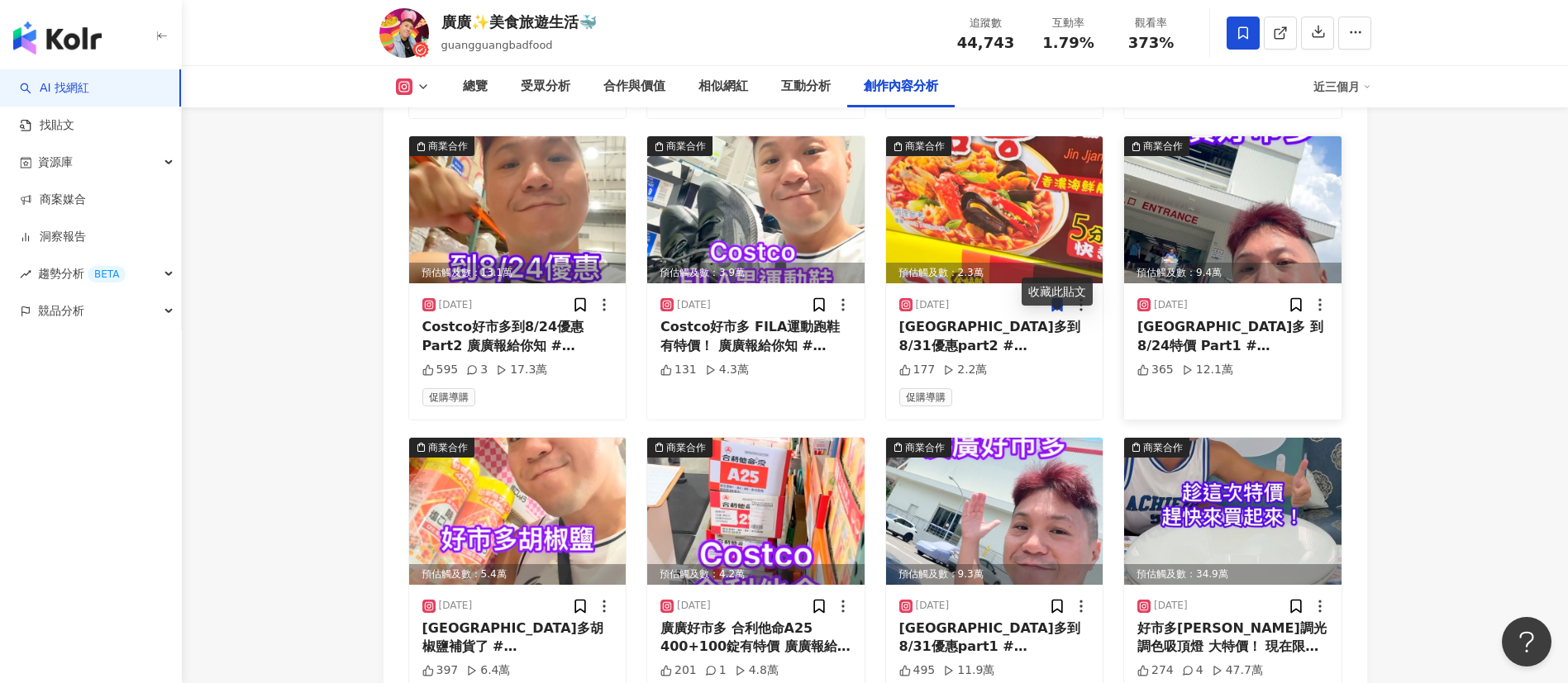
click at [1234, 263] on img at bounding box center [1233, 209] width 218 height 147
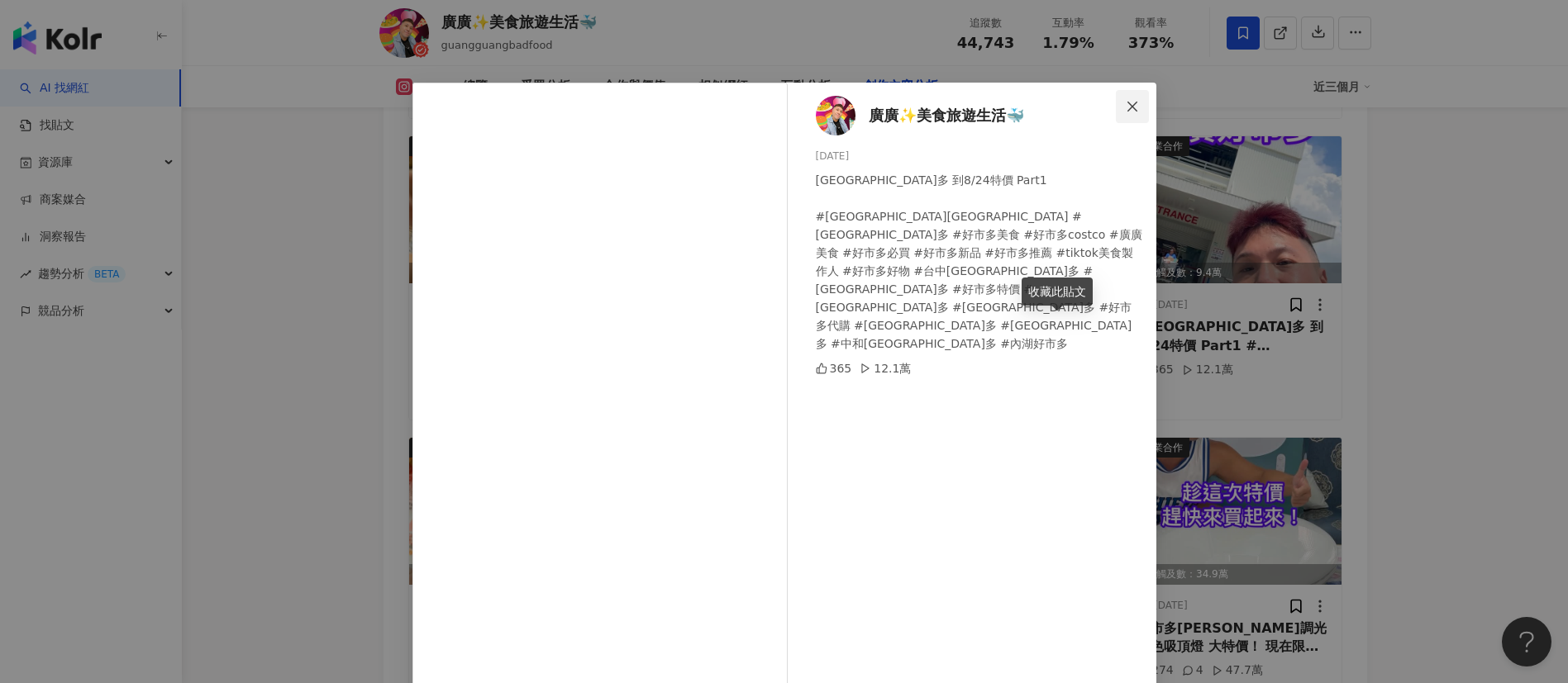
click at [1127, 105] on icon "close" at bounding box center [1132, 106] width 10 height 10
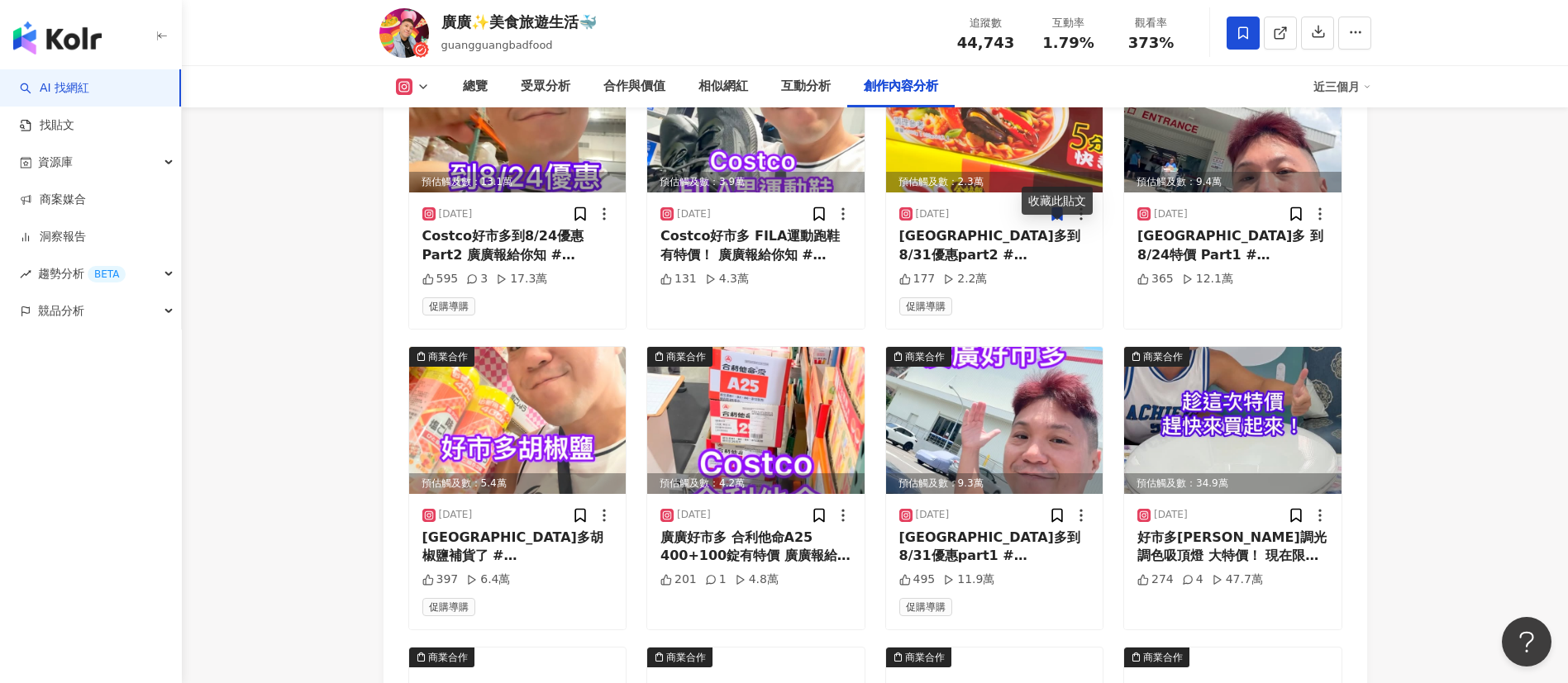
scroll to position [6141, 0]
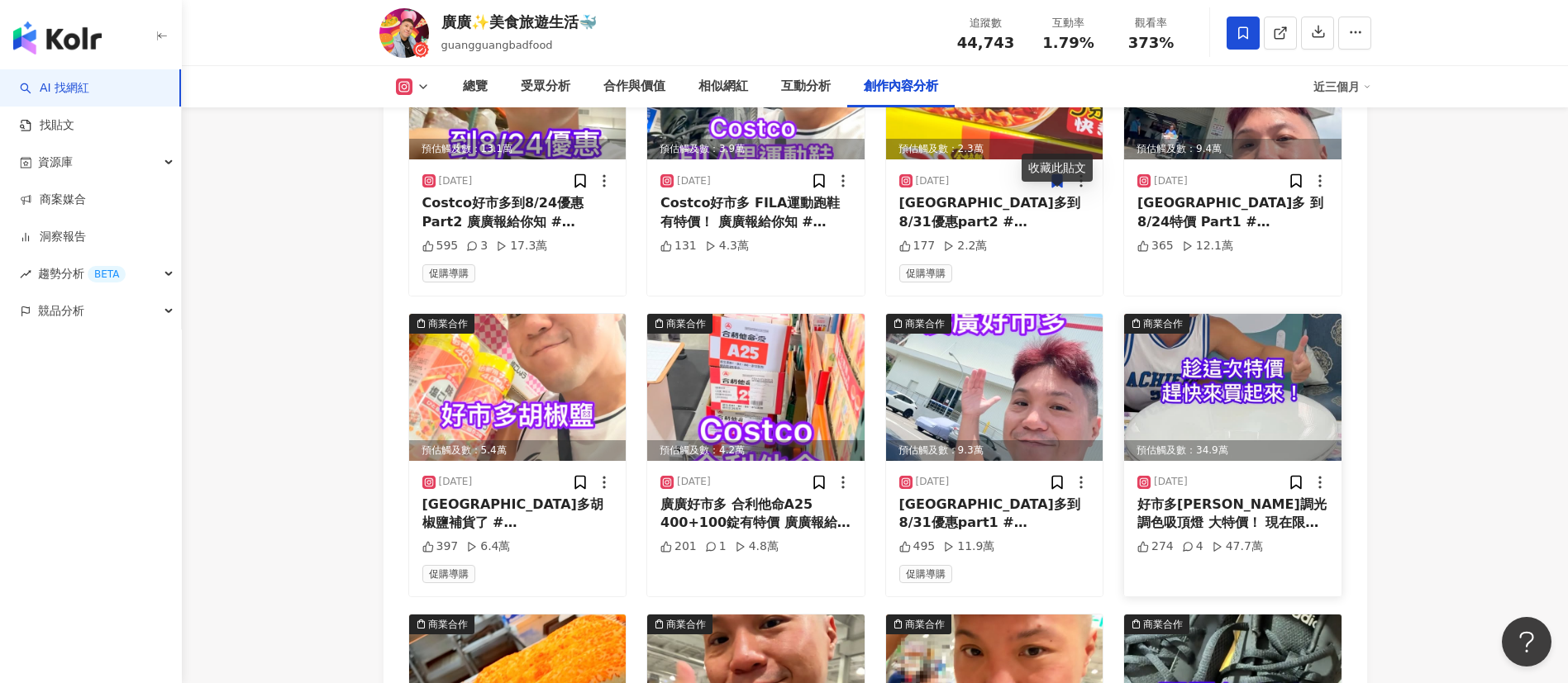
click at [1206, 397] on img at bounding box center [1233, 387] width 218 height 147
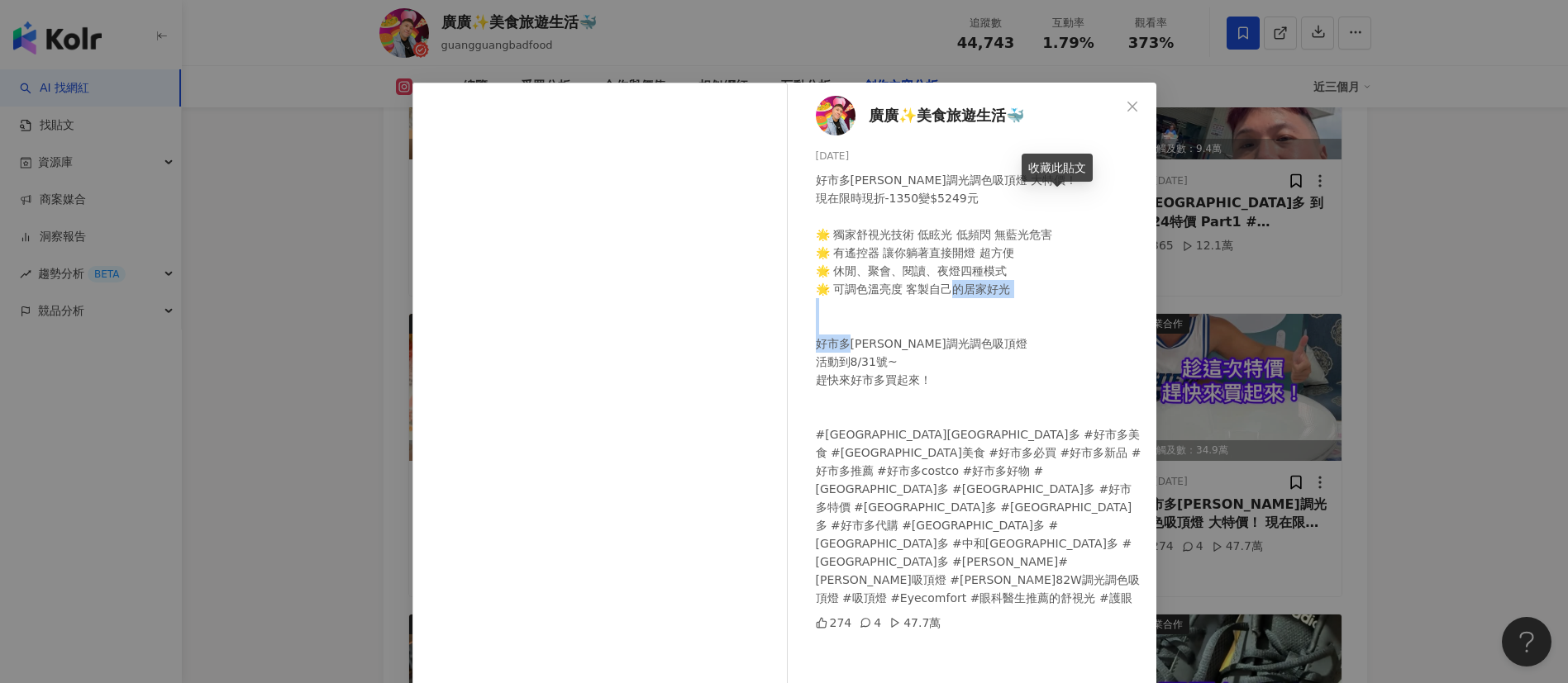
drag, startPoint x: 805, startPoint y: 347, endPoint x: 953, endPoint y: 348, distance: 148.0
click at [953, 348] on div "廣廣✨美食旅遊生活🐳 2025/8/18 好市多飛利浦調光調色吸頂燈 大特價！ 現在限時現折-1350變$5249元 🌟 獨家舒視光技術 低眩光 低頻閃 無藍…" at bounding box center [976, 378] width 360 height 591
click at [870, 342] on div "好市多飛利浦調光調色吸頂燈 大特價！ 現在限時現折-1350變$5249元 🌟 獨家舒視光技術 低眩光 低頻閃 無藍光危害 🌟 有遙控器 讓你躺著直接開燈 超…" at bounding box center [979, 388] width 327 height 436
drag, startPoint x: 840, startPoint y: 342, endPoint x: 986, endPoint y: 342, distance: 146.0
click at [986, 342] on div "好市多飛利浦調光調色吸頂燈 大特價！ 現在限時現折-1350變$5249元 🌟 獨家舒視光技術 低眩光 低頻閃 無藍光危害 🌟 有遙控器 讓你躺著直接開燈 超…" at bounding box center [979, 388] width 327 height 436
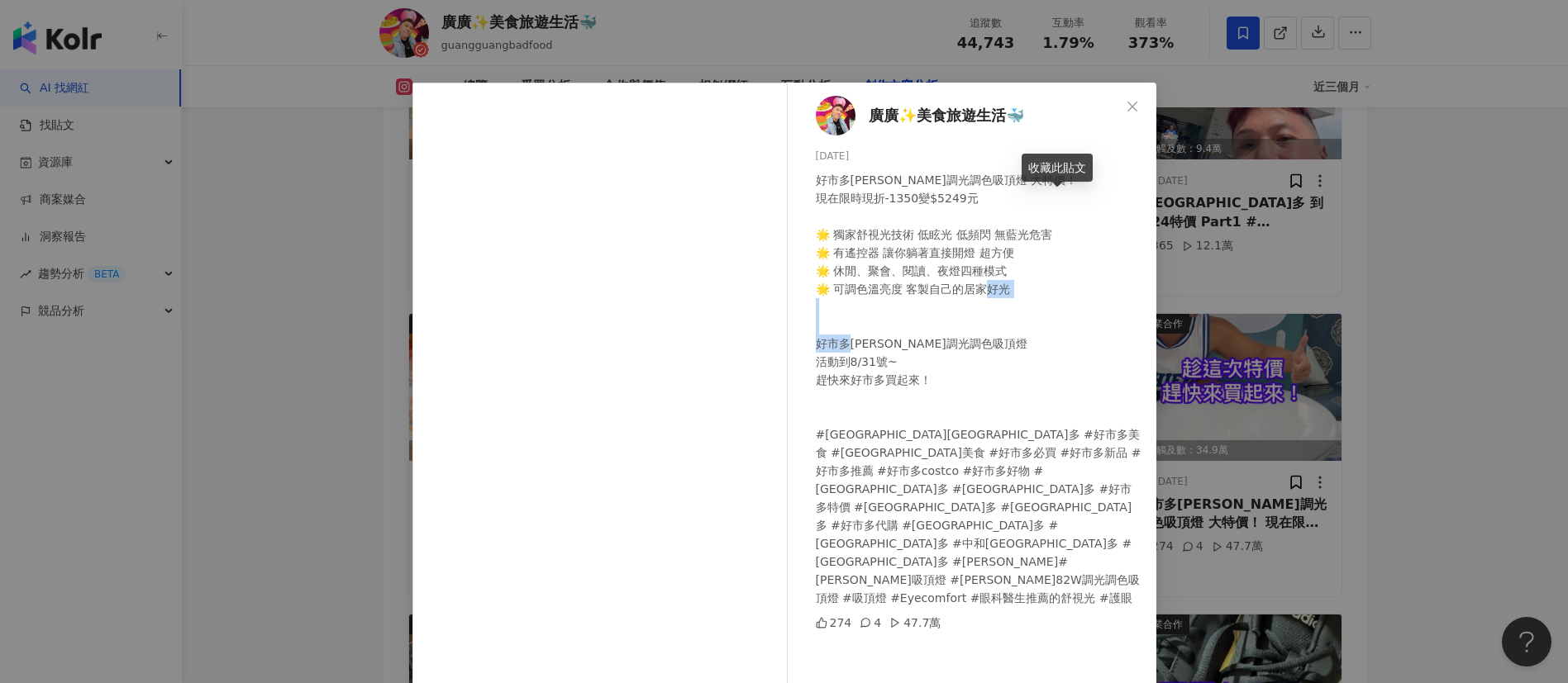
click at [932, 352] on div "好市多飛利浦調光調色吸頂燈 大特價！ 現在限時現折-1350變$5249元 🌟 獨家舒視光技術 低眩光 低頻閃 無藍光危害 🌟 有遙控器 讓你躺著直接開燈 超…" at bounding box center [979, 388] width 327 height 436
click at [846, 343] on div "好市多飛利浦調光調色吸頂燈 大特價！ 現在限時現折-1350變$5249元 🌟 獨家舒視光技術 低眩光 低頻閃 無藍光危害 🌟 有遙控器 讓你躺著直接開燈 超…" at bounding box center [979, 388] width 327 height 436
drag, startPoint x: 839, startPoint y: 343, endPoint x: 949, endPoint y: 339, distance: 110.1
click at [949, 339] on div "好市多飛利浦調光調色吸頂燈 大特價！ 現在限時現折-1350變$5249元 🌟 獨家舒視光技術 低眩光 低頻閃 無藍光危害 🌟 有遙控器 讓你躺著直接開燈 超…" at bounding box center [979, 388] width 327 height 436
copy div "光調色吸頂燈 活動"
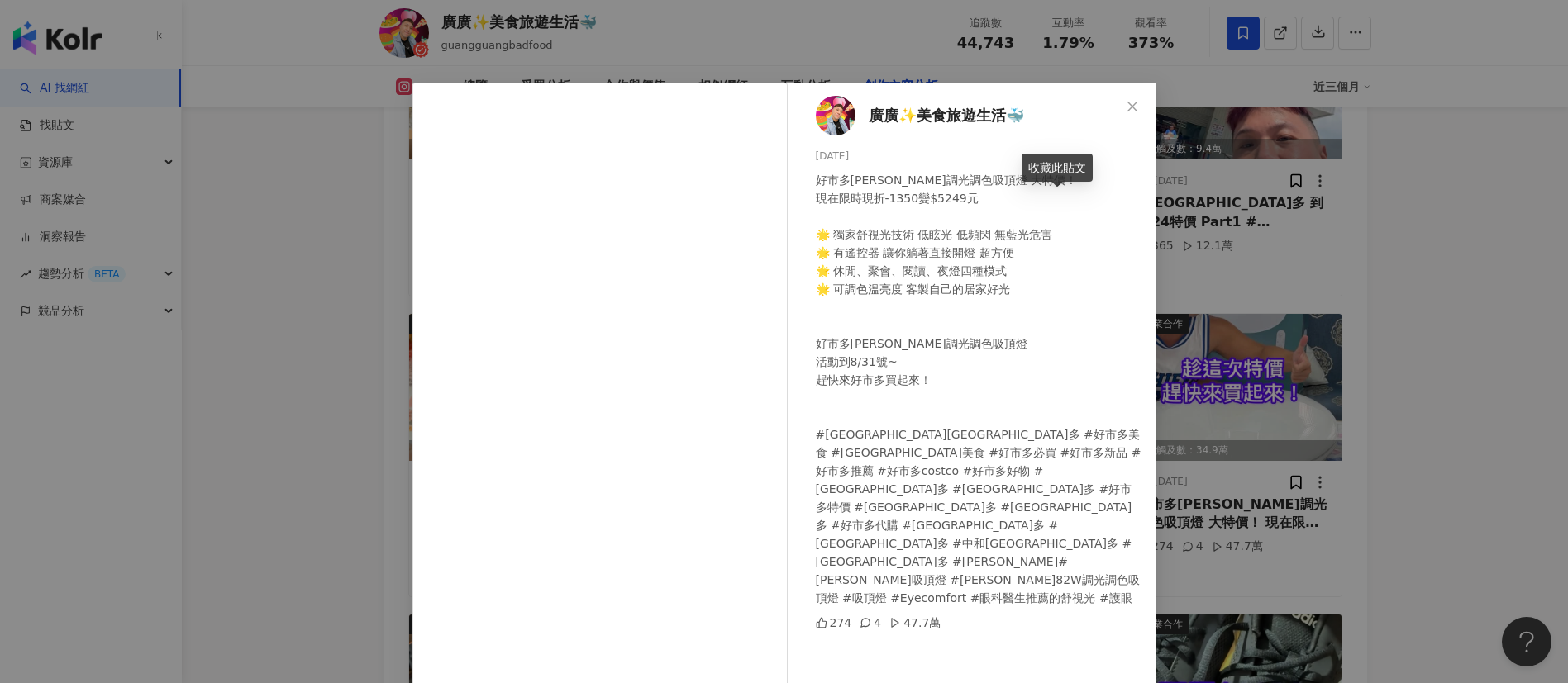
click at [915, 371] on div "好市多飛利浦調光調色吸頂燈 大特價！ 現在限時現折-1350變$5249元 🌟 獨家舒視光技術 低眩光 低頻閃 無藍光危害 🌟 有遙控器 讓你躺著直接開燈 超…" at bounding box center [979, 388] width 327 height 436
drag, startPoint x: 841, startPoint y: 345, endPoint x: 959, endPoint y: 341, distance: 118.1
click at [959, 341] on div "好市多飛利浦調光調色吸頂燈 大特價！ 現在限時現折-1350變$5249元 🌟 獨家舒視光技術 低眩光 低頻閃 無藍光危害 🌟 有遙控器 讓你躺著直接開燈 超…" at bounding box center [979, 388] width 327 height 436
copy div "光調色吸頂燈 活動到"
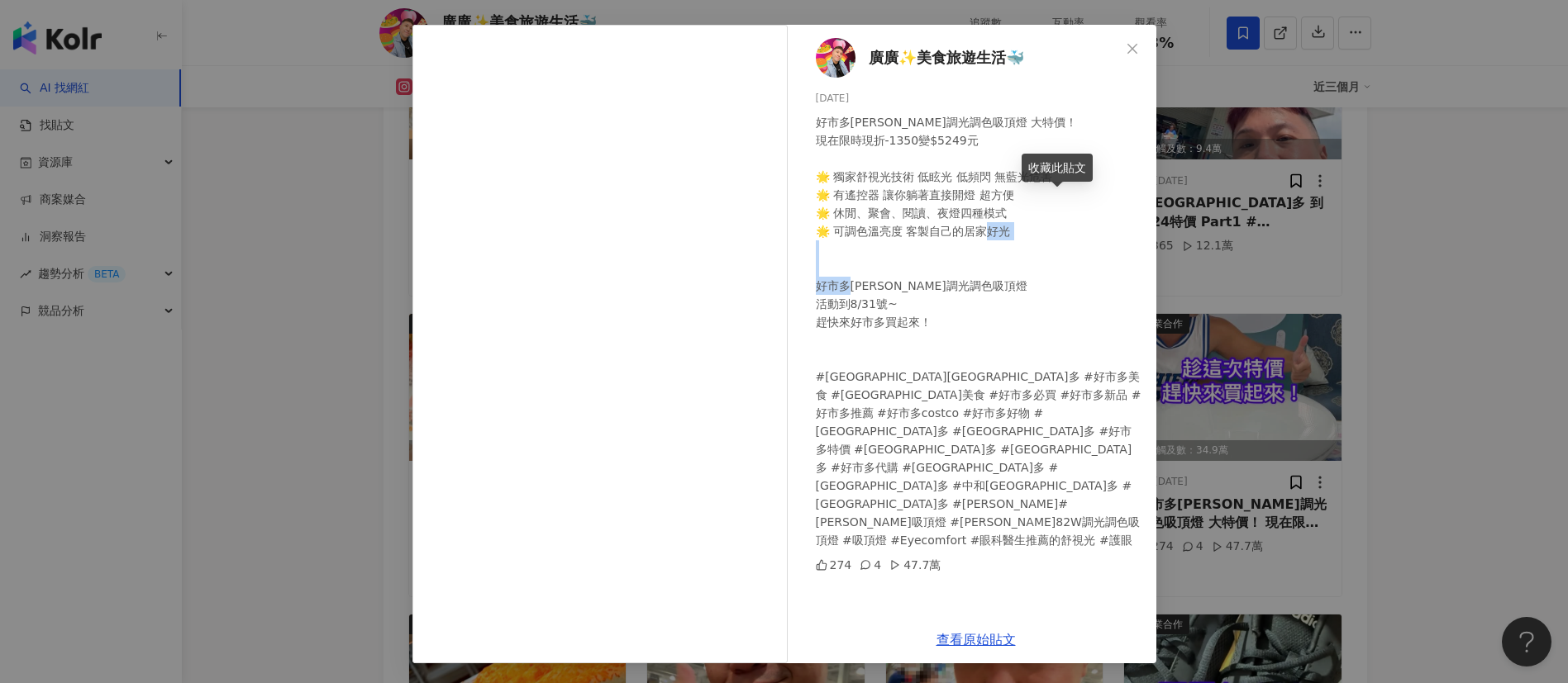
drag, startPoint x: 1119, startPoint y: 44, endPoint x: 1561, endPoint y: 91, distance: 444.5
click at [1127, 44] on icon "close" at bounding box center [1132, 48] width 10 height 10
